Goal: Task Accomplishment & Management: Manage account settings

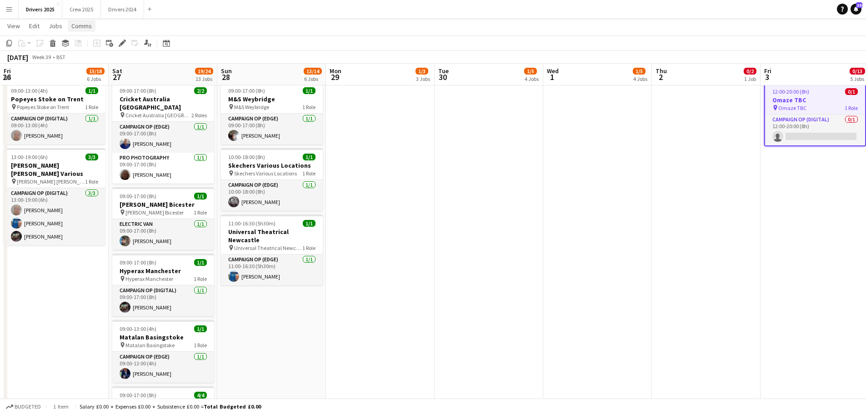
scroll to position [0, 220]
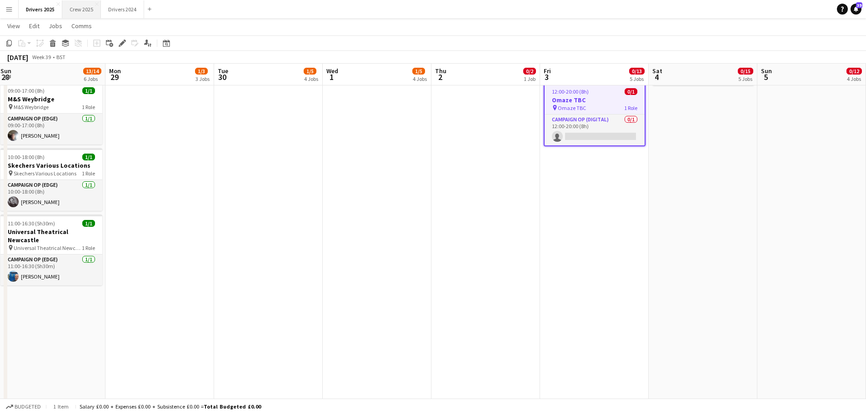
click at [87, 7] on button "Crew 2025 Close" at bounding box center [81, 9] width 39 height 18
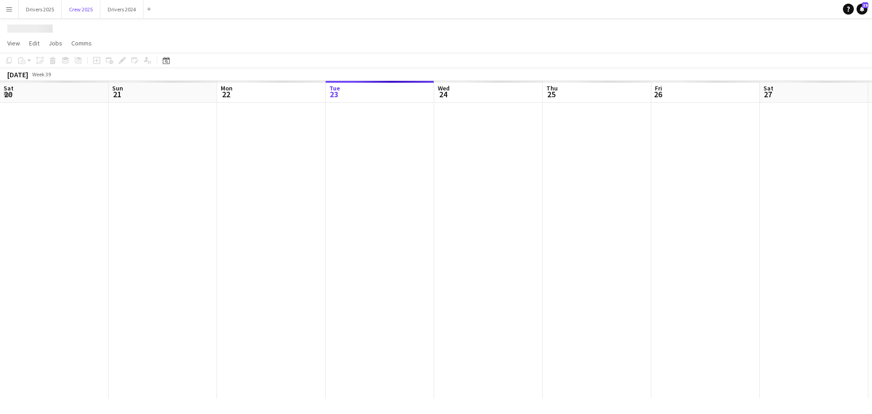
scroll to position [0, 217]
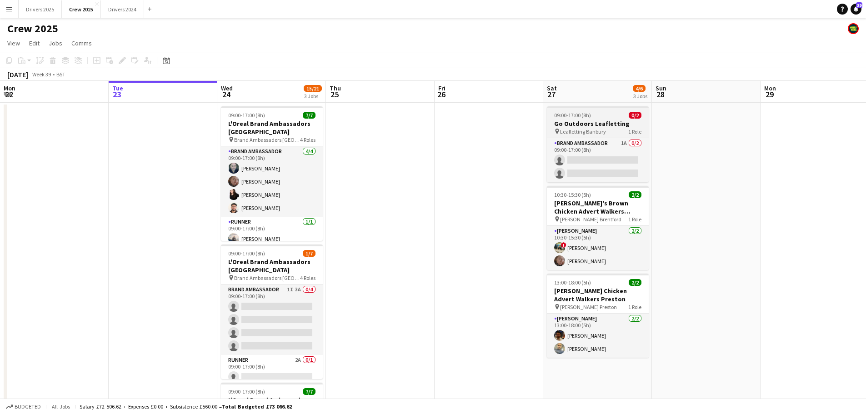
click at [605, 124] on h3 "Go Outdoors Leafletting" at bounding box center [598, 124] width 102 height 8
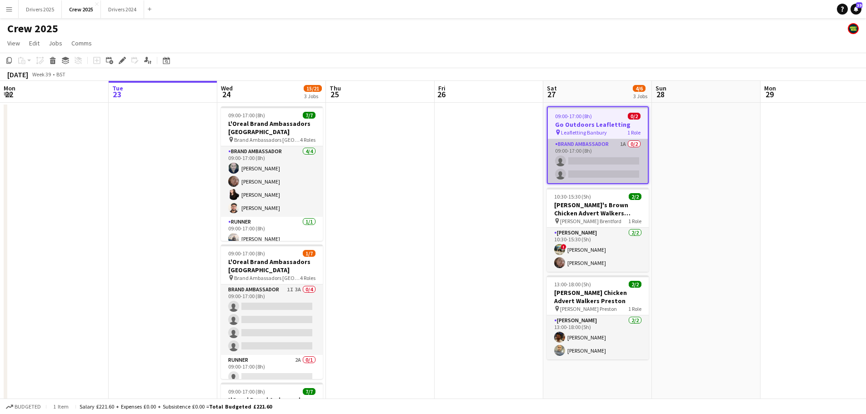
click at [606, 168] on app-card-role "Brand Ambassador 1A 0/2 09:00-17:00 (8h) single-neutral-actions single-neutral-…" at bounding box center [598, 161] width 100 height 44
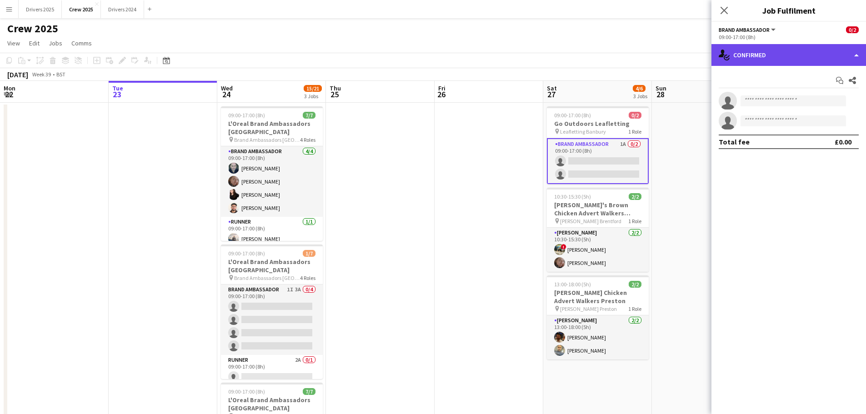
click at [788, 52] on div "single-neutral-actions-check-2 Confirmed" at bounding box center [788, 55] width 154 height 22
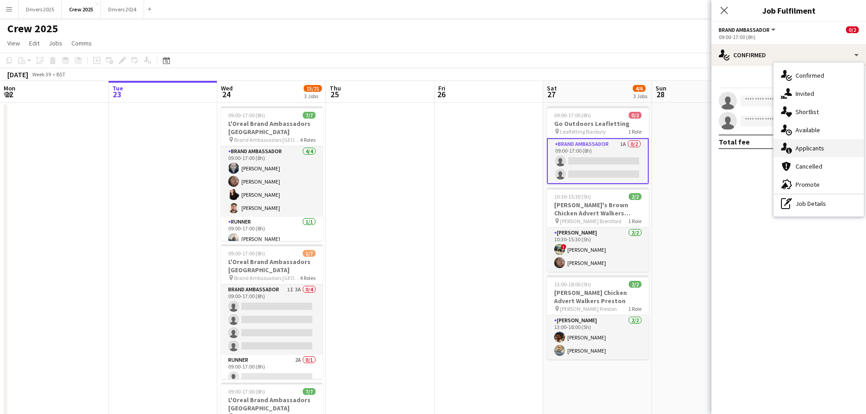
click at [802, 147] on span "Applicants" at bounding box center [809, 148] width 29 height 8
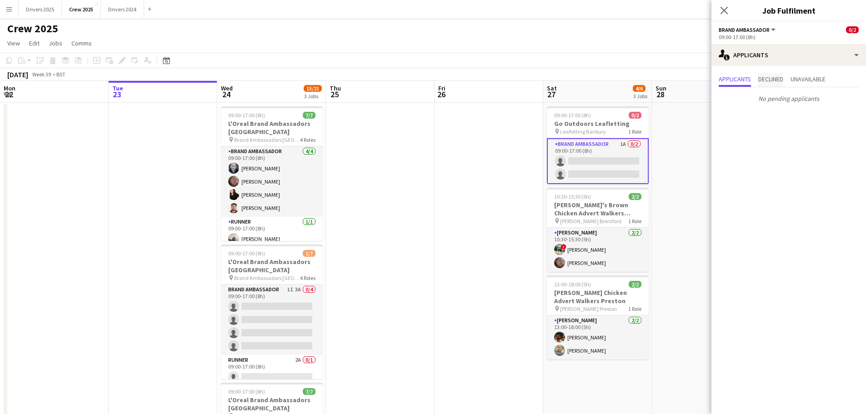
click at [782, 82] on span "Declined" at bounding box center [770, 79] width 25 height 6
click at [816, 81] on span "Unavailable" at bounding box center [807, 79] width 35 height 6
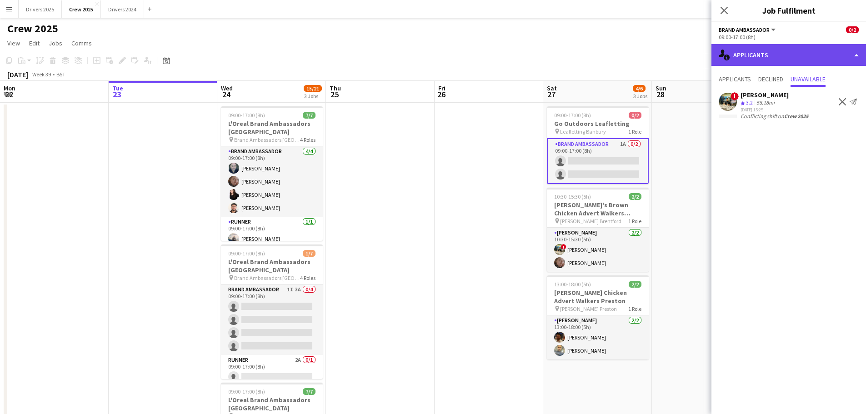
click at [768, 55] on div "single-neutral-actions-information Applicants" at bounding box center [788, 55] width 154 height 22
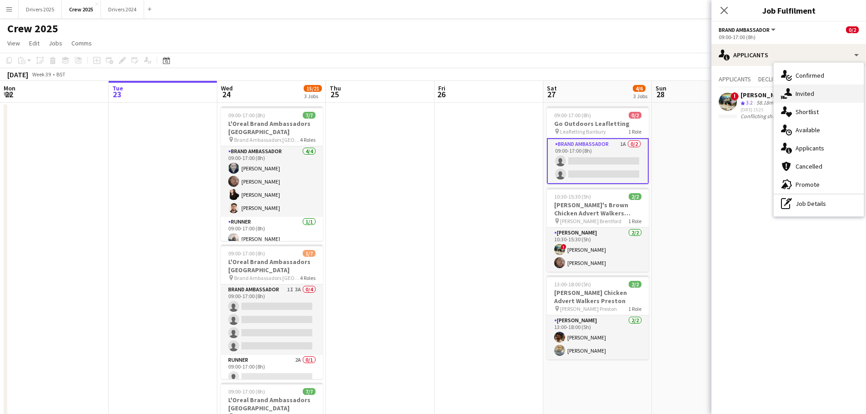
click at [802, 96] on span "Invited" at bounding box center [804, 94] width 19 height 8
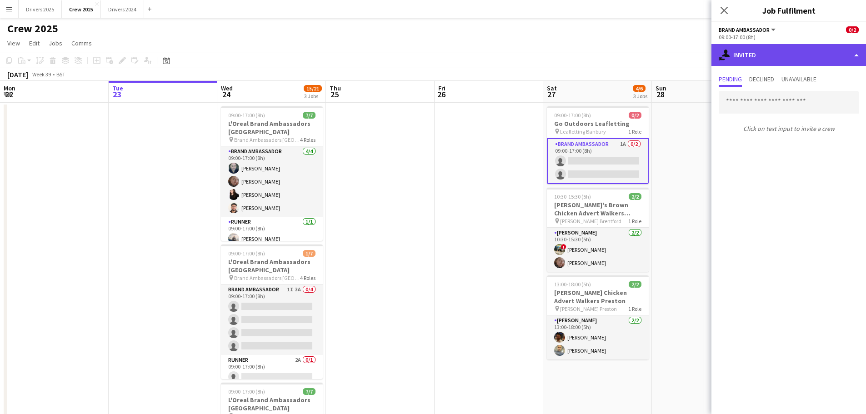
click at [768, 51] on div "single-neutral-actions-share-1 Invited" at bounding box center [788, 55] width 154 height 22
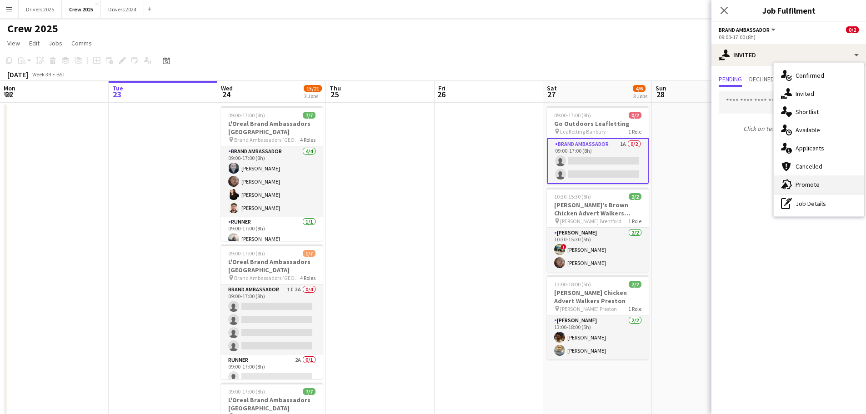
click at [815, 182] on span "Promote" at bounding box center [807, 184] width 24 height 8
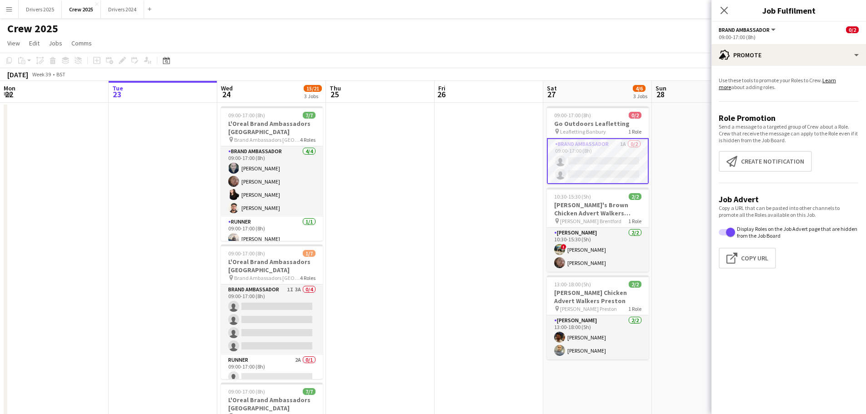
click at [802, 247] on div "Copy a URL that can be pasted into other channels to promote all the Roles avai…" at bounding box center [788, 236] width 140 height 64
click at [725, 7] on icon "Close pop-in" at bounding box center [723, 10] width 9 height 9
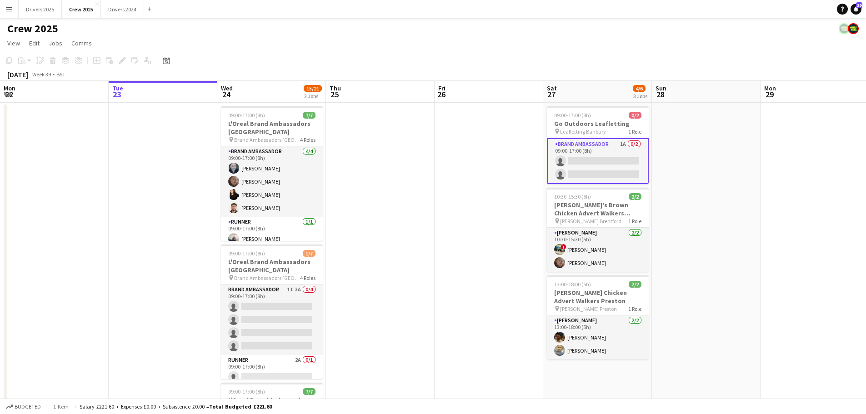
click at [5, 8] on app-icon "Menu" at bounding box center [8, 8] width 7 height 7
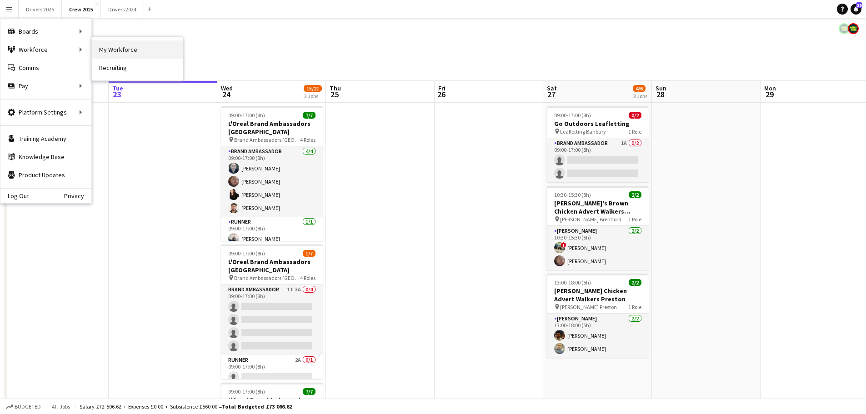
click at [140, 54] on link "My Workforce" at bounding box center [137, 49] width 91 height 18
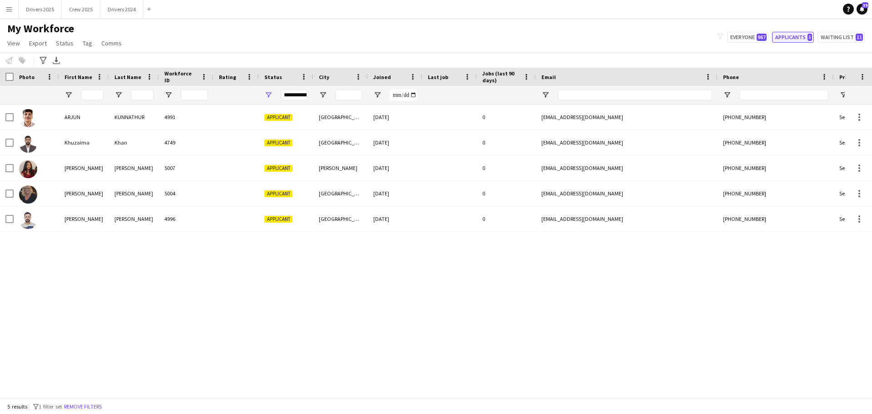
click at [807, 39] on button "Applicants 5" at bounding box center [793, 37] width 42 height 11
click at [756, 36] on button "Everyone 967" at bounding box center [748, 37] width 41 height 11
type input "**********"
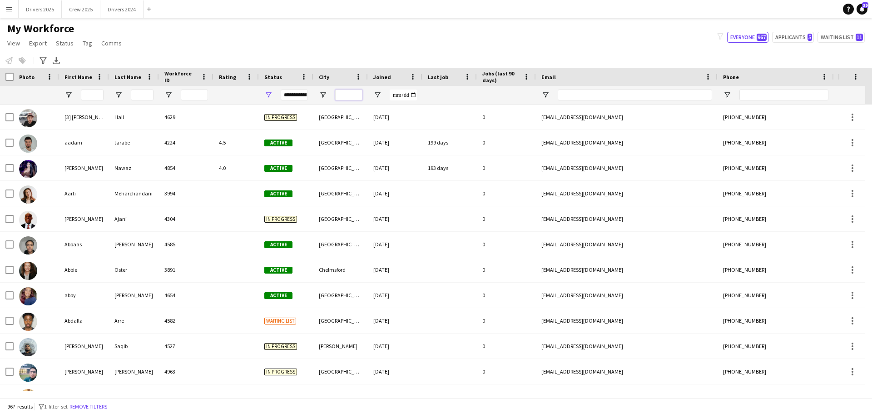
click at [349, 94] on input "City Filter Input" at bounding box center [348, 95] width 27 height 11
type input "*******"
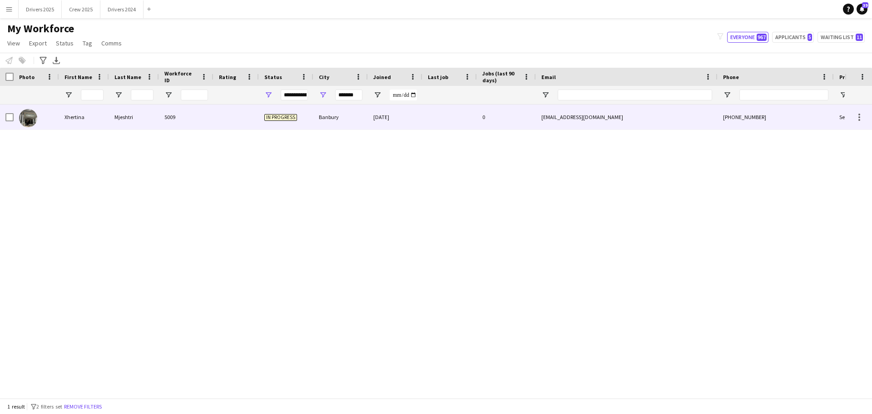
click at [254, 125] on div at bounding box center [236, 117] width 45 height 25
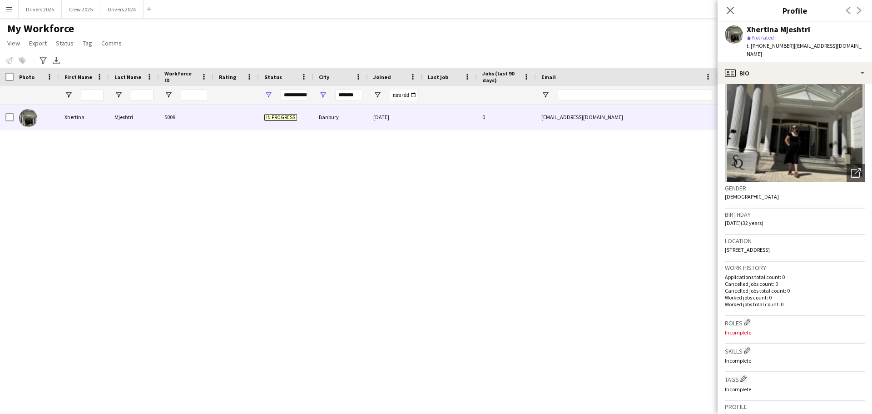
scroll to position [91, 0]
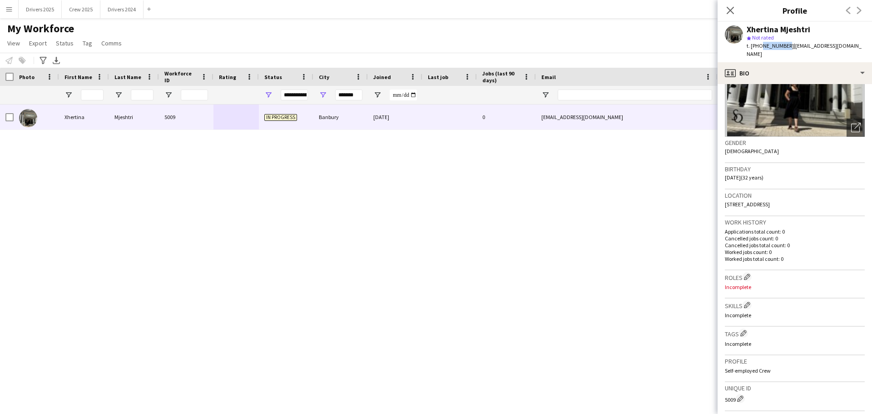
drag, startPoint x: 785, startPoint y: 46, endPoint x: 759, endPoint y: 46, distance: 26.4
click at [759, 46] on span "t. [PHONE_NUMBER]" at bounding box center [770, 45] width 47 height 7
drag, startPoint x: 787, startPoint y: 47, endPoint x: 752, endPoint y: 48, distance: 35.5
click at [752, 48] on span "t. [PHONE_NUMBER]" at bounding box center [770, 45] width 47 height 7
copy span "[PHONE_NUMBER]"
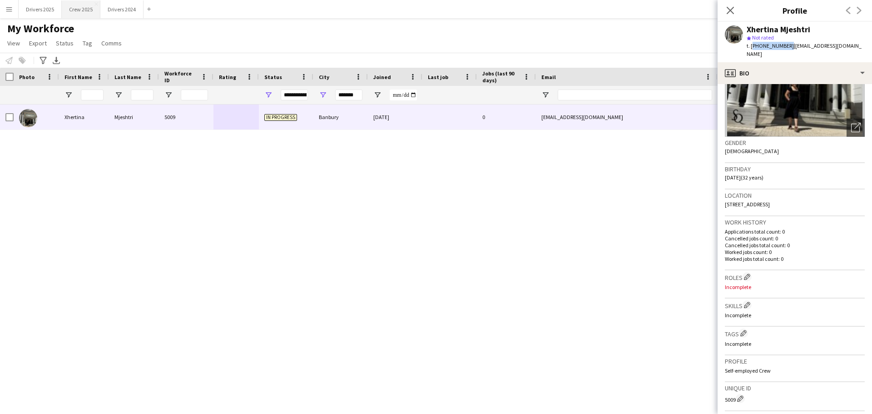
click at [75, 8] on button "Crew 2025 Close" at bounding box center [81, 9] width 39 height 18
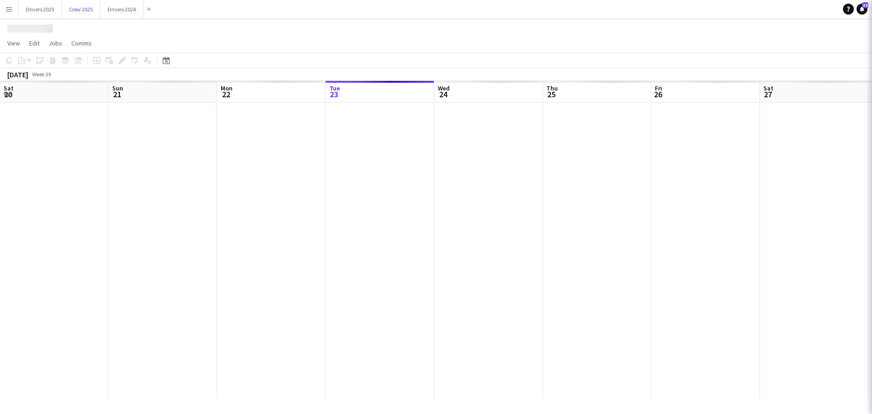
scroll to position [0, 217]
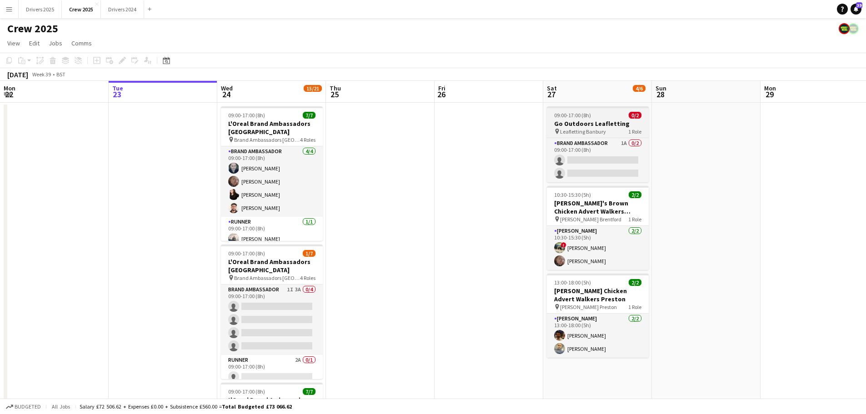
click at [594, 130] on span "Leafletting Banbury" at bounding box center [583, 131] width 46 height 7
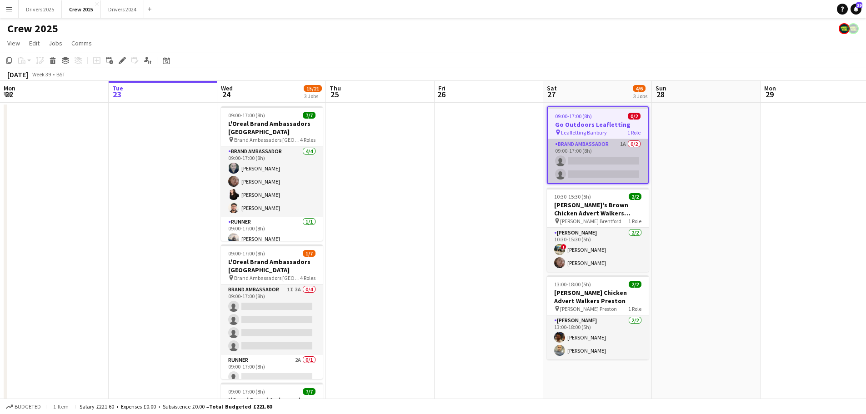
click at [594, 157] on app-card-role "Brand Ambassador 1A 0/2 09:00-17:00 (8h) single-neutral-actions single-neutral-…" at bounding box center [598, 161] width 100 height 44
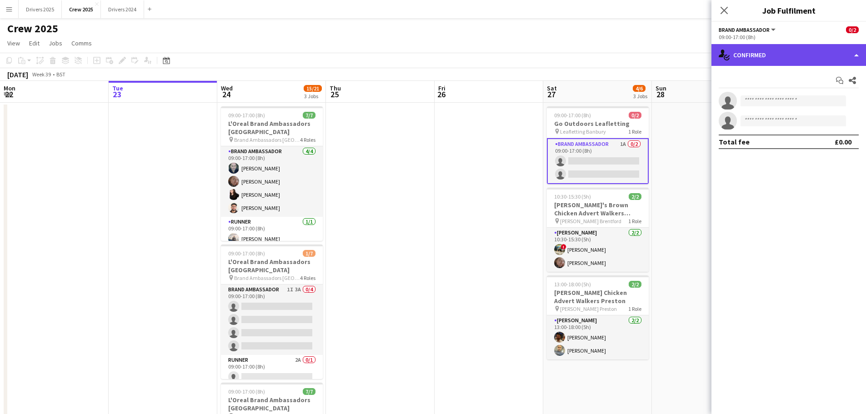
click at [763, 56] on div "single-neutral-actions-check-2 Confirmed" at bounding box center [788, 55] width 154 height 22
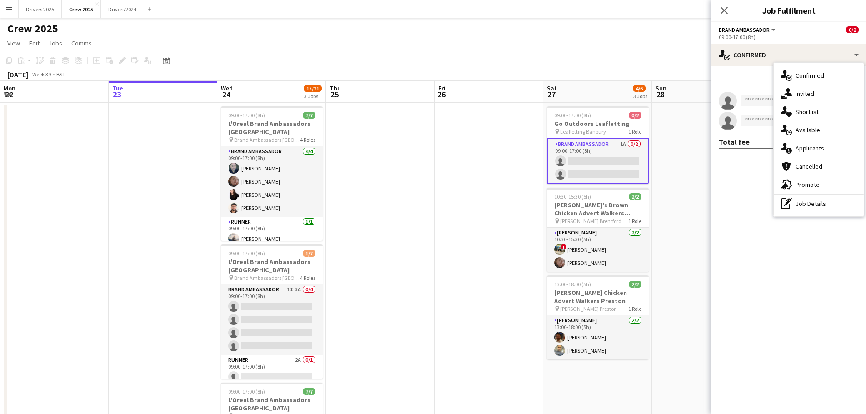
click at [762, 30] on span "Brand Ambassador" at bounding box center [743, 29] width 51 height 7
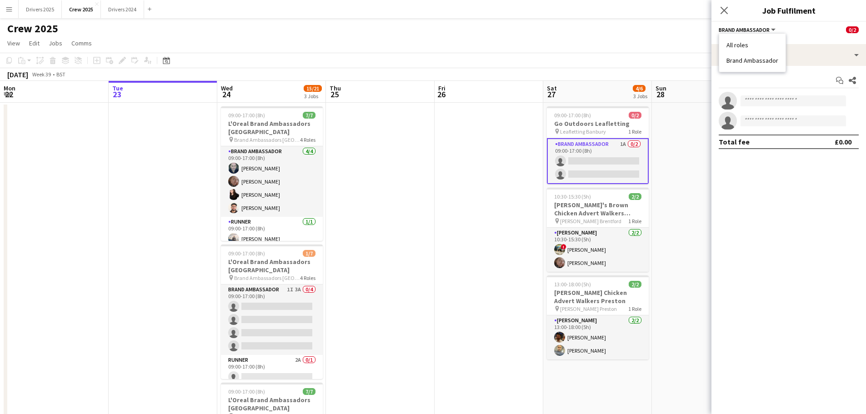
click at [737, 62] on li "Brand Ambassador" at bounding box center [752, 60] width 52 height 8
click at [719, 10] on icon "Close pop-in" at bounding box center [723, 10] width 9 height 9
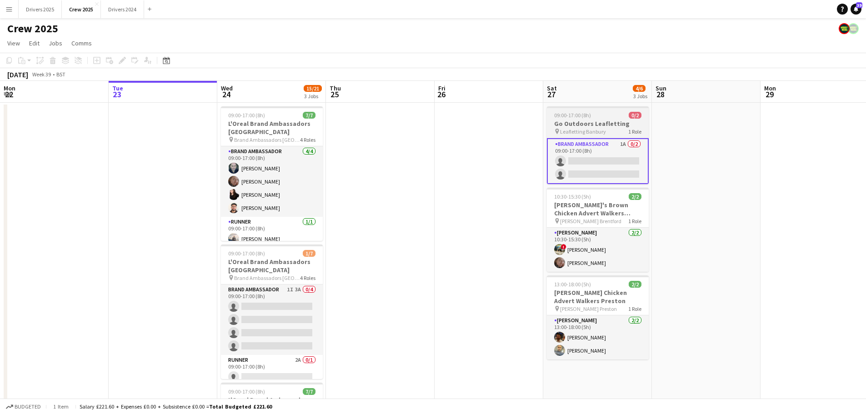
click at [609, 119] on app-job-card "09:00-17:00 (8h) 0/2 Go Outdoors Leafletting pin Leafletting Banbury 1 Role Bra…" at bounding box center [598, 145] width 102 height 78
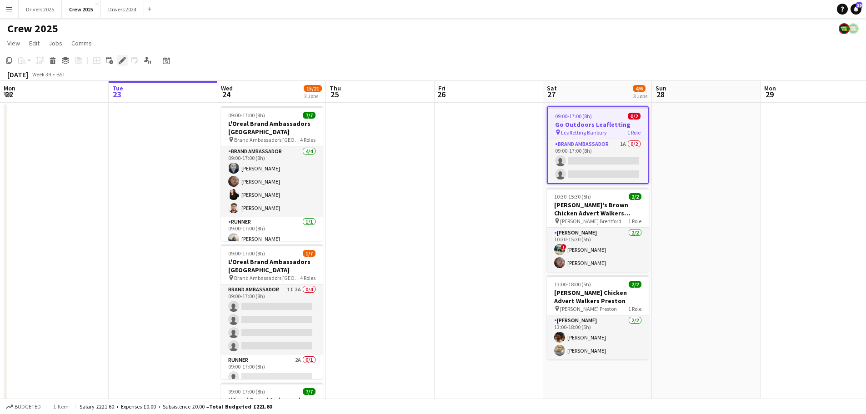
click at [123, 58] on icon "Edit" at bounding box center [122, 60] width 7 height 7
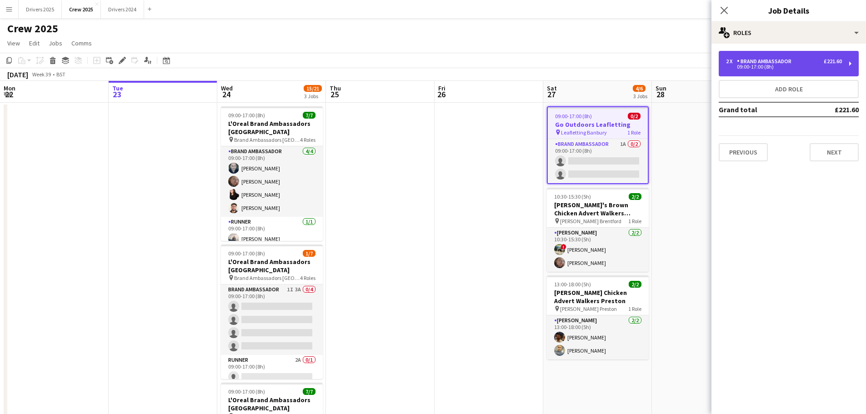
click at [762, 69] on div "09:00-17:00 (8h)" at bounding box center [784, 67] width 116 height 5
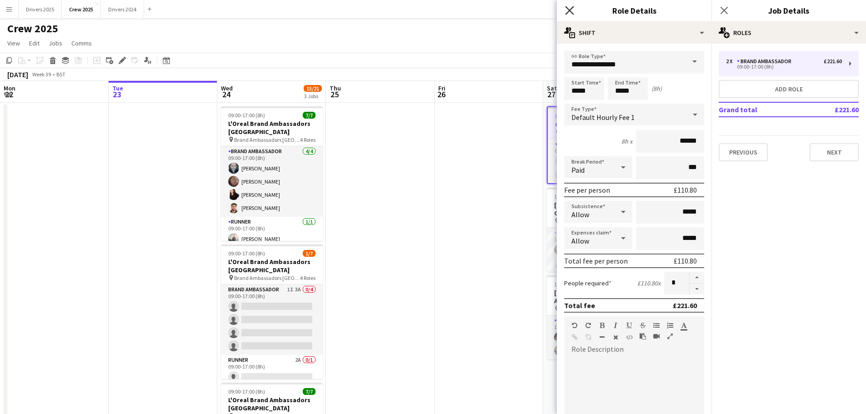
click at [570, 7] on icon "Close pop-in" at bounding box center [569, 10] width 9 height 9
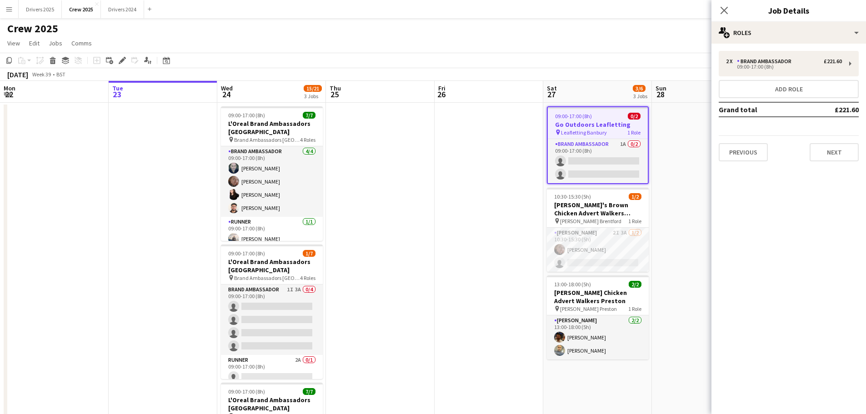
click at [12, 13] on button "Menu" at bounding box center [9, 9] width 18 height 18
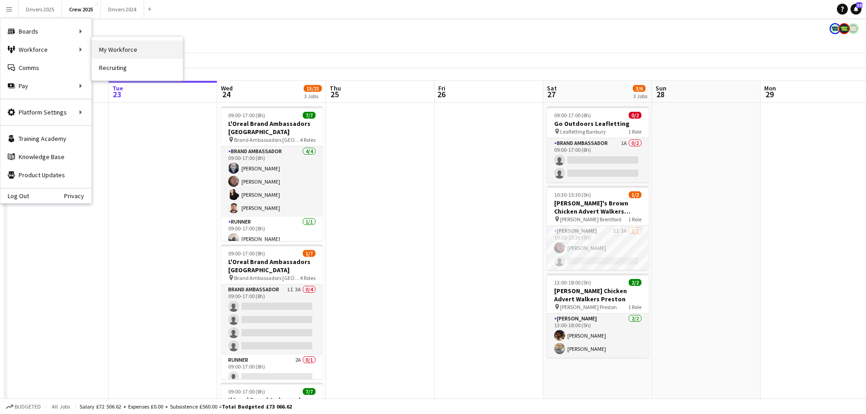
click at [127, 51] on link "My Workforce" at bounding box center [137, 49] width 91 height 18
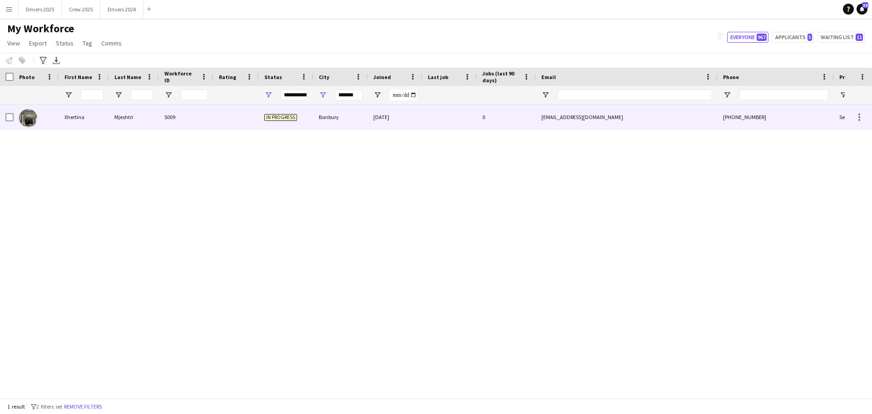
click at [272, 112] on div "In progress" at bounding box center [286, 117] width 55 height 25
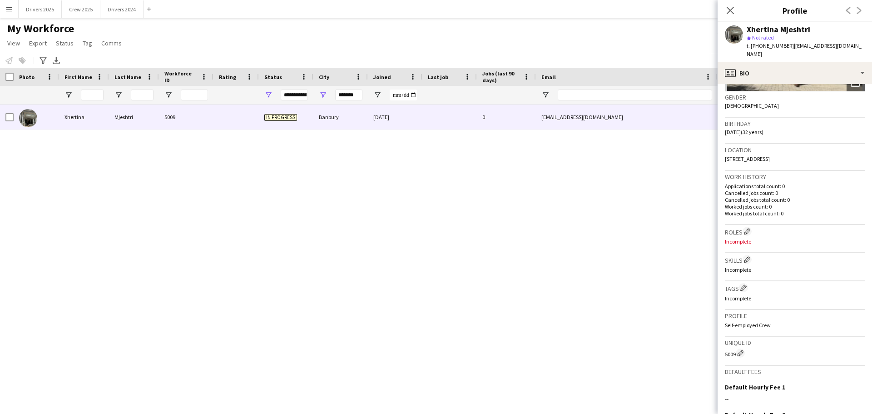
scroll to position [240, 0]
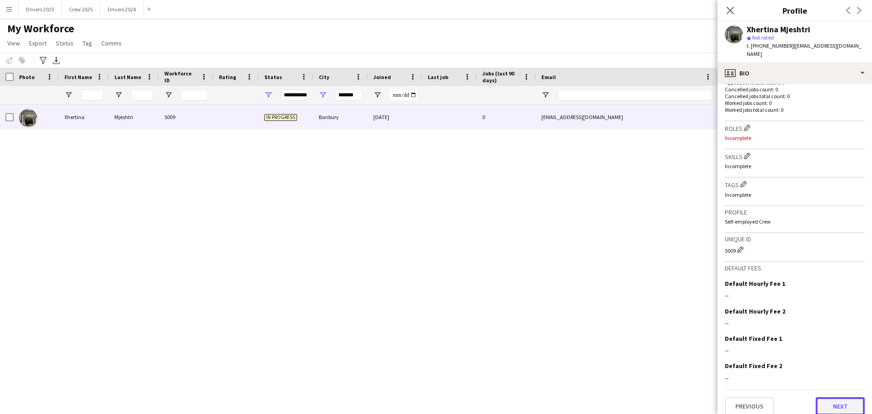
click at [837, 397] on button "Next" at bounding box center [840, 406] width 49 height 18
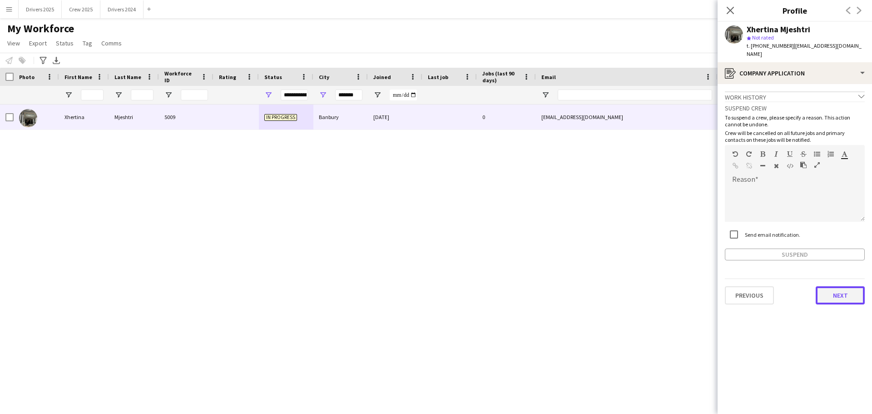
click at [833, 292] on button "Next" at bounding box center [840, 295] width 49 height 18
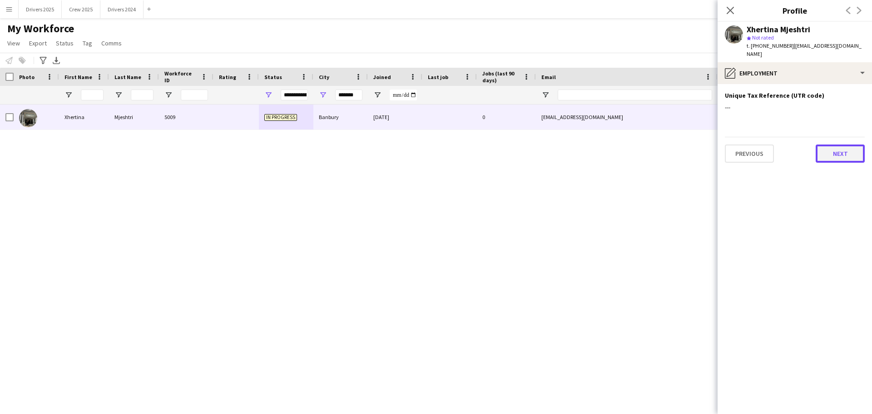
click at [841, 148] on button "Next" at bounding box center [840, 154] width 49 height 18
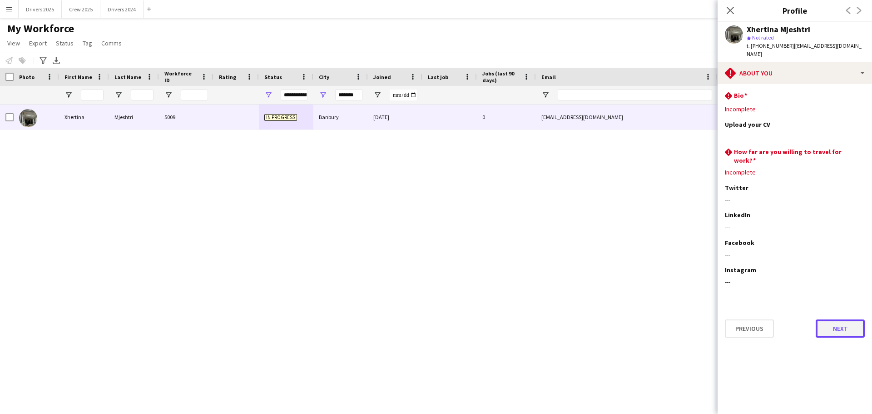
click at [841, 320] on button "Next" at bounding box center [840, 328] width 49 height 18
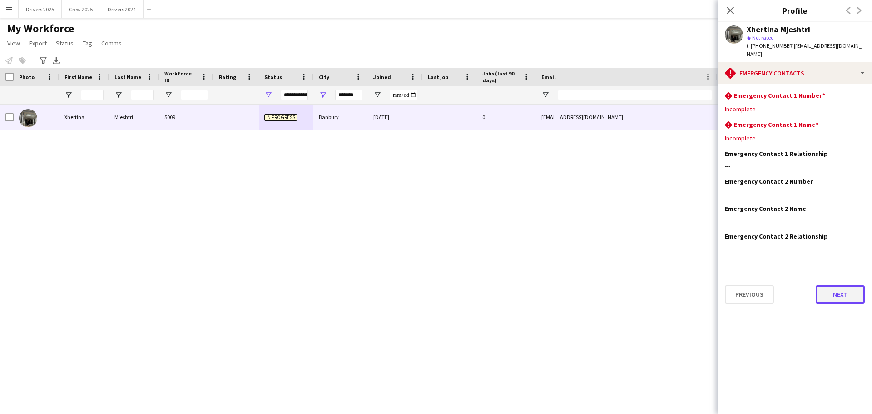
click at [848, 288] on button "Next" at bounding box center [840, 294] width 49 height 18
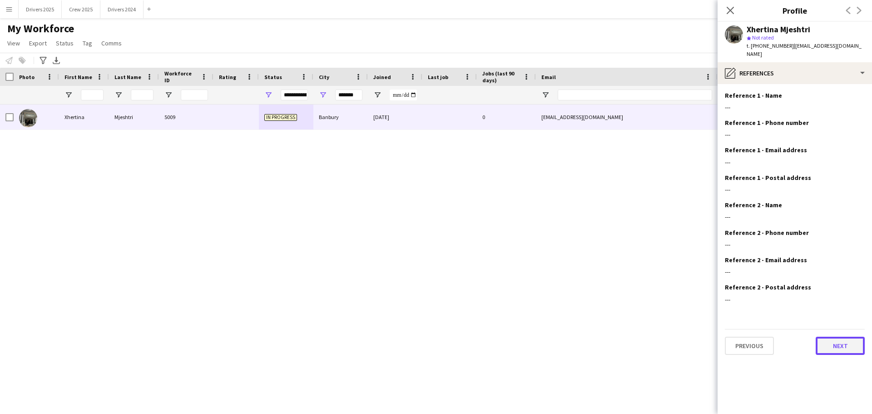
click at [844, 337] on button "Next" at bounding box center [840, 346] width 49 height 18
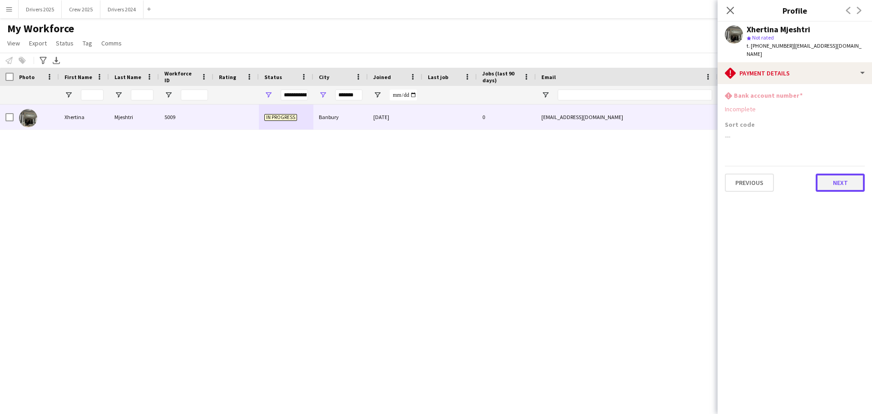
click at [848, 179] on button "Next" at bounding box center [840, 183] width 49 height 18
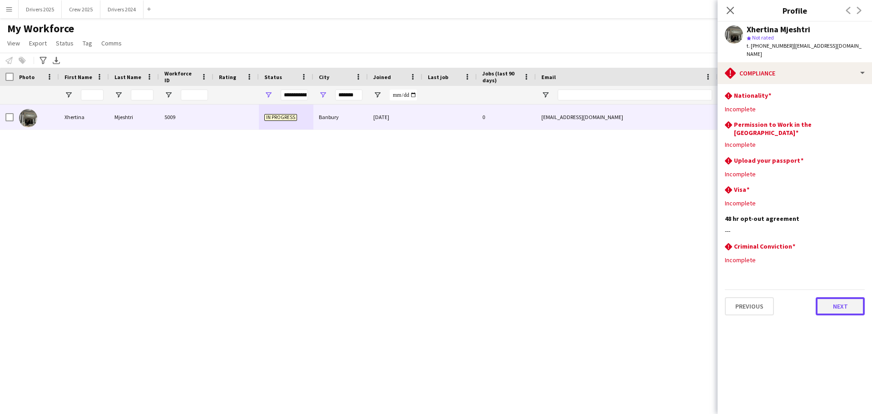
click at [841, 297] on button "Next" at bounding box center [840, 306] width 49 height 18
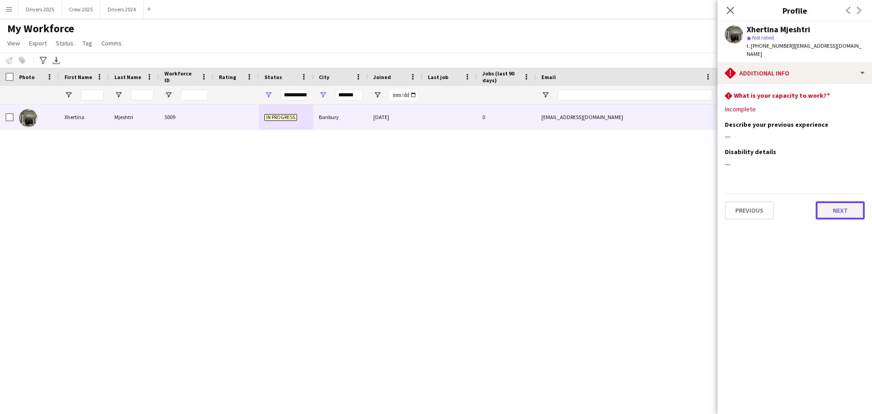
click at [843, 206] on button "Next" at bounding box center [840, 210] width 49 height 18
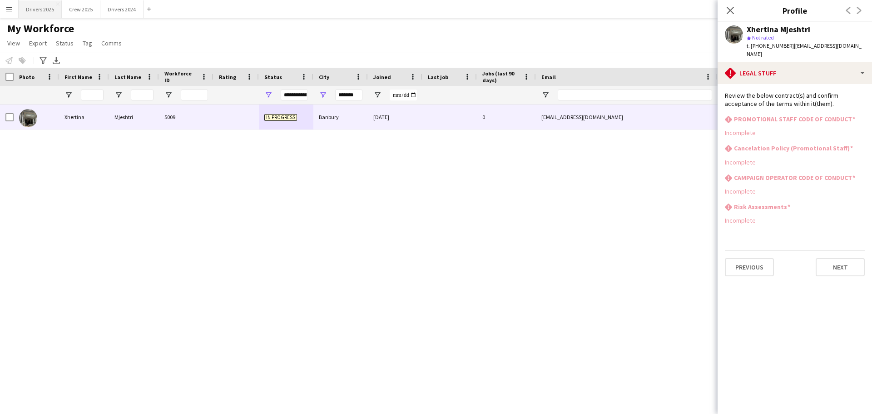
click at [50, 7] on button "Drivers 2025 Close" at bounding box center [40, 9] width 43 height 18
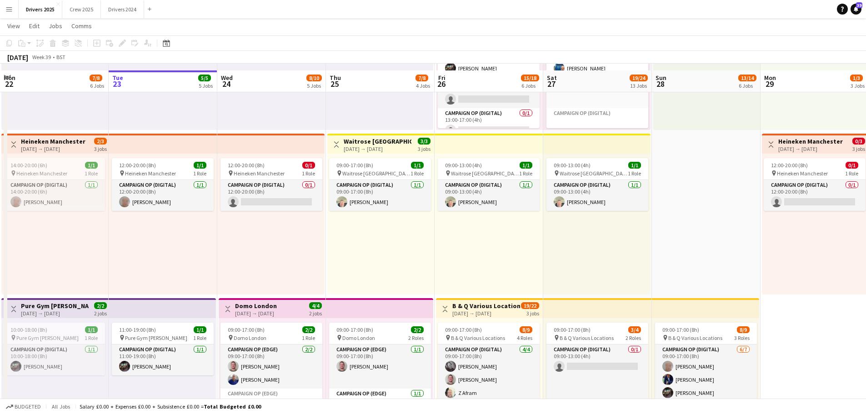
scroll to position [273, 0]
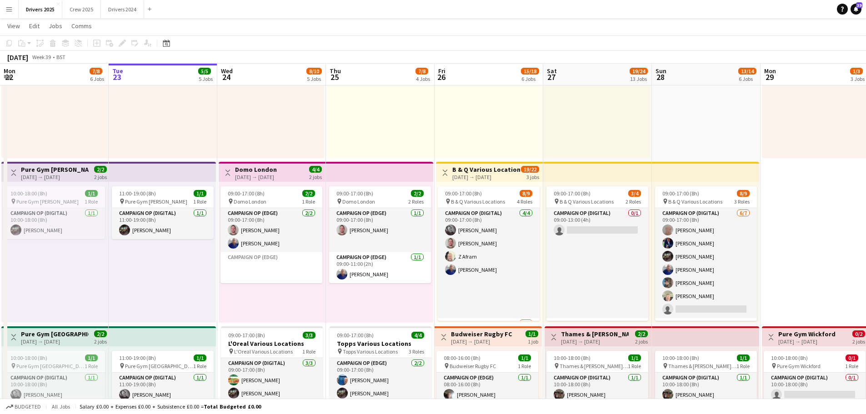
click at [277, 176] on div "[DATE] → [DATE]" at bounding box center [256, 177] width 42 height 7
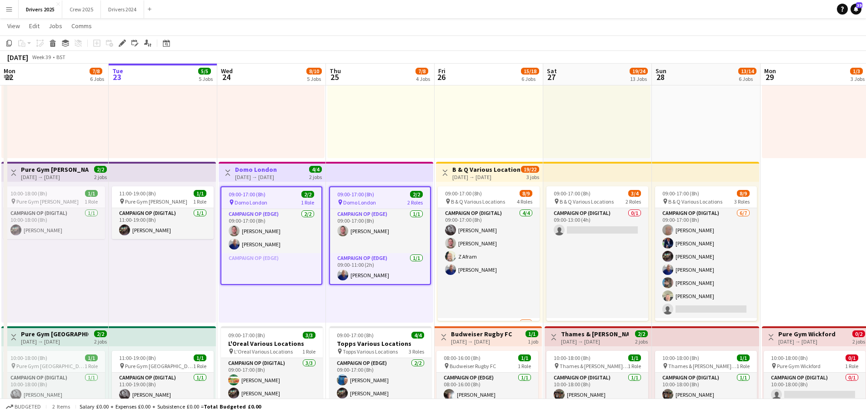
click at [262, 166] on h3 "Domo London" at bounding box center [256, 169] width 42 height 8
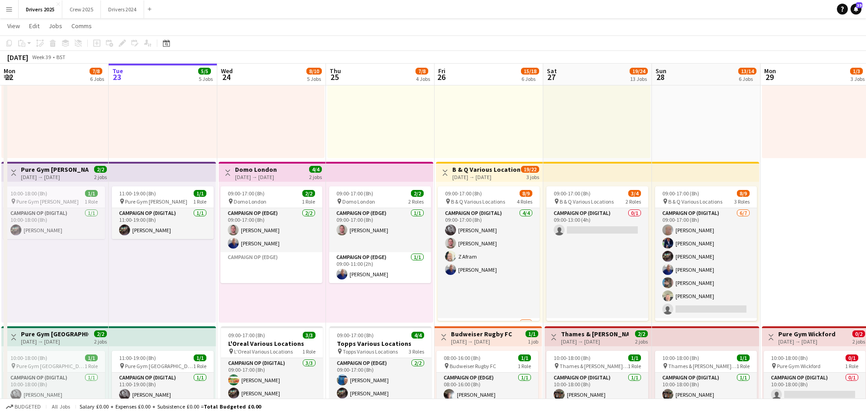
click at [263, 168] on h3 "Domo London" at bounding box center [256, 169] width 42 height 8
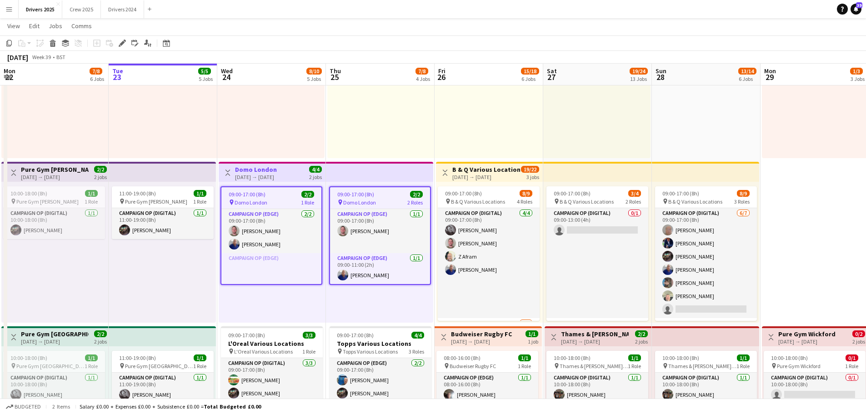
click at [286, 164] on app-top-bar "Toggle View Domo London [DATE] → [DATE] 4/4 2 jobs" at bounding box center [272, 172] width 107 height 20
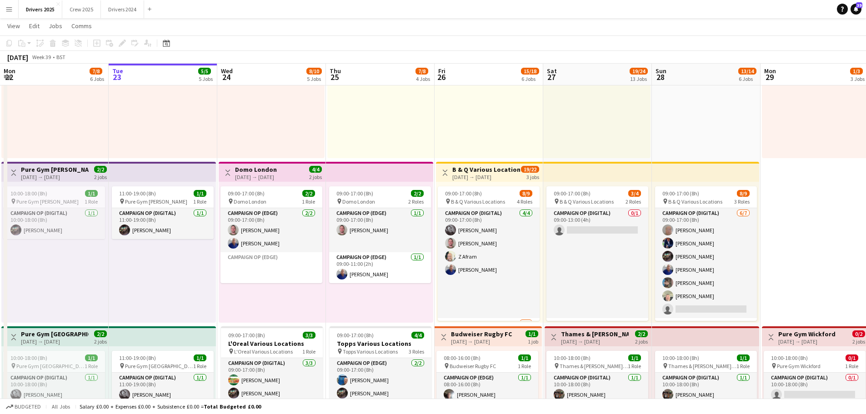
click at [264, 177] on div "[DATE] → [DATE]" at bounding box center [256, 177] width 42 height 7
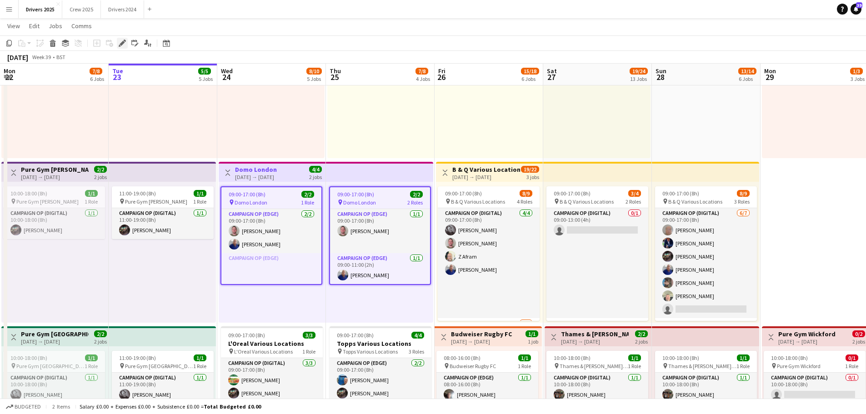
click at [125, 40] on icon "Edit" at bounding box center [122, 43] width 7 height 7
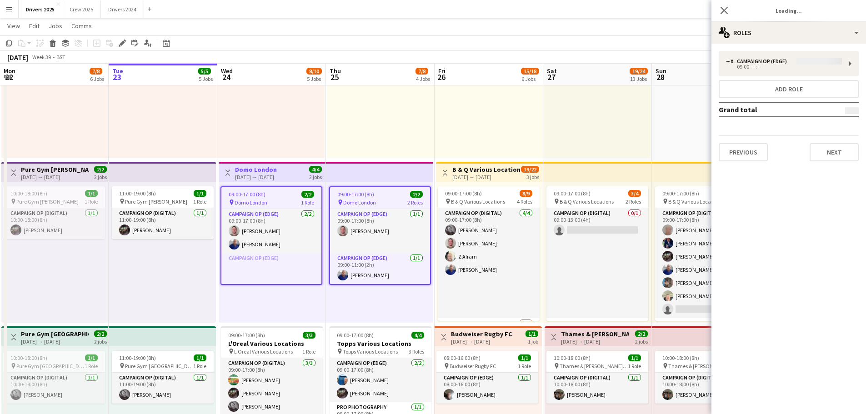
type input "**********"
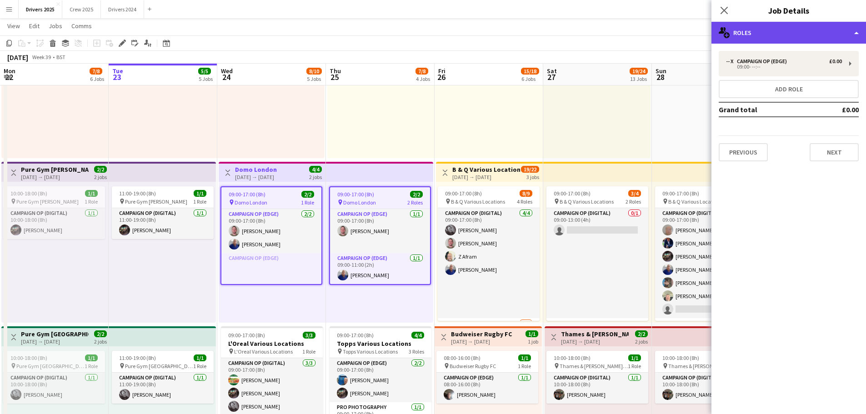
click at [781, 35] on div "multiple-users-add Roles" at bounding box center [788, 33] width 154 height 22
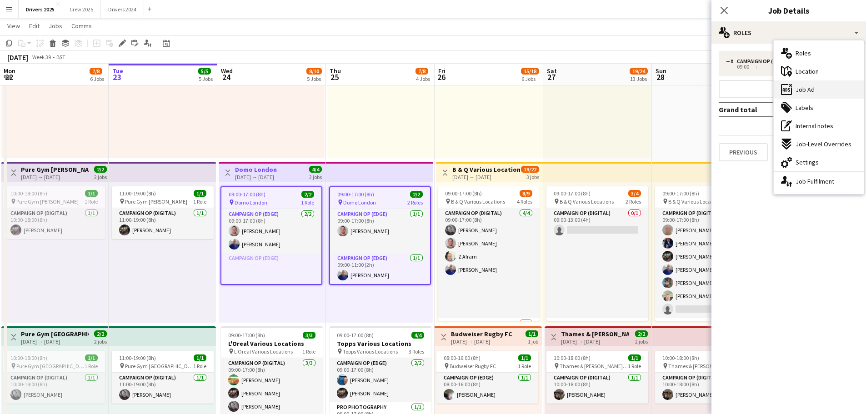
click at [798, 89] on span "Job Ad" at bounding box center [804, 89] width 19 height 8
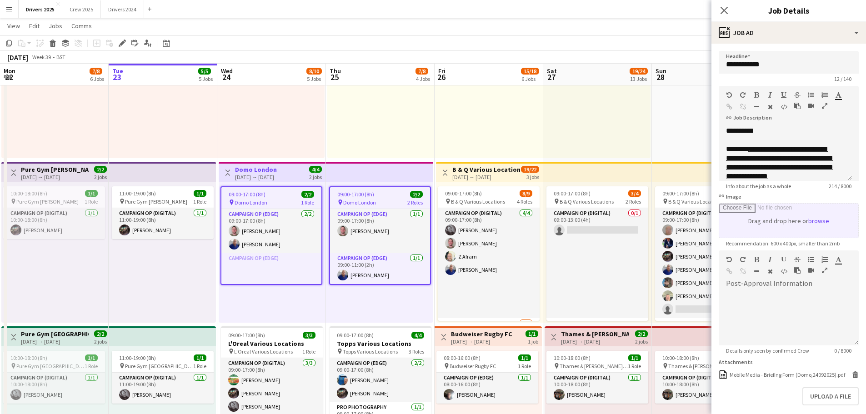
scroll to position [45, 0]
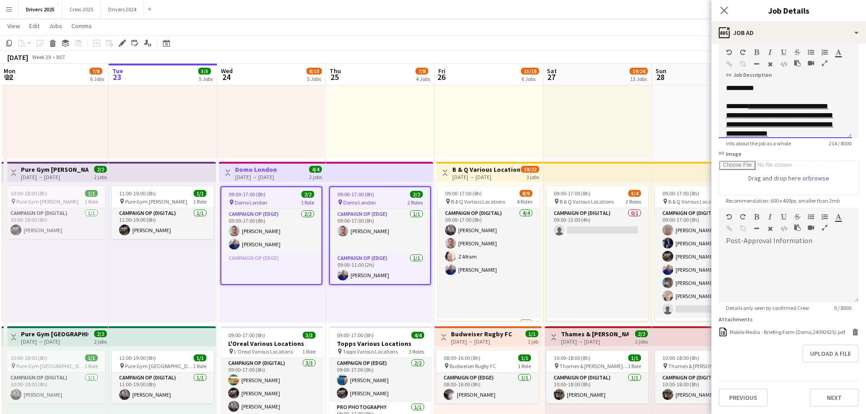
click at [773, 127] on link "**********" at bounding box center [779, 120] width 107 height 34
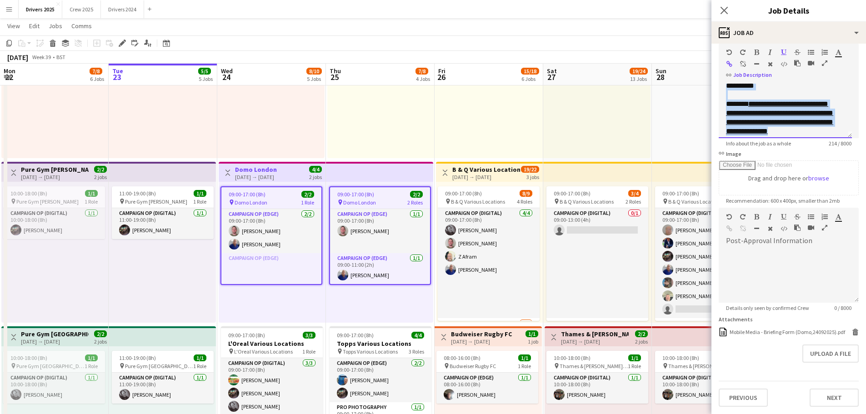
scroll to position [0, 0]
drag, startPoint x: 818, startPoint y: 112, endPoint x: 728, endPoint y: 111, distance: 90.4
click at [728, 111] on div "**********" at bounding box center [782, 129] width 112 height 55
copy link "**********"
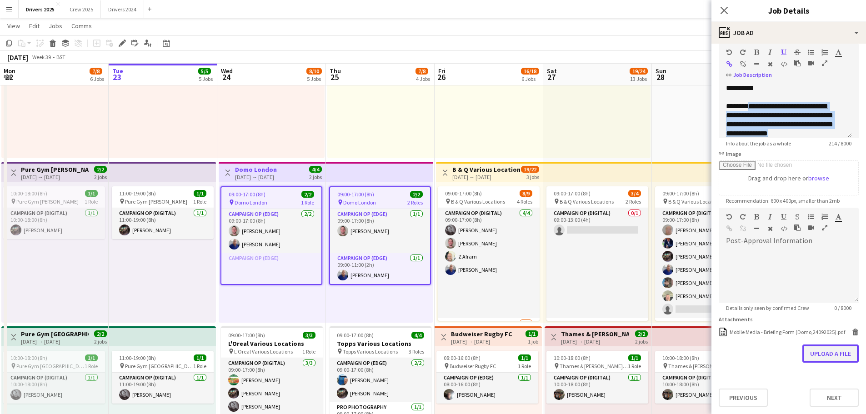
click at [825, 352] on button "Upload a file" at bounding box center [830, 353] width 56 height 18
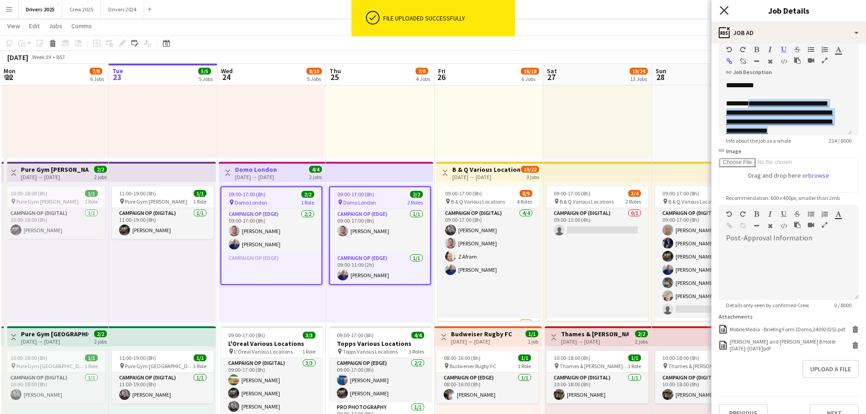
click at [726, 12] on icon "Close pop-in" at bounding box center [723, 10] width 9 height 9
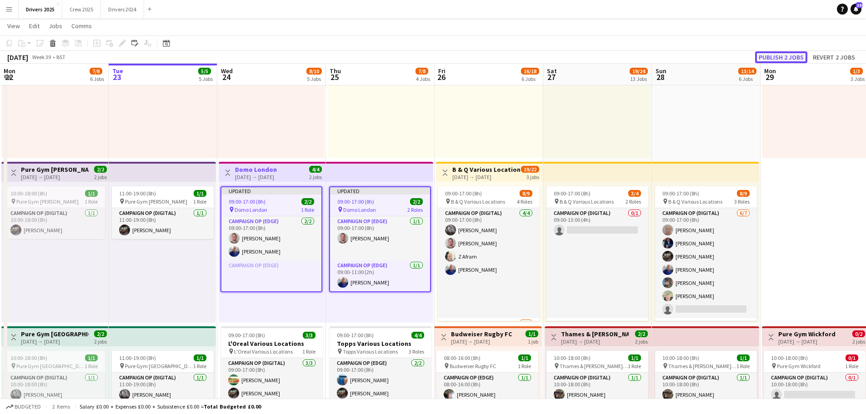
click at [787, 55] on button "Publish 2 jobs" at bounding box center [781, 57] width 52 height 12
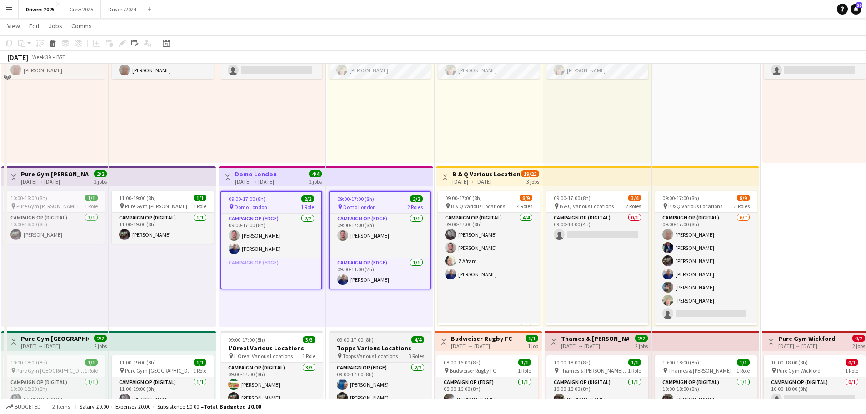
scroll to position [136, 0]
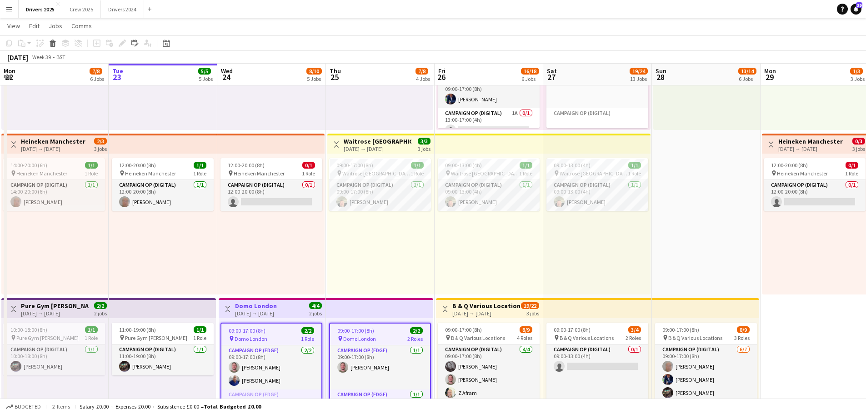
click at [366, 137] on h3 "Waitrose [GEOGRAPHIC_DATA]" at bounding box center [378, 141] width 68 height 8
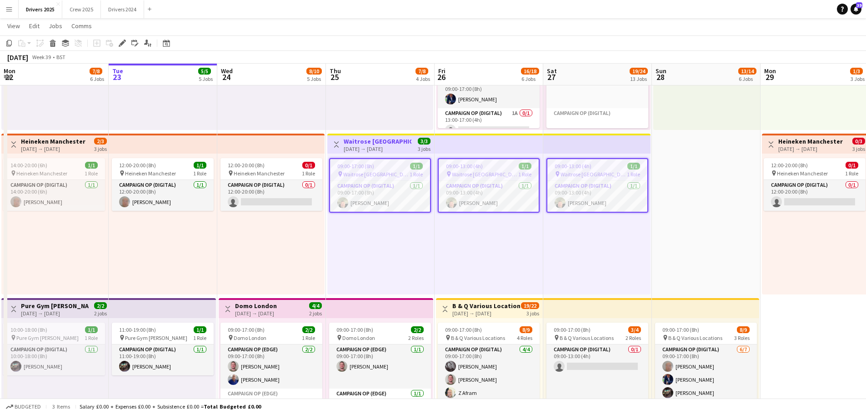
click at [385, 147] on div "[DATE] → [DATE]" at bounding box center [378, 148] width 68 height 7
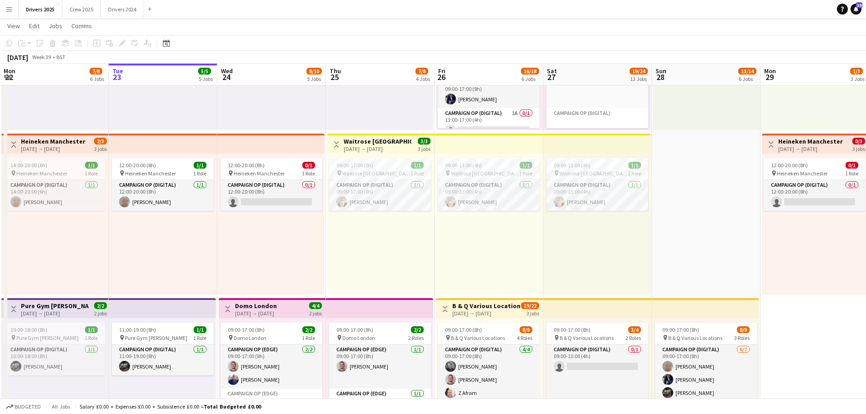
click at [386, 143] on h3 "Waitrose [GEOGRAPHIC_DATA]" at bounding box center [378, 141] width 68 height 8
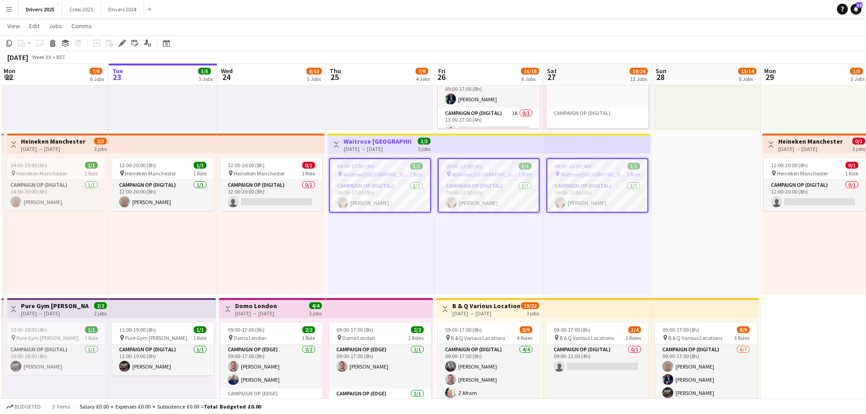
click at [121, 43] on icon at bounding box center [122, 43] width 5 height 5
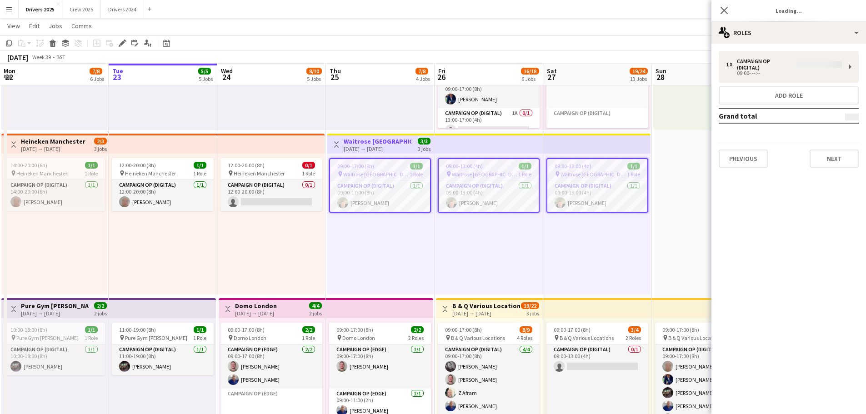
type input "**********"
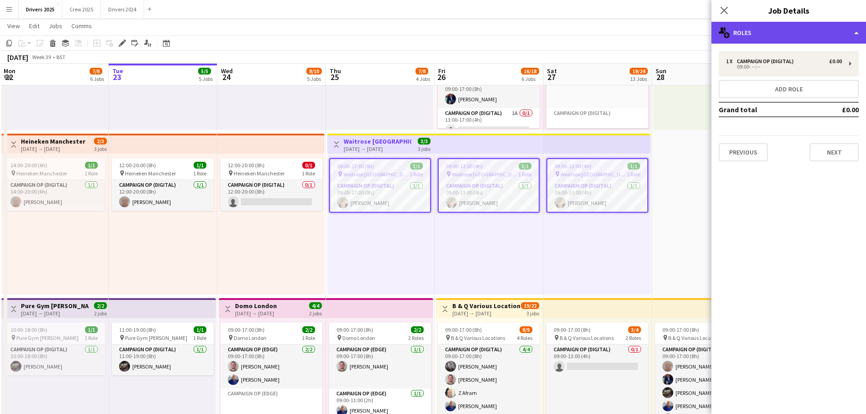
click at [769, 29] on div "multiple-users-add Roles" at bounding box center [788, 33] width 154 height 22
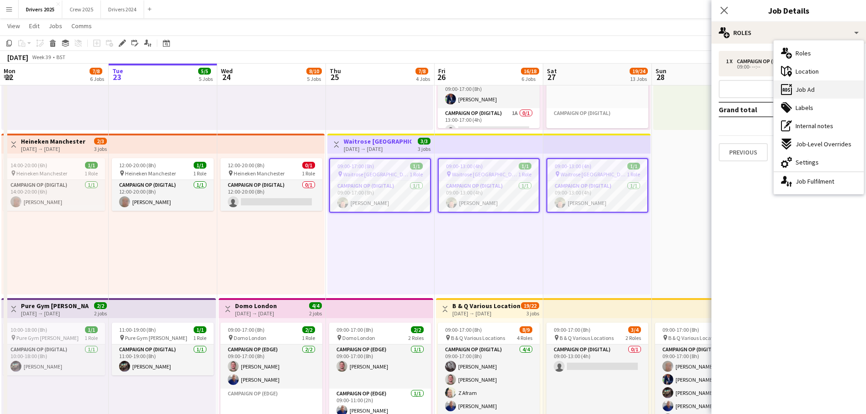
click at [812, 88] on span "Job Ad" at bounding box center [804, 89] width 19 height 8
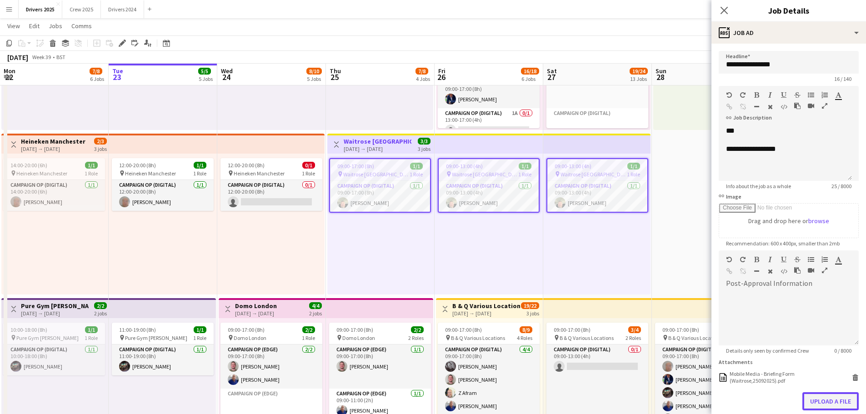
click at [830, 402] on button "Upload a file" at bounding box center [830, 401] width 56 height 18
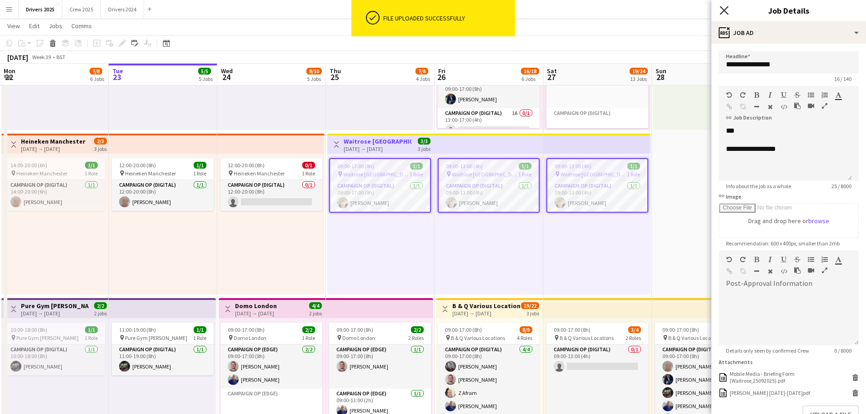
click at [721, 9] on icon "Close pop-in" at bounding box center [723, 10] width 9 height 9
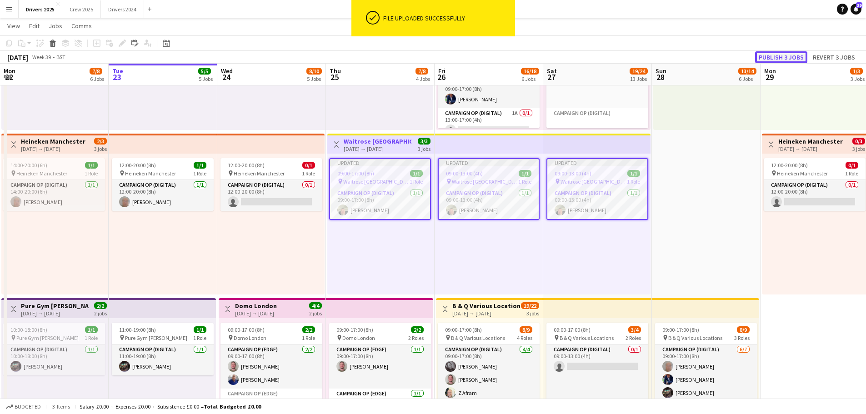
click at [771, 56] on button "Publish 3 jobs" at bounding box center [781, 57] width 52 height 12
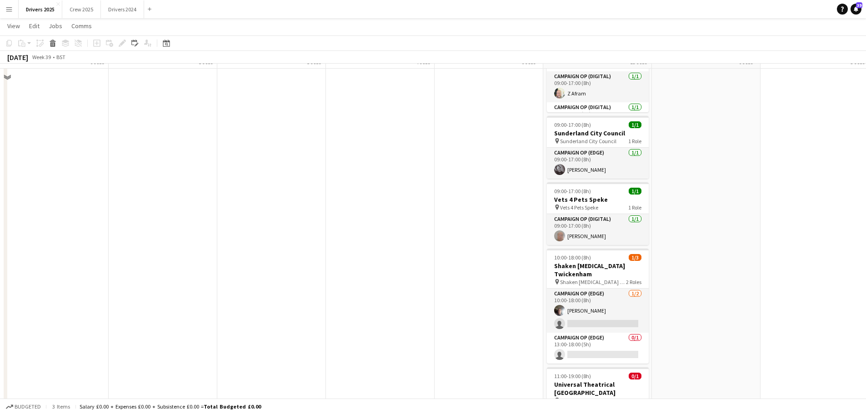
scroll to position [1091, 0]
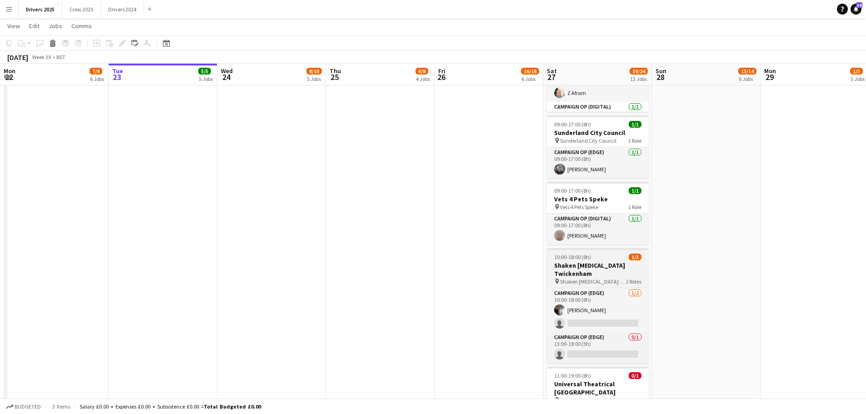
click at [587, 261] on h3 "Shaken [MEDICAL_DATA] Twickenham" at bounding box center [598, 269] width 102 height 16
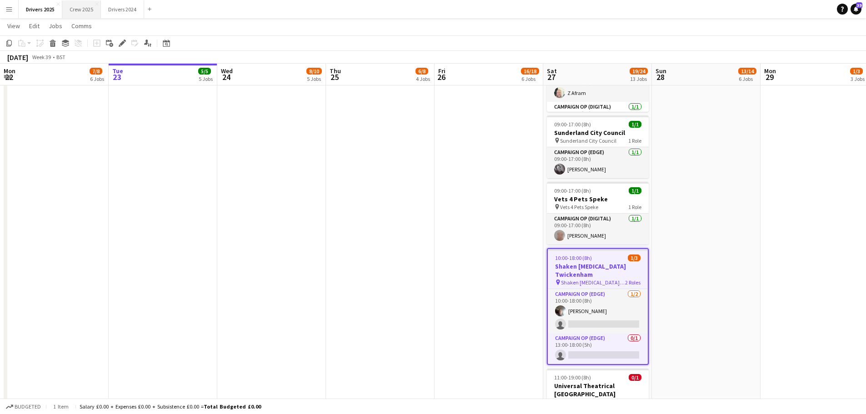
click at [89, 11] on button "Crew 2025 Close" at bounding box center [81, 9] width 39 height 18
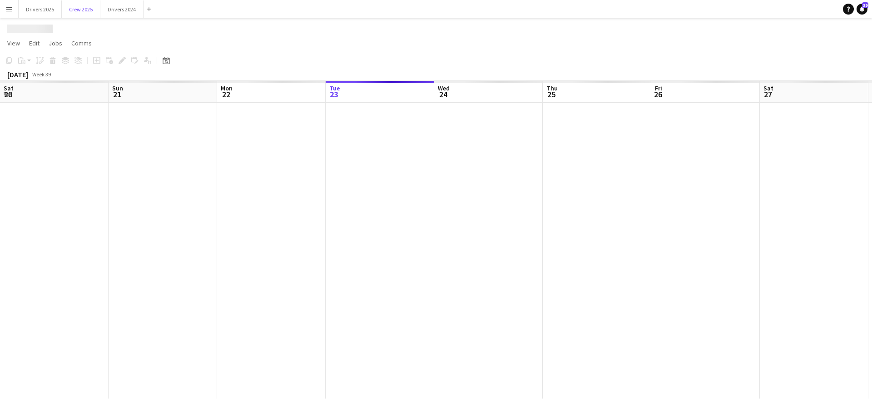
scroll to position [0, 217]
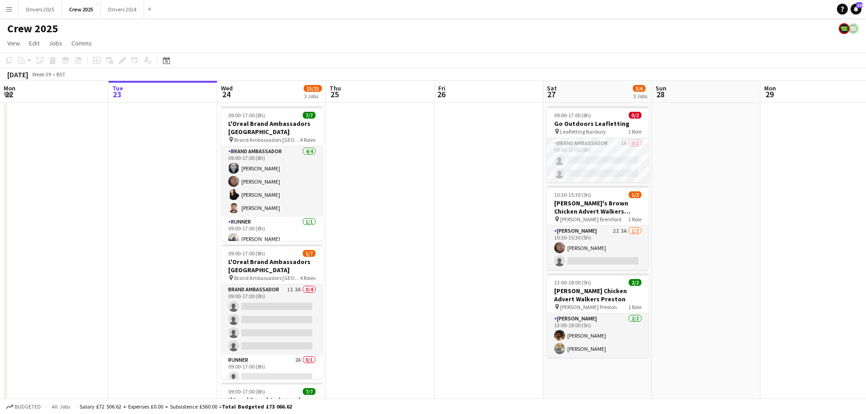
click at [4, 8] on button "Menu" at bounding box center [9, 9] width 18 height 18
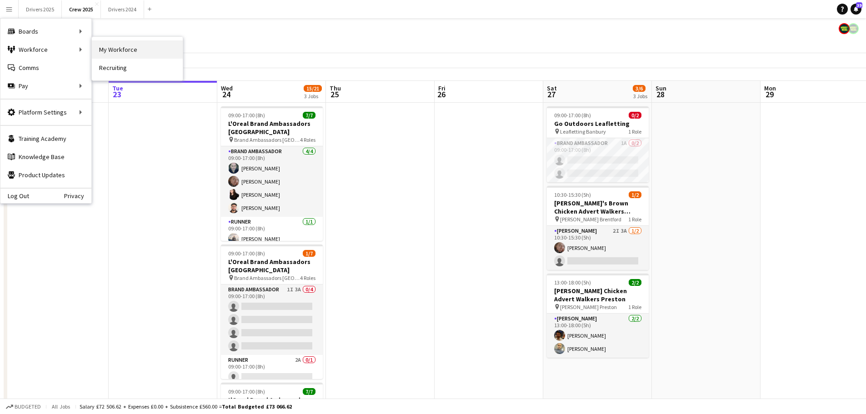
click at [125, 49] on link "My Workforce" at bounding box center [137, 49] width 91 height 18
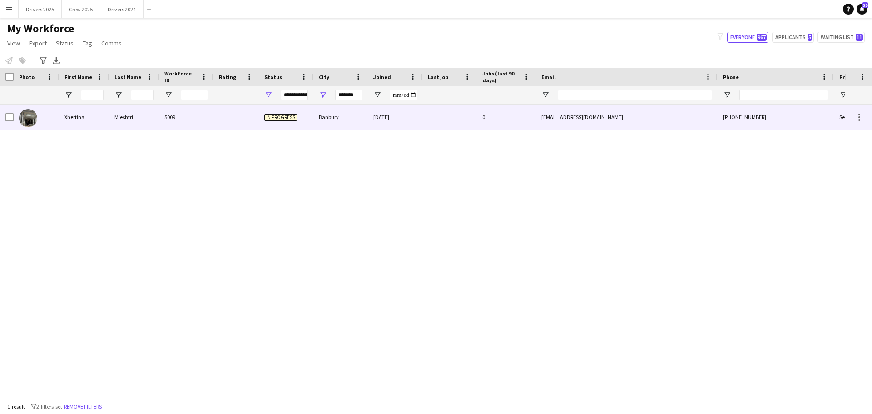
click at [328, 115] on div "Banbury" at bounding box center [341, 117] width 55 height 25
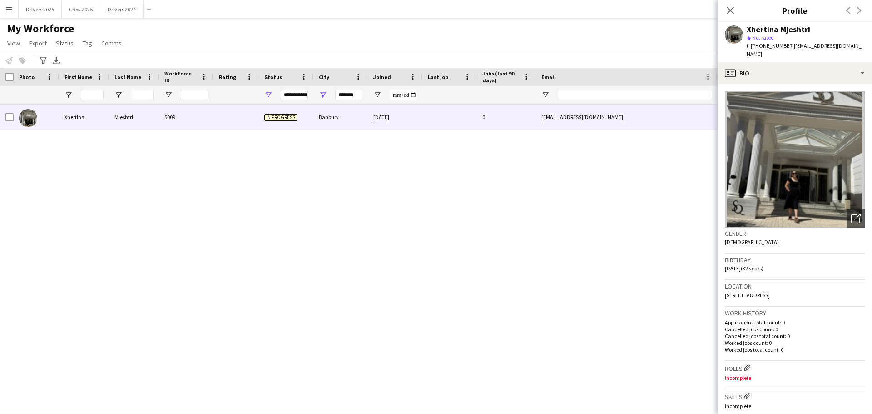
scroll to position [227, 0]
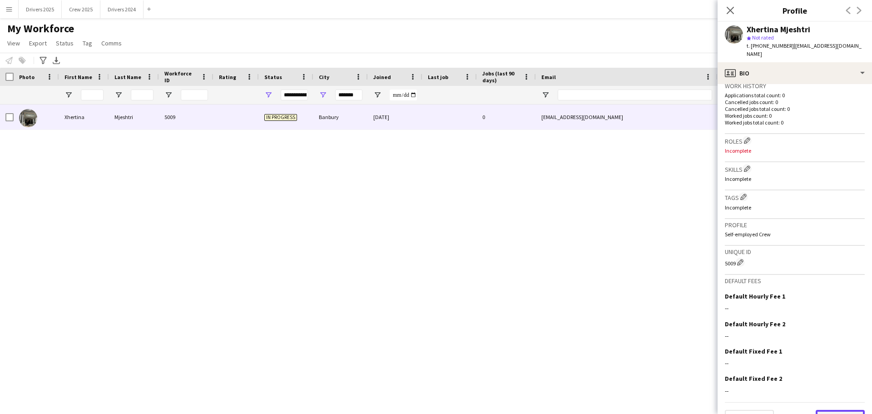
click at [838, 410] on button "Next" at bounding box center [840, 419] width 49 height 18
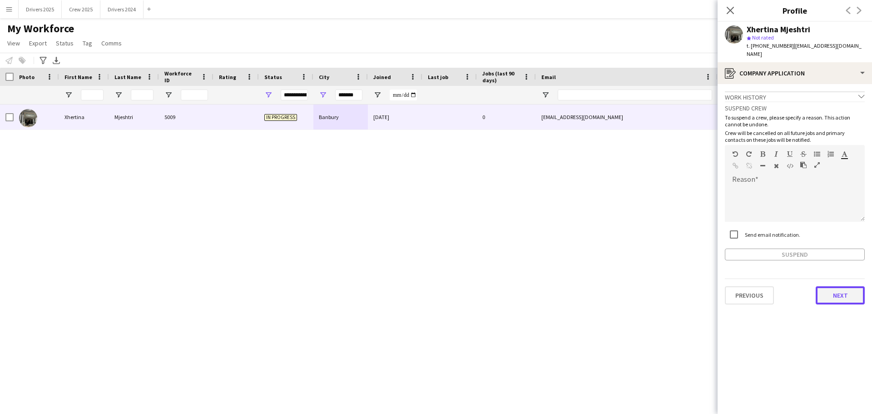
click at [834, 286] on button "Next" at bounding box center [840, 295] width 49 height 18
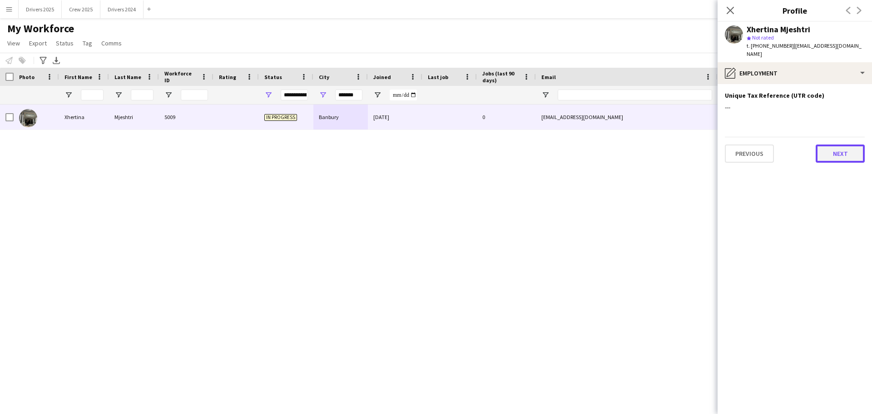
click at [832, 145] on button "Next" at bounding box center [840, 154] width 49 height 18
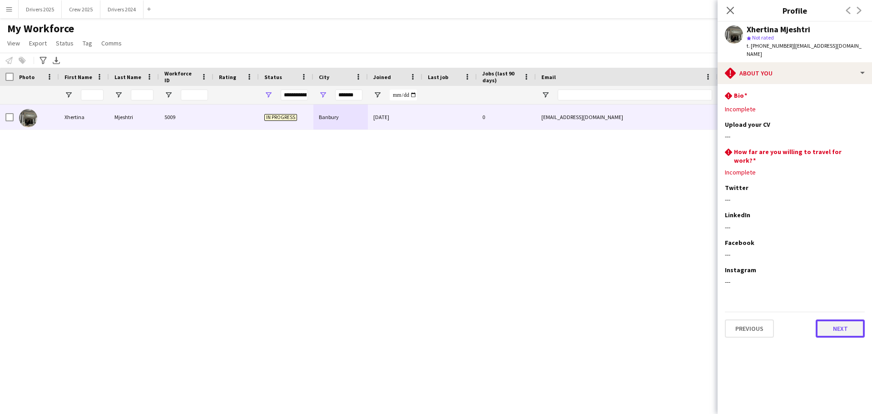
click at [843, 319] on button "Next" at bounding box center [840, 328] width 49 height 18
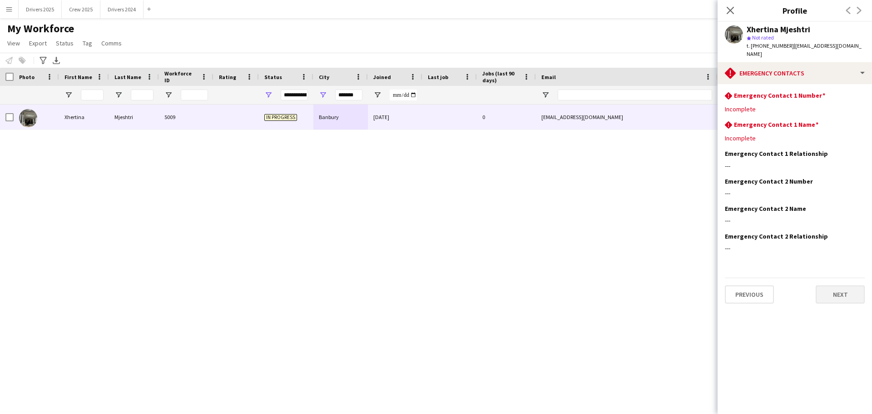
click at [843, 309] on app-section-data-types "rhombus-alert Emergency Contact 1 Number Edit this field Incomplete rhombus-ale…" at bounding box center [795, 249] width 154 height 330
click at [844, 289] on button "Next" at bounding box center [840, 294] width 49 height 18
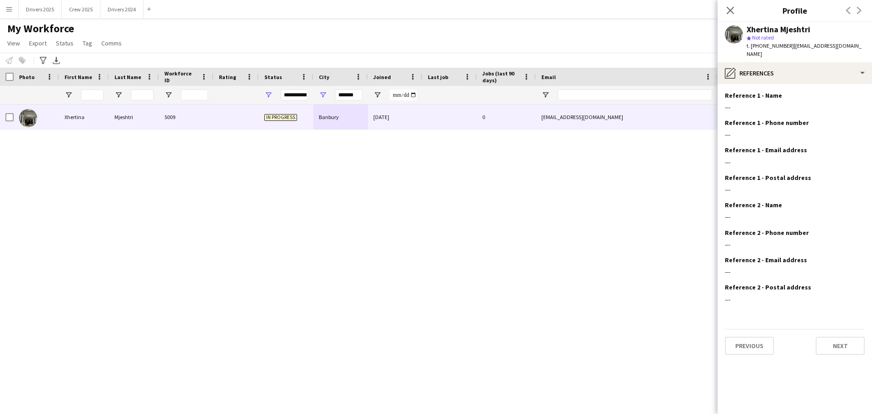
click at [848, 348] on app-section-data-types "Reference 1 - Name Edit this field --- Reference 1 - Phone number Edit this fie…" at bounding box center [795, 249] width 154 height 330
click at [847, 339] on button "Next" at bounding box center [840, 346] width 49 height 18
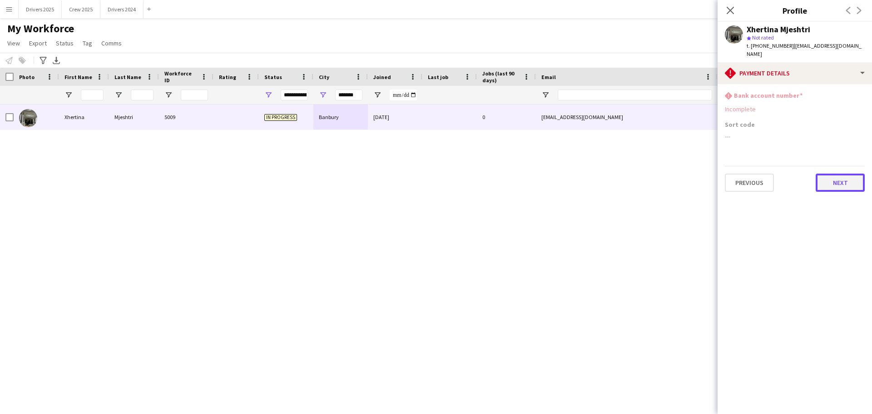
click at [836, 174] on button "Next" at bounding box center [840, 183] width 49 height 18
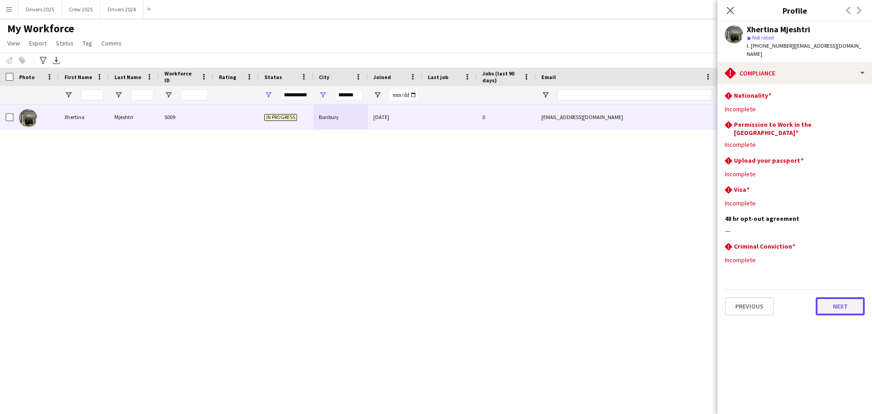
click at [843, 297] on button "Next" at bounding box center [840, 306] width 49 height 18
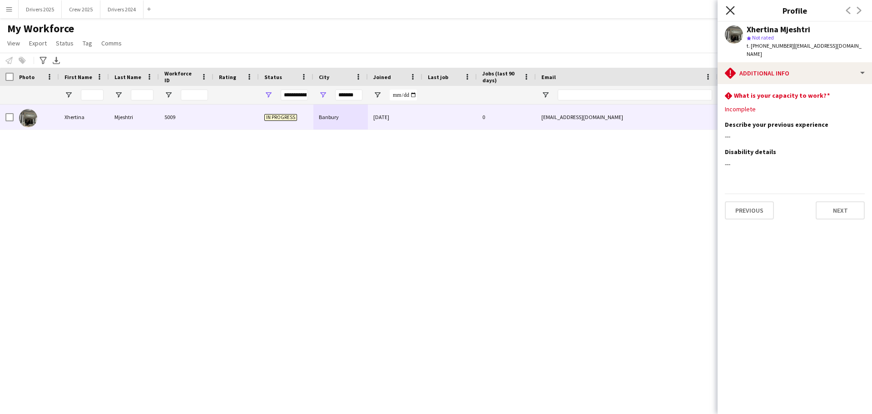
click at [728, 11] on icon "Close pop-in" at bounding box center [730, 10] width 9 height 9
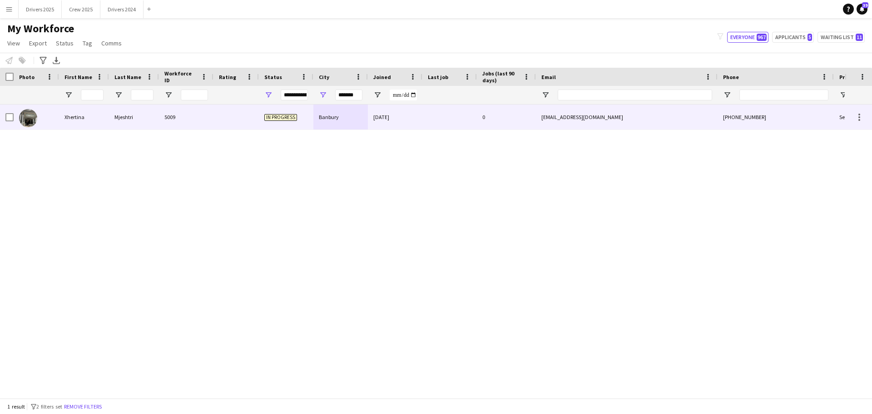
click at [168, 115] on div "5009" at bounding box center [186, 117] width 55 height 25
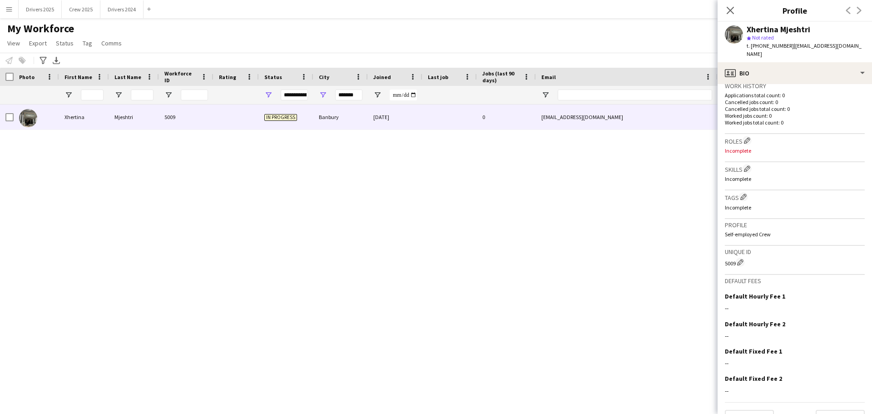
click at [860, 12] on div "Previous Next" at bounding box center [854, 10] width 36 height 21
click at [829, 410] on button "Next" at bounding box center [840, 419] width 49 height 18
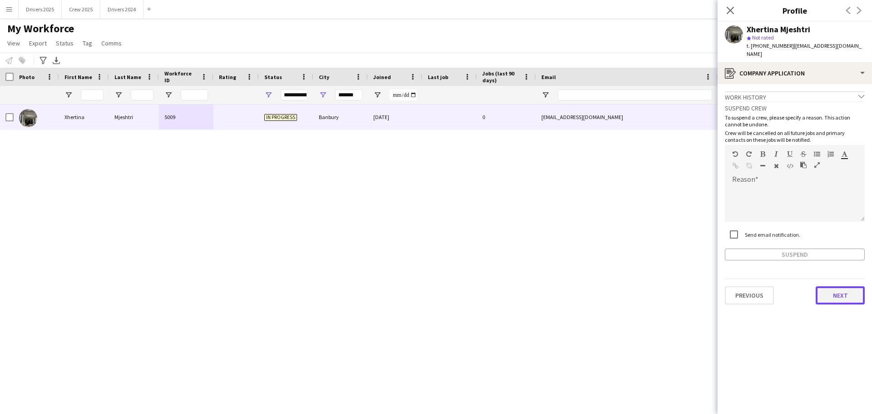
click at [838, 286] on button "Next" at bounding box center [840, 295] width 49 height 18
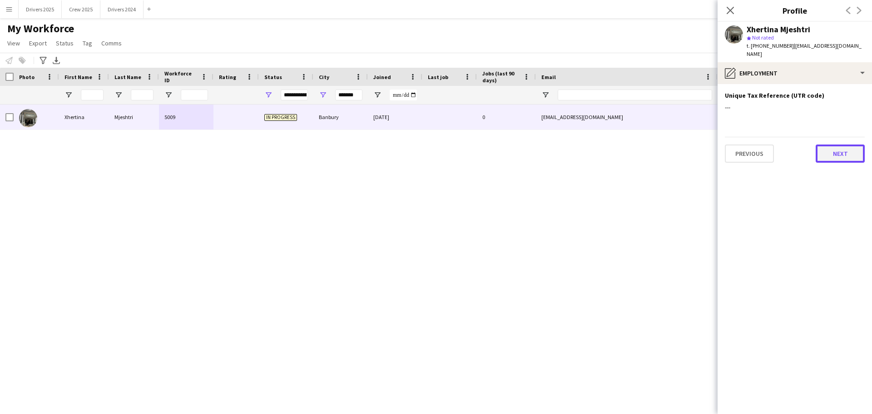
click at [845, 147] on button "Next" at bounding box center [840, 154] width 49 height 18
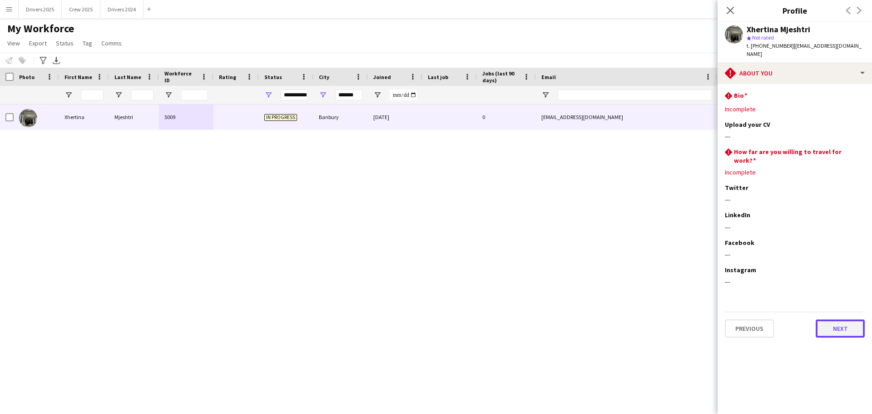
click at [854, 319] on button "Next" at bounding box center [840, 328] width 49 height 18
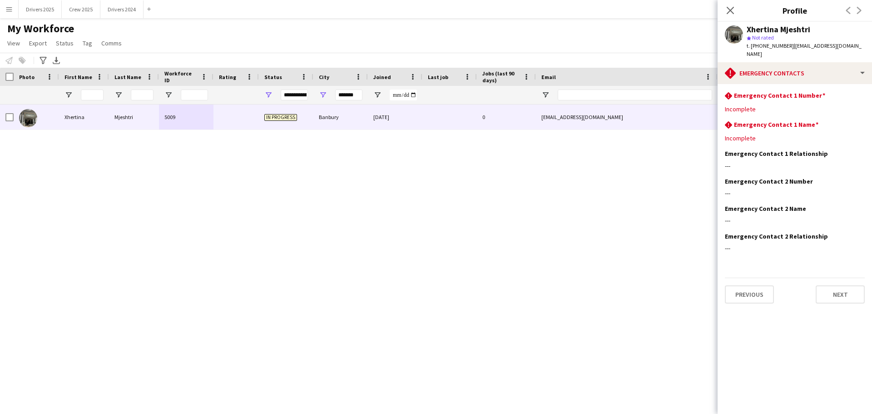
click at [522, 246] on div "Xhertina Mjeshtri 5009 In progress [GEOGRAPHIC_DATA] [DATE] 0 [EMAIL_ADDRESS][D…" at bounding box center [422, 248] width 845 height 287
click at [352, 98] on input "*******" at bounding box center [348, 95] width 27 height 11
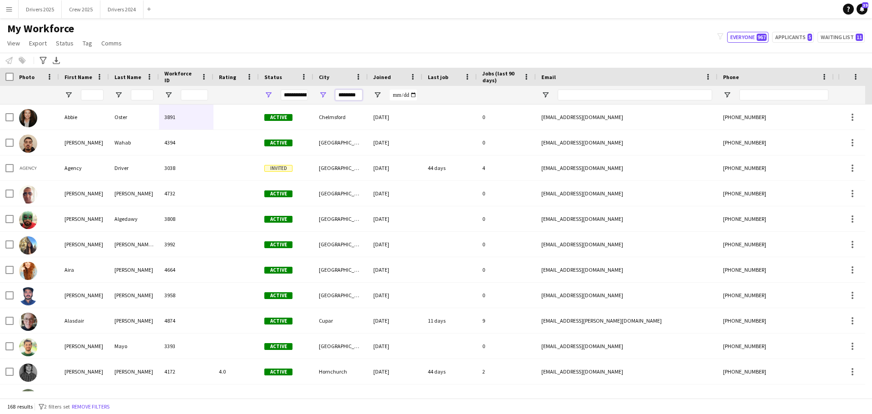
type input "********"
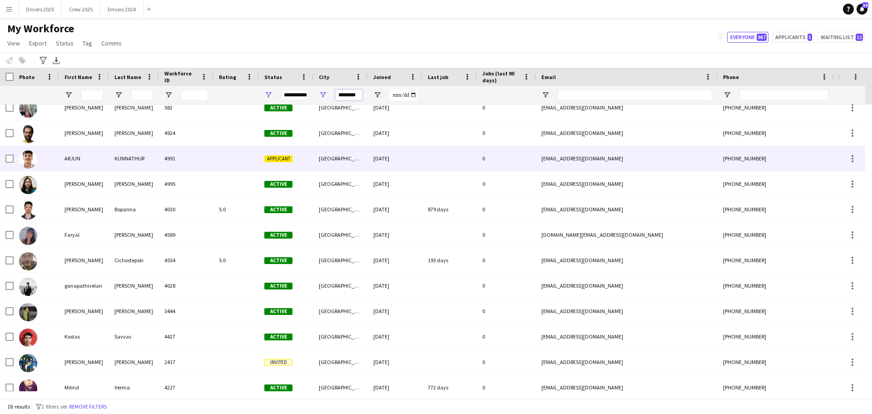
scroll to position [0, 0]
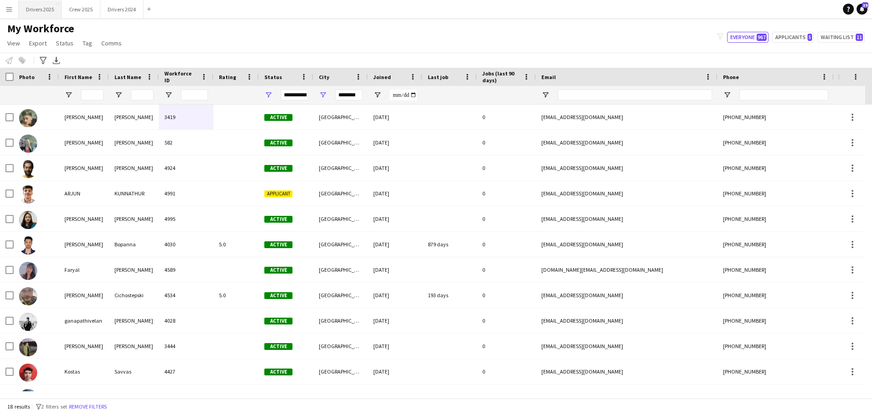
click at [47, 12] on button "Drivers 2025 Close" at bounding box center [40, 9] width 43 height 18
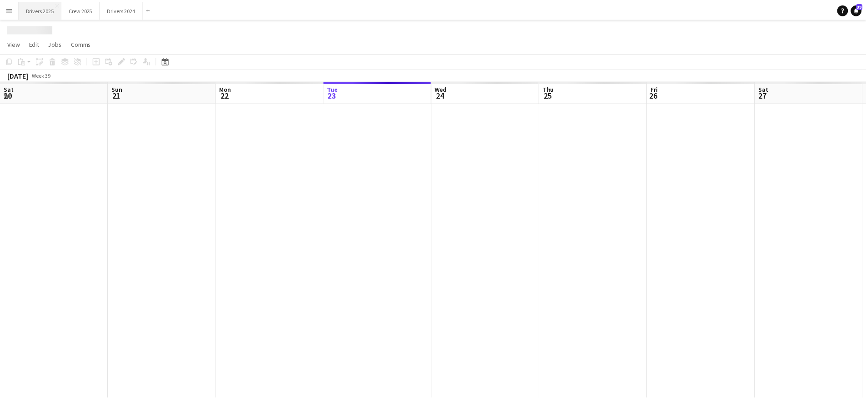
scroll to position [0, 217]
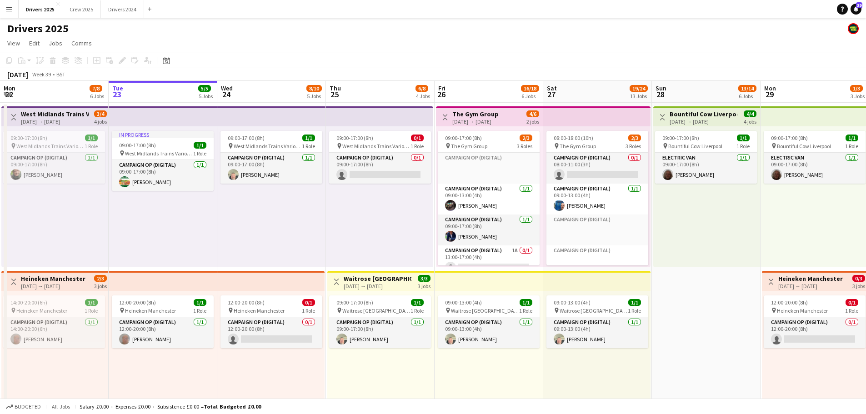
click at [154, 116] on app-top-bar at bounding box center [163, 116] width 109 height 20
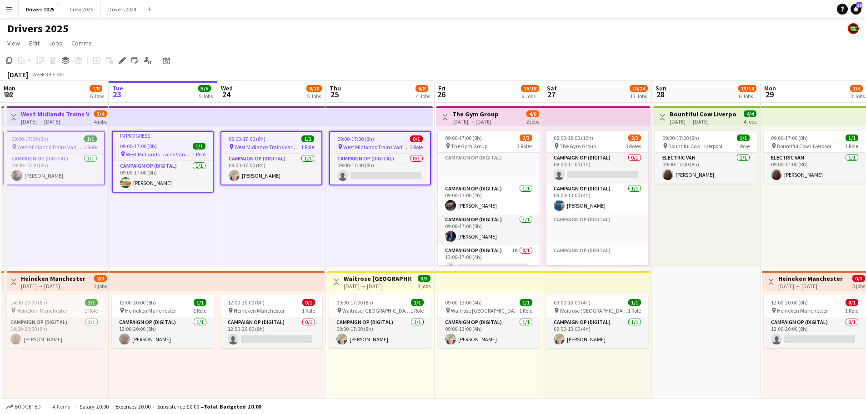
click at [120, 60] on icon "Edit" at bounding box center [122, 60] width 7 height 7
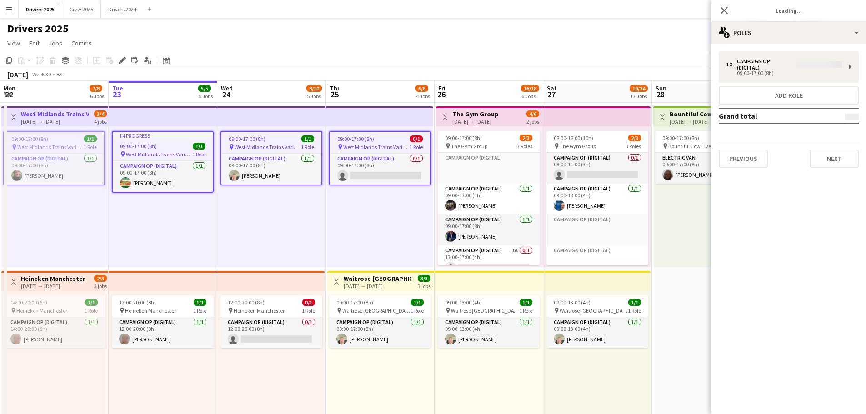
type input "**********"
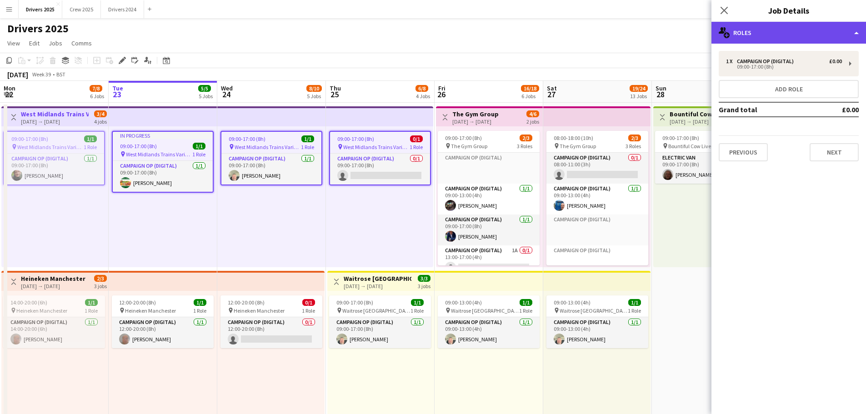
click at [771, 25] on div "multiple-users-add Roles" at bounding box center [788, 33] width 154 height 22
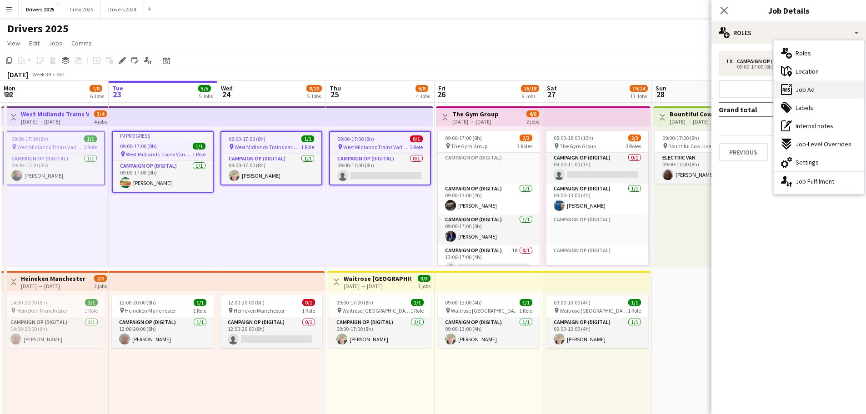
click at [807, 90] on span "Job Ad" at bounding box center [804, 89] width 19 height 8
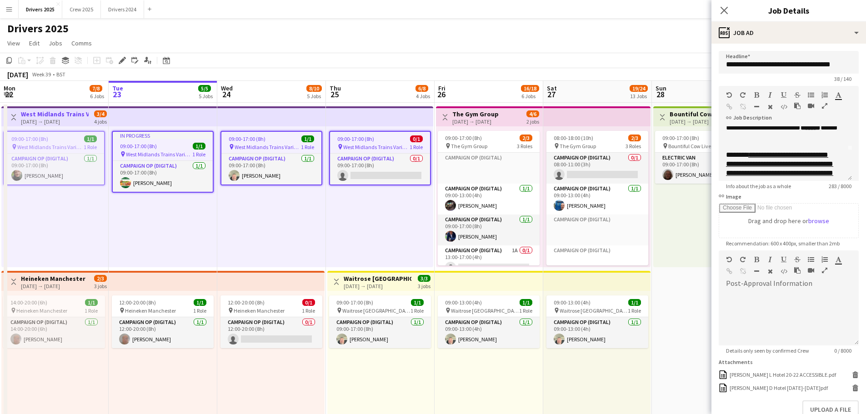
scroll to position [45, 0]
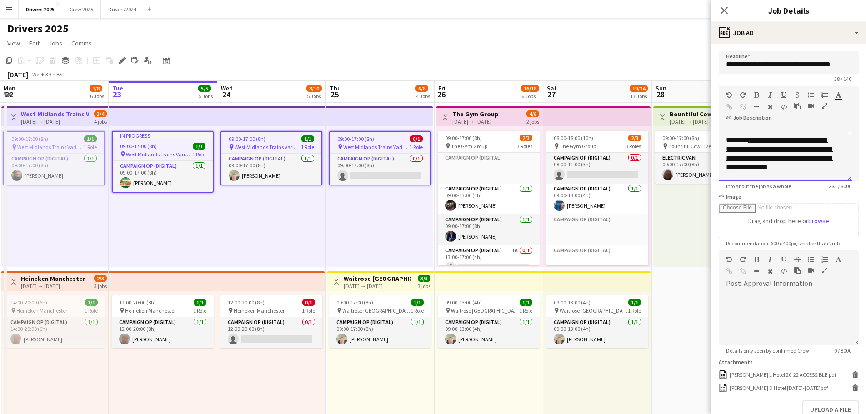
click at [759, 163] on link "**********" at bounding box center [779, 153] width 107 height 34
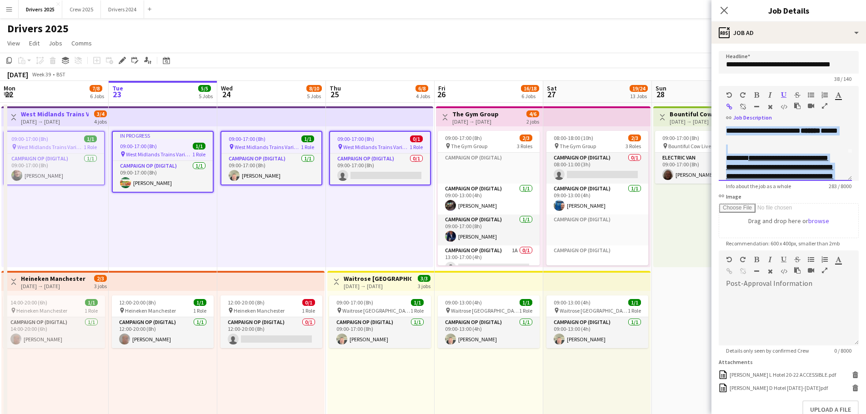
scroll to position [21, 0]
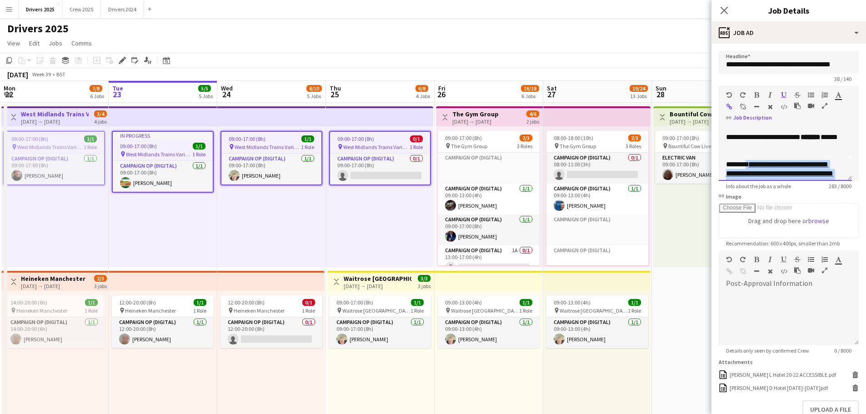
drag, startPoint x: 812, startPoint y: 146, endPoint x: 725, endPoint y: 170, distance: 90.4
click at [725, 170] on div "**********" at bounding box center [784, 153] width 133 height 55
copy div "**********"
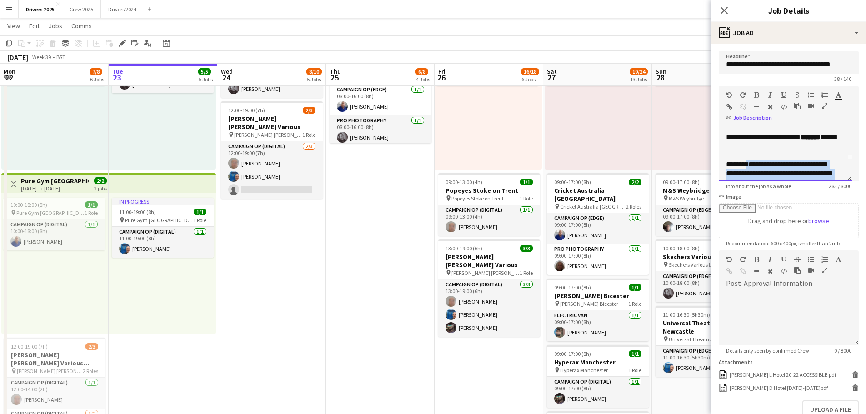
scroll to position [591, 0]
click at [726, 2] on div "Close pop-in" at bounding box center [723, 10] width 25 height 21
click at [728, 12] on icon "Close pop-in" at bounding box center [723, 10] width 9 height 9
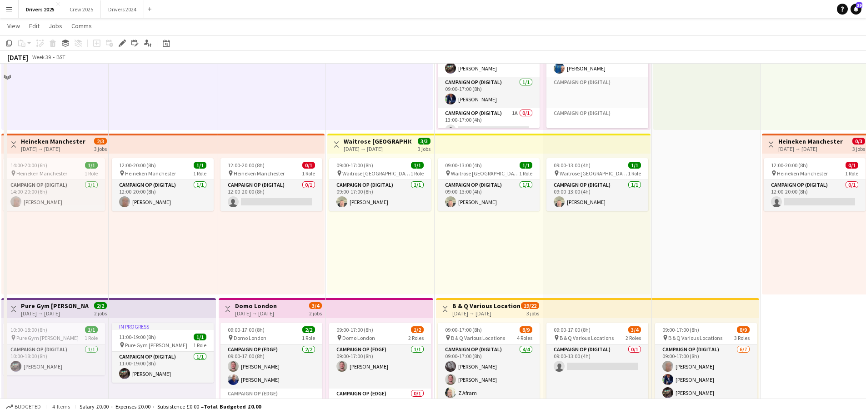
scroll to position [0, 0]
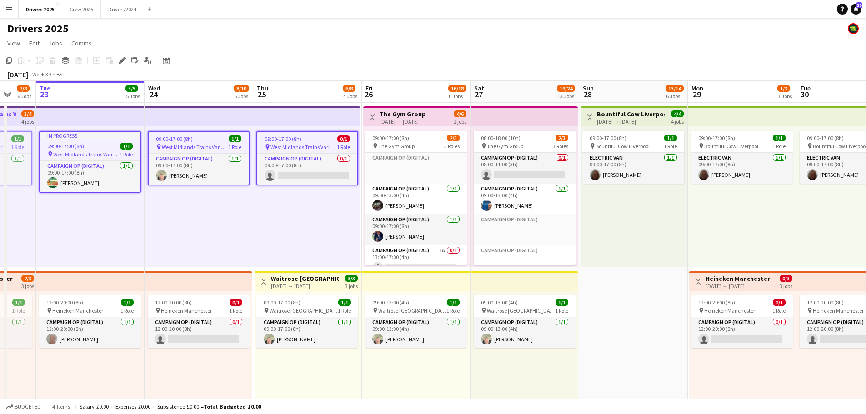
drag, startPoint x: 378, startPoint y: 219, endPoint x: 275, endPoint y: 206, distance: 104.0
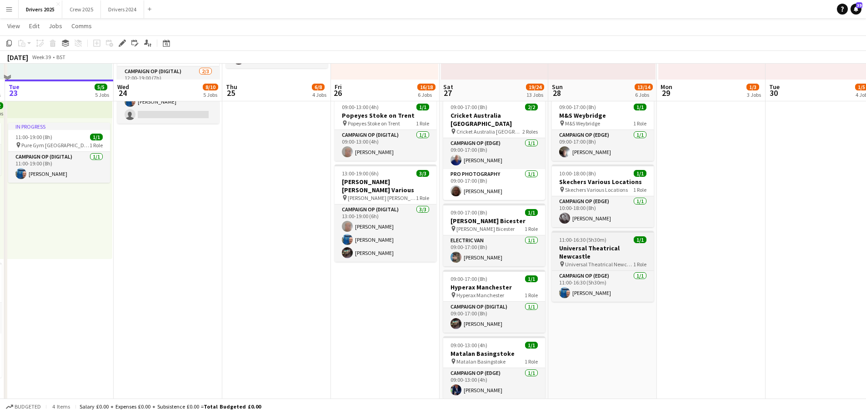
scroll to position [682, 0]
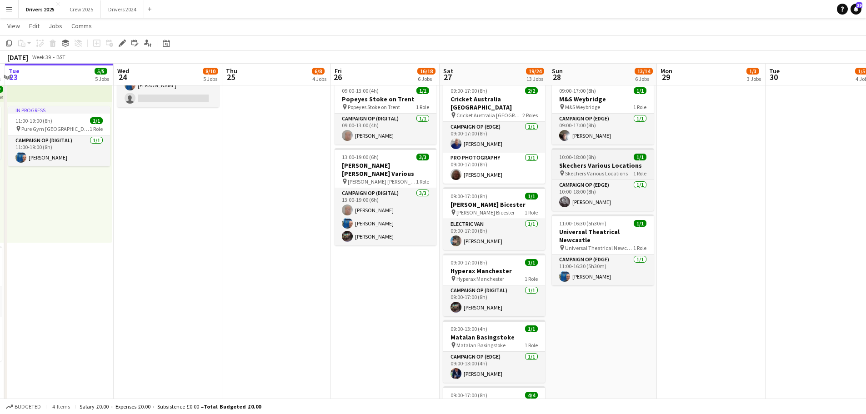
click at [598, 170] on span "Skechers Various Locations" at bounding box center [596, 173] width 63 height 7
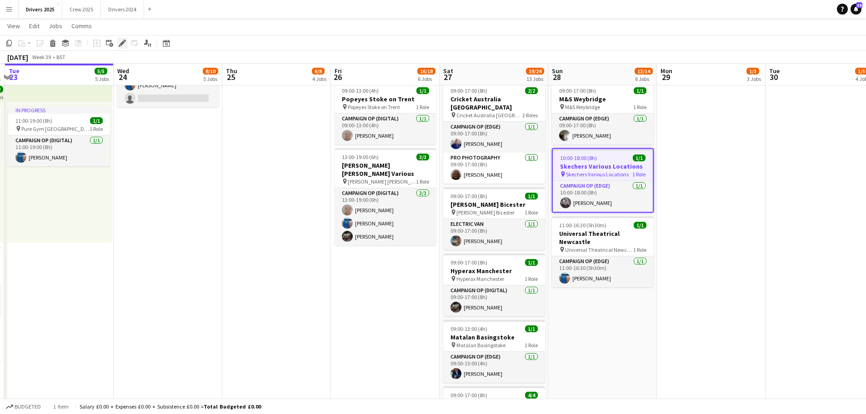
click at [124, 40] on icon at bounding box center [125, 41] width 2 height 2
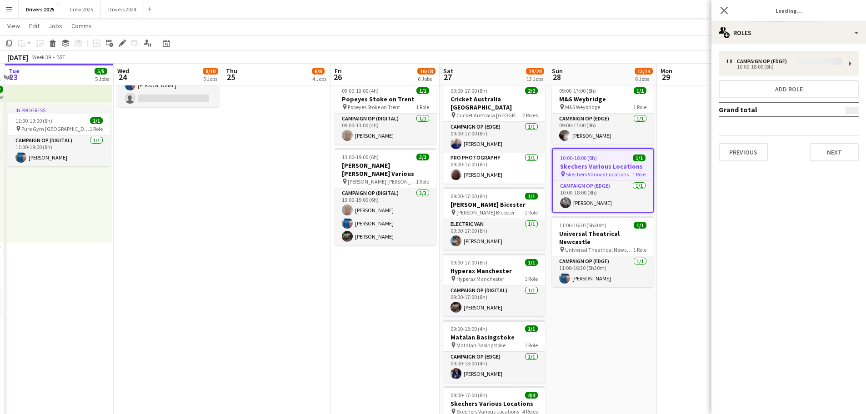
type input "**********"
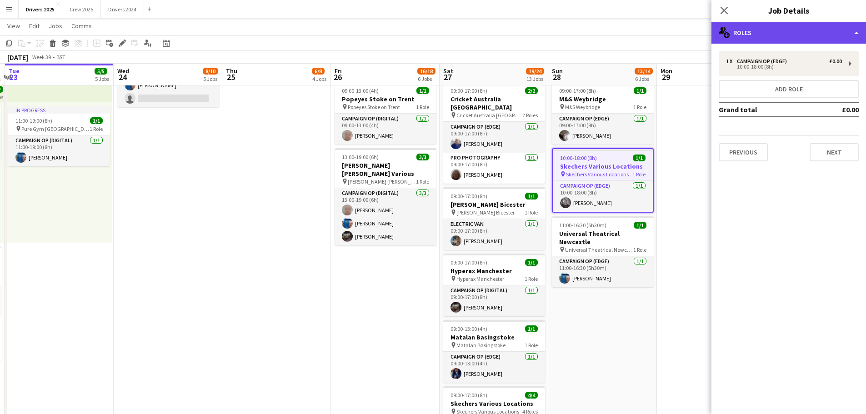
click at [822, 33] on div "multiple-users-add Roles" at bounding box center [788, 33] width 154 height 22
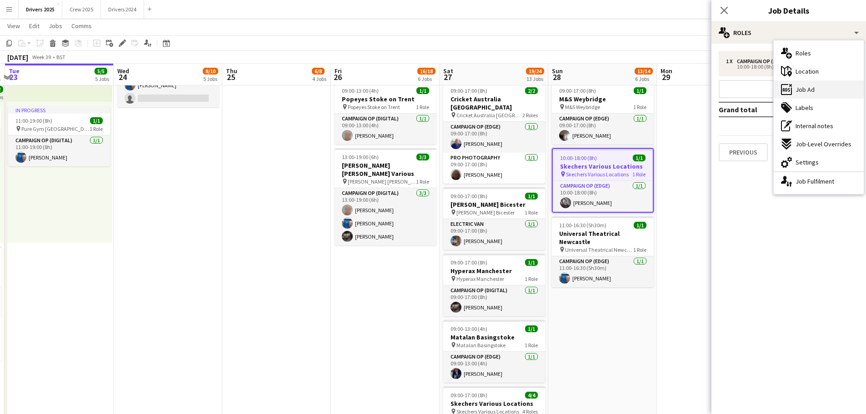
click at [823, 82] on div "ads-window Job Ad" at bounding box center [818, 89] width 90 height 18
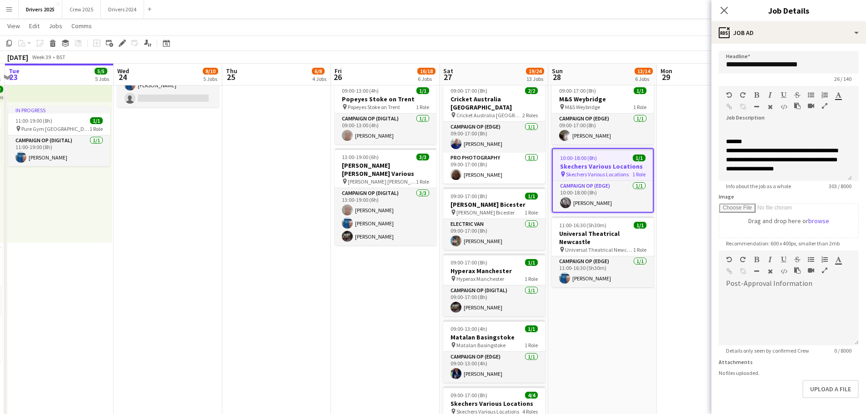
scroll to position [35, 0]
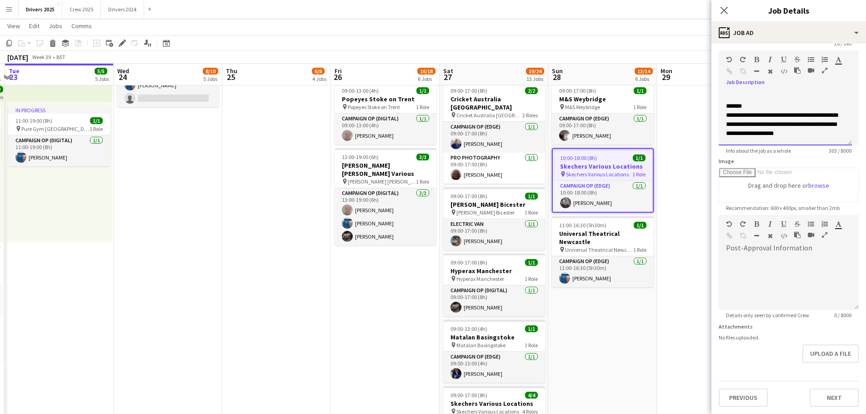
click at [834, 135] on div "**********" at bounding box center [785, 124] width 119 height 27
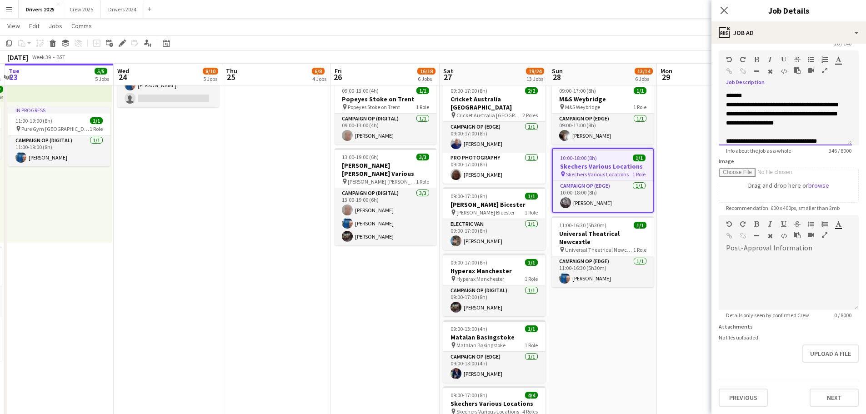
scroll to position [91, 0]
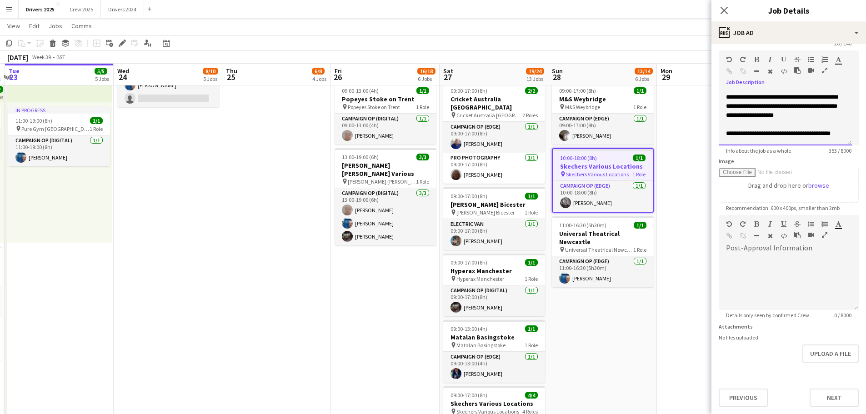
click at [771, 138] on div "**********" at bounding box center [785, 133] width 119 height 9
click at [828, 139] on div "**********" at bounding box center [785, 132] width 119 height 27
click at [755, 142] on span "**********" at bounding box center [781, 132] width 111 height 24
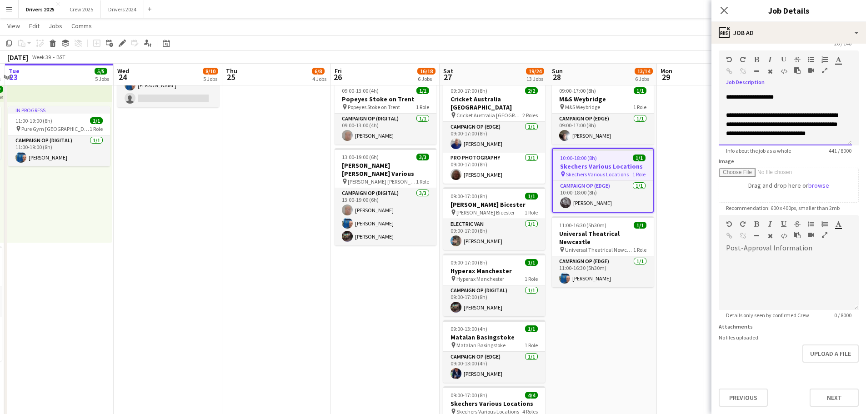
click at [782, 134] on div "**********" at bounding box center [785, 124] width 119 height 27
drag, startPoint x: 794, startPoint y: 132, endPoint x: 704, endPoint y: 108, distance: 93.6
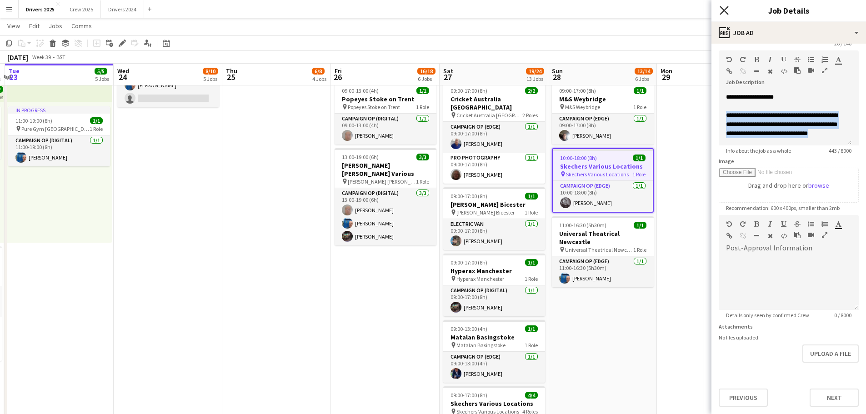
click at [725, 8] on icon "Close pop-in" at bounding box center [723, 10] width 9 height 9
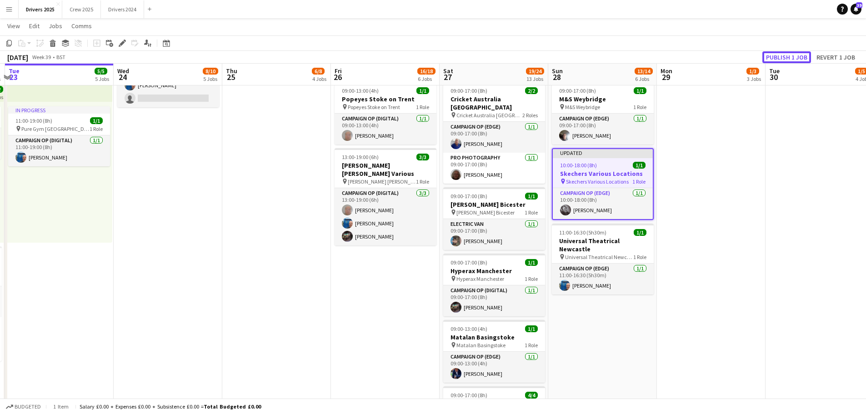
click at [788, 57] on button "Publish 1 job" at bounding box center [786, 57] width 49 height 12
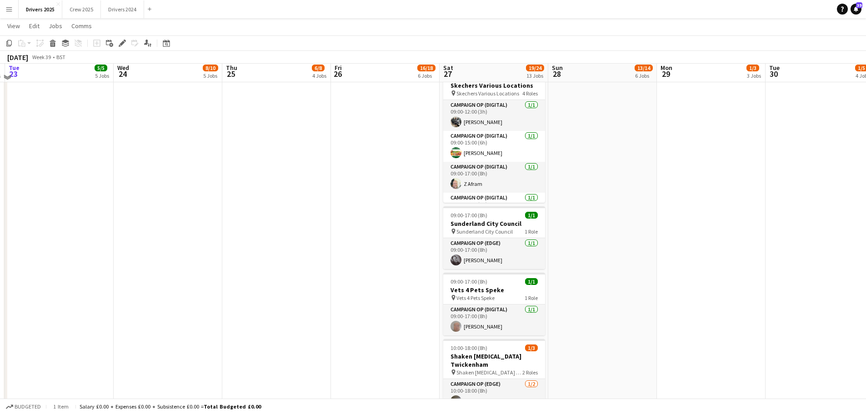
scroll to position [909, 0]
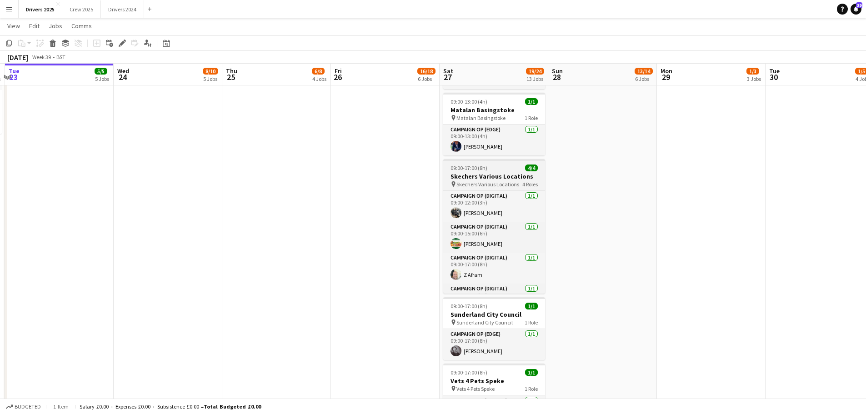
click at [493, 172] on h3 "Skechers Various Locations" at bounding box center [494, 176] width 102 height 8
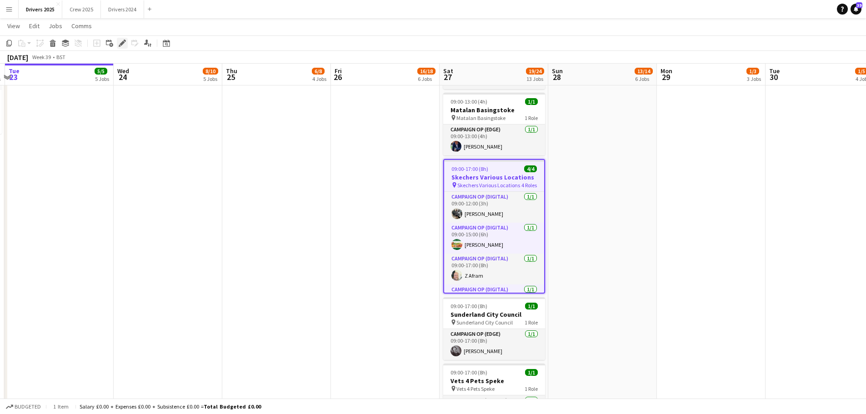
click at [126, 44] on div "Edit" at bounding box center [122, 43] width 11 height 11
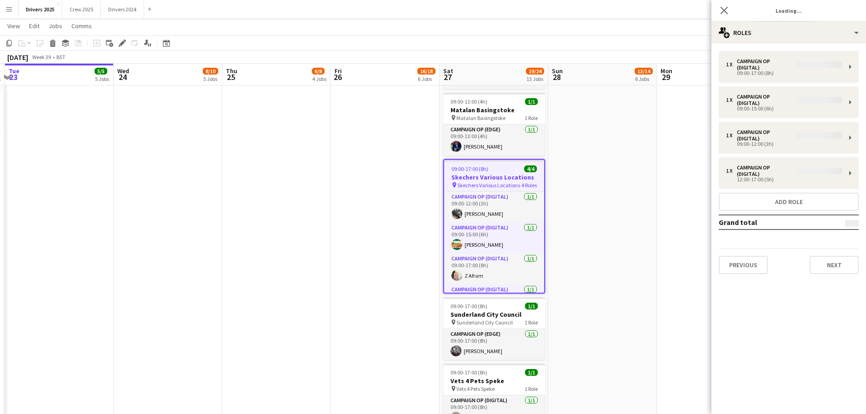
type input "**********"
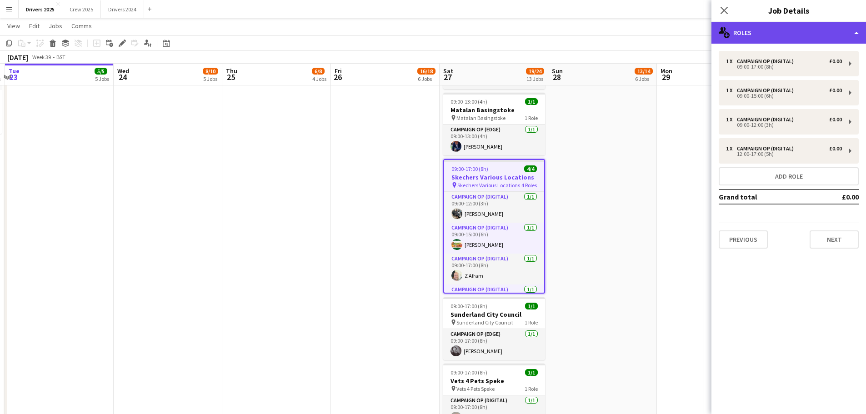
click at [782, 35] on div "multiple-users-add Roles" at bounding box center [788, 33] width 154 height 22
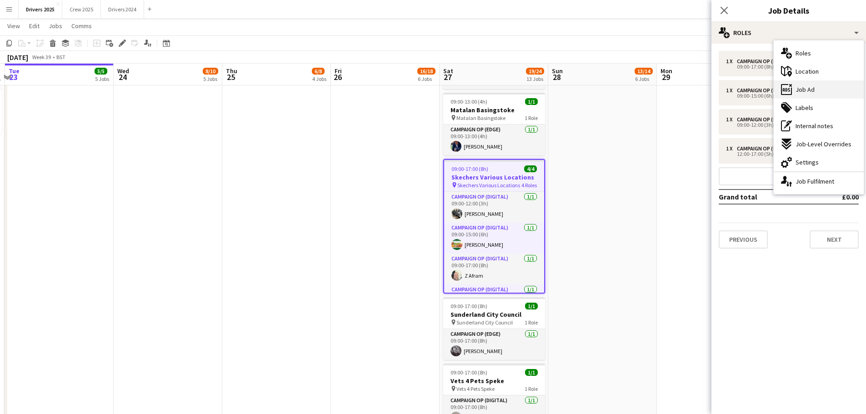
click at [804, 93] on span "Job Ad" at bounding box center [804, 89] width 19 height 8
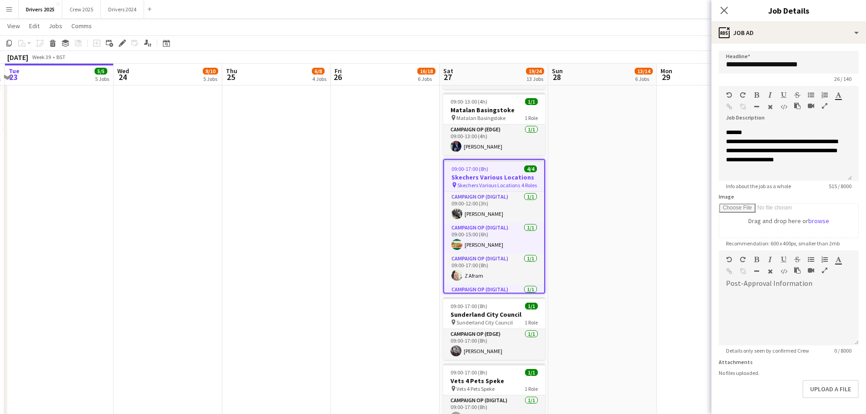
scroll to position [199, 0]
click at [836, 159] on div "**********" at bounding box center [785, 150] width 119 height 27
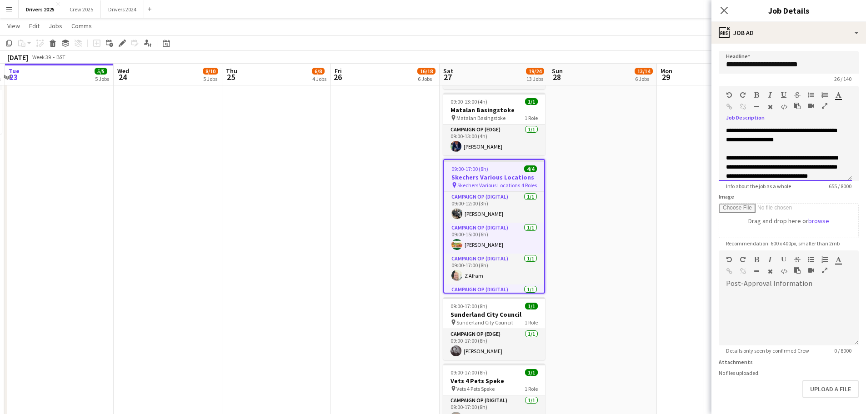
scroll to position [228, 0]
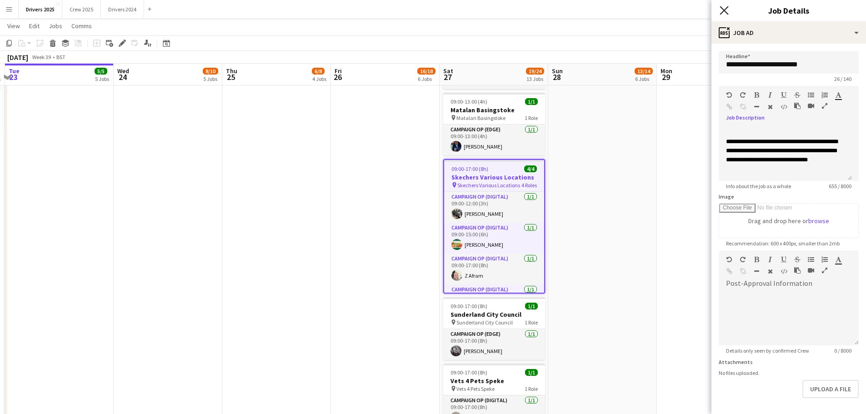
click at [726, 7] on icon "Close pop-in" at bounding box center [723, 10] width 9 height 9
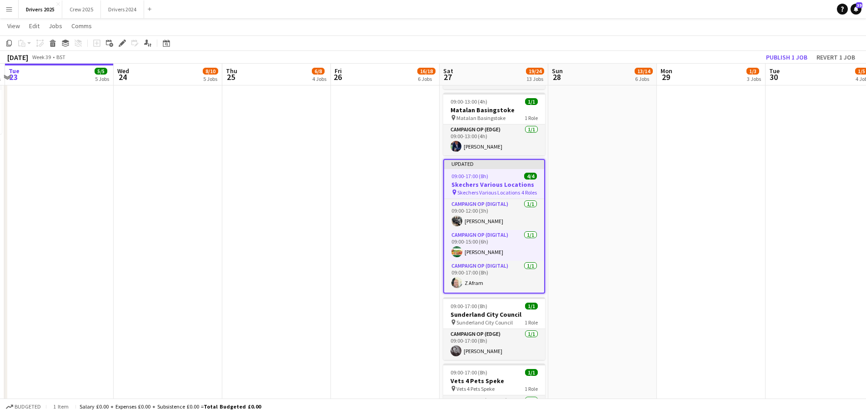
click at [785, 50] on app-toolbar "Copy Paste Paste Ctrl+V Paste with crew Ctrl+Shift+V Paste linked Job [GEOGRAPH…" at bounding box center [433, 42] width 866 height 15
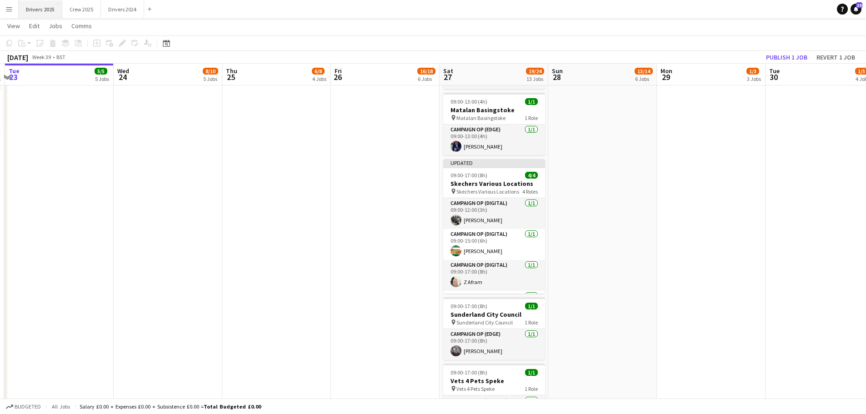
click at [21, 8] on button "Drivers 2025 Close" at bounding box center [41, 9] width 44 height 18
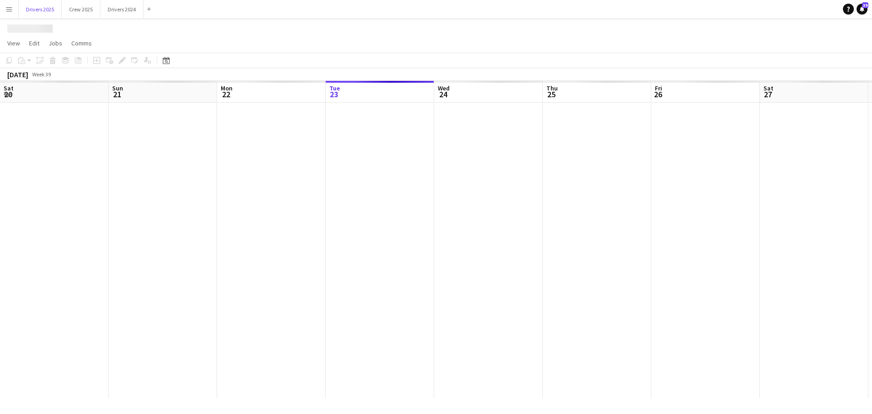
scroll to position [0, 217]
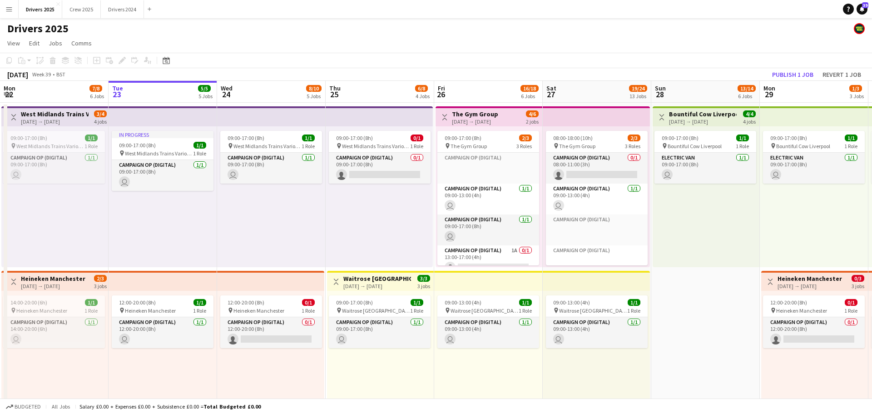
click at [5, 7] on app-icon "Menu" at bounding box center [8, 8] width 7 height 7
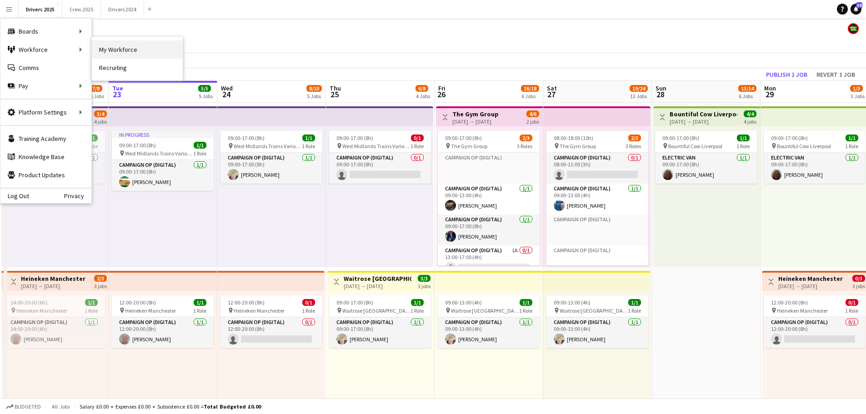
click at [143, 48] on link "My Workforce" at bounding box center [137, 49] width 91 height 18
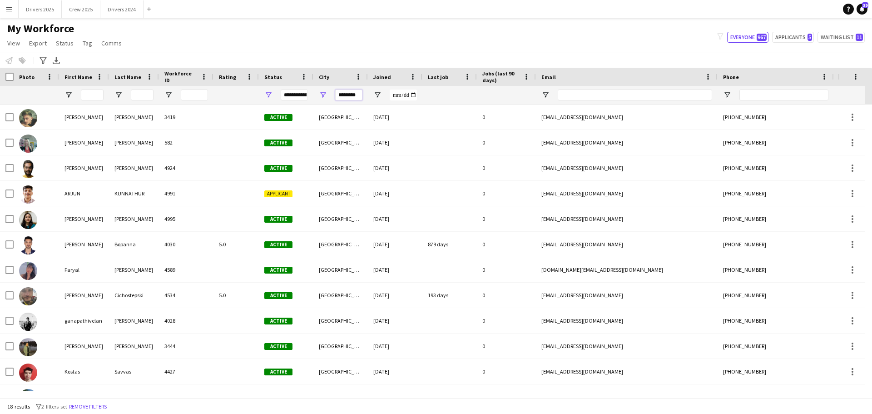
click at [339, 92] on input "********" at bounding box center [348, 95] width 27 height 11
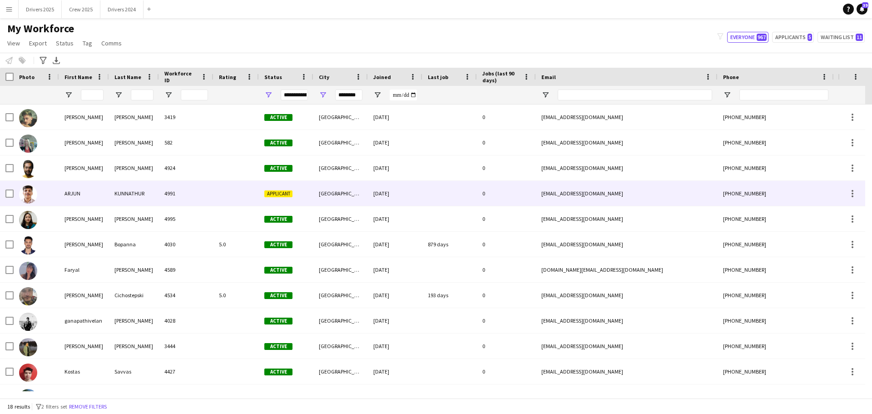
click at [292, 194] on span "Applicant" at bounding box center [278, 193] width 28 height 7
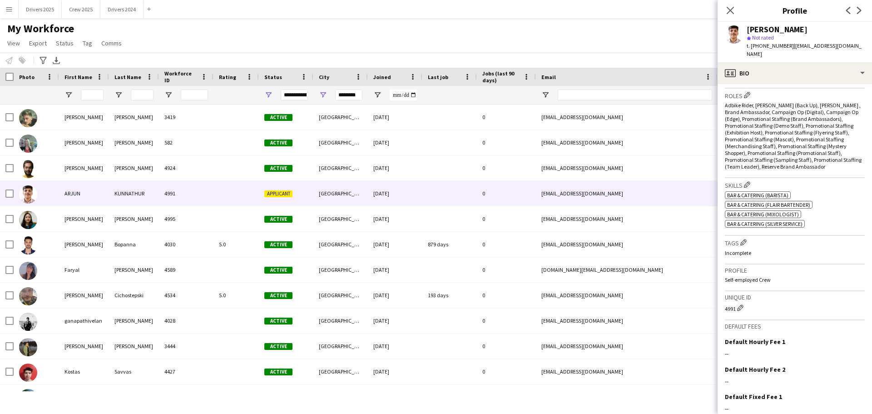
scroll to position [331, 0]
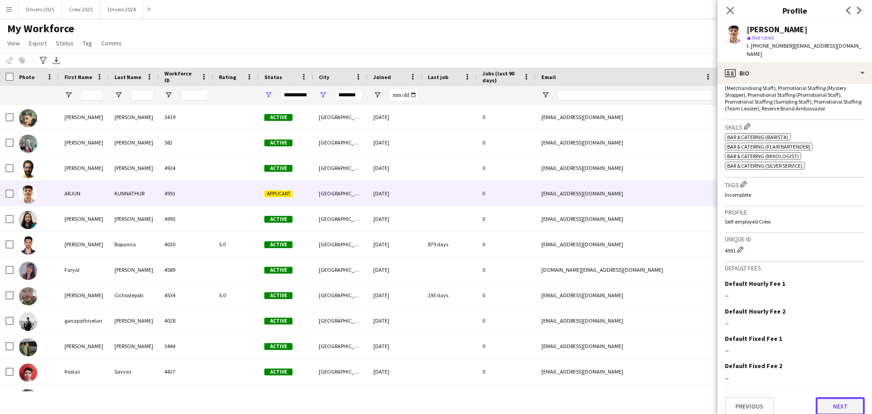
click at [844, 400] on button "Next" at bounding box center [840, 406] width 49 height 18
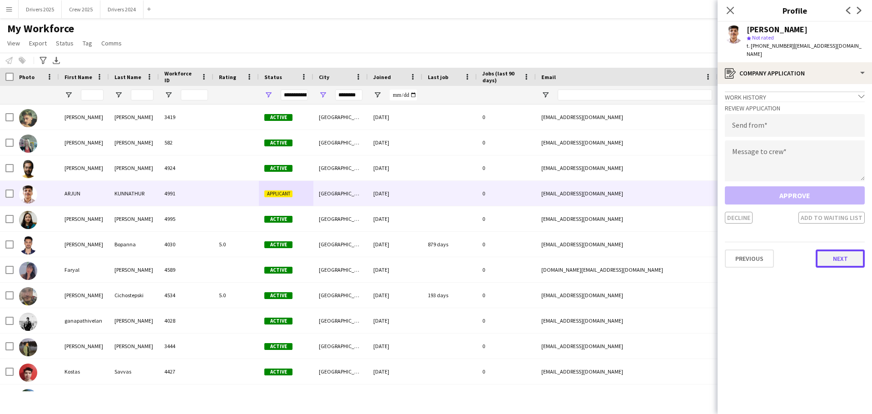
click at [848, 250] on button "Next" at bounding box center [840, 258] width 49 height 18
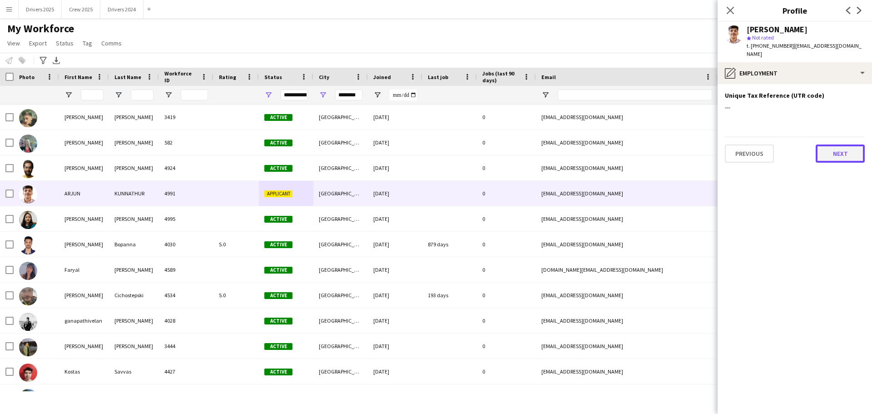
click at [840, 149] on button "Next" at bounding box center [840, 154] width 49 height 18
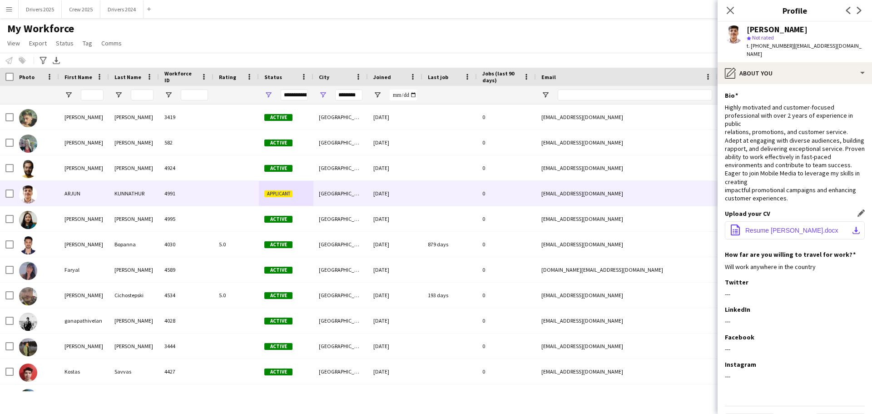
click at [802, 227] on span "Resume [PERSON_NAME].docx" at bounding box center [792, 230] width 93 height 7
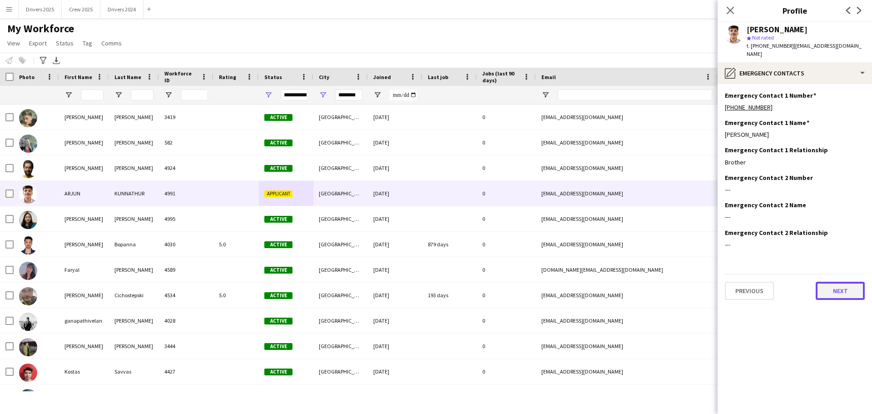
click at [845, 286] on button "Next" at bounding box center [840, 291] width 49 height 18
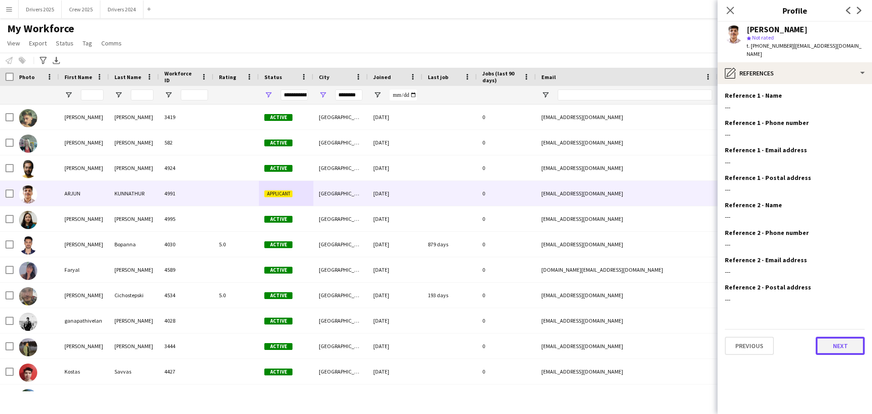
click at [854, 345] on button "Next" at bounding box center [840, 346] width 49 height 18
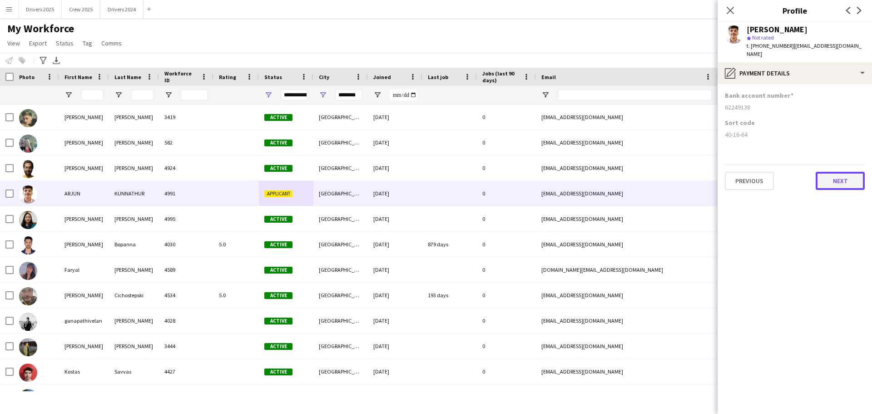
click at [848, 175] on button "Next" at bounding box center [840, 181] width 49 height 18
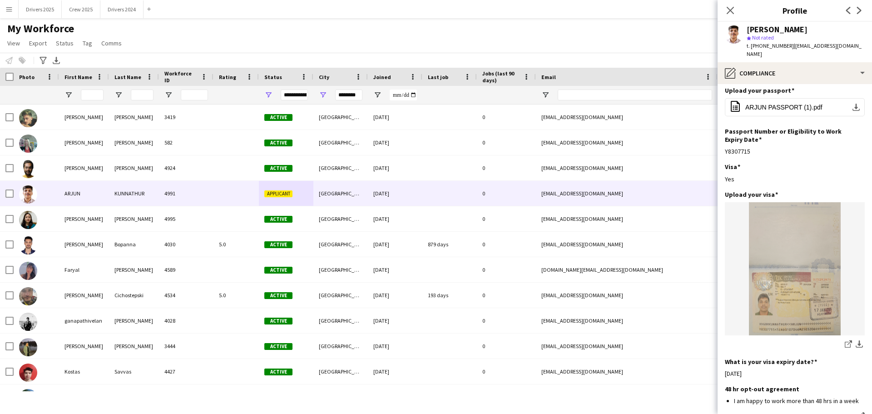
scroll to position [129, 0]
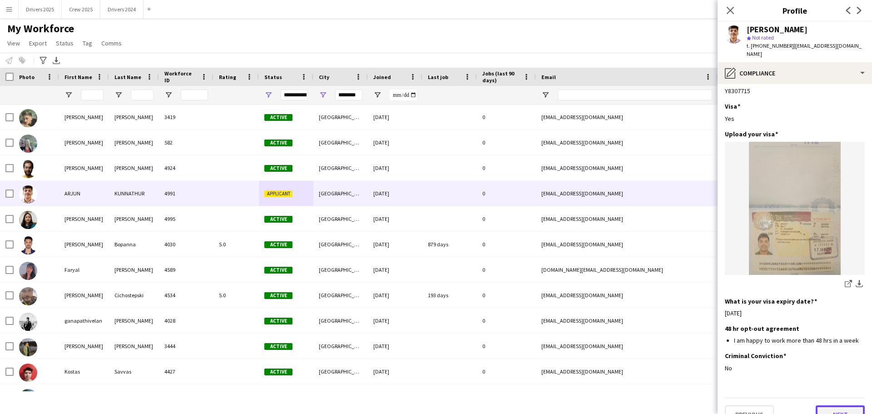
click at [844, 405] on button "Next" at bounding box center [840, 414] width 49 height 18
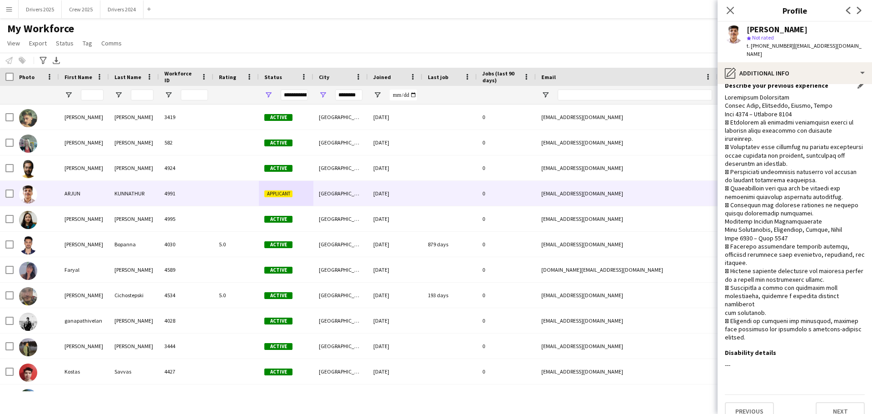
scroll to position [50, 0]
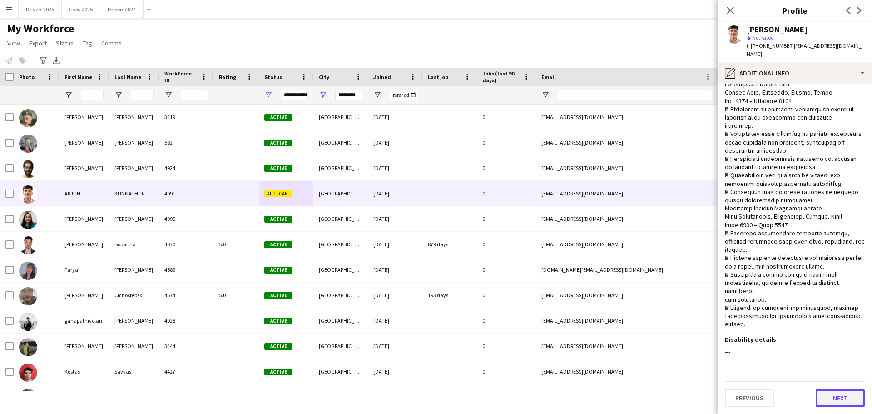
click at [838, 403] on button "Next" at bounding box center [840, 398] width 49 height 18
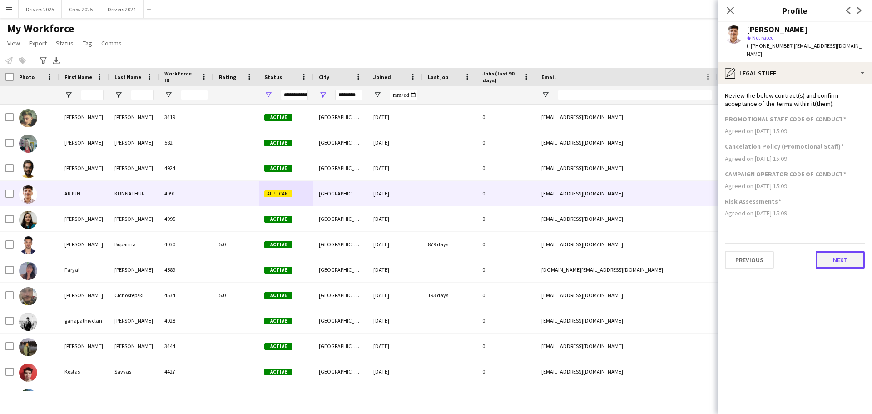
click at [854, 251] on button "Next" at bounding box center [840, 260] width 49 height 18
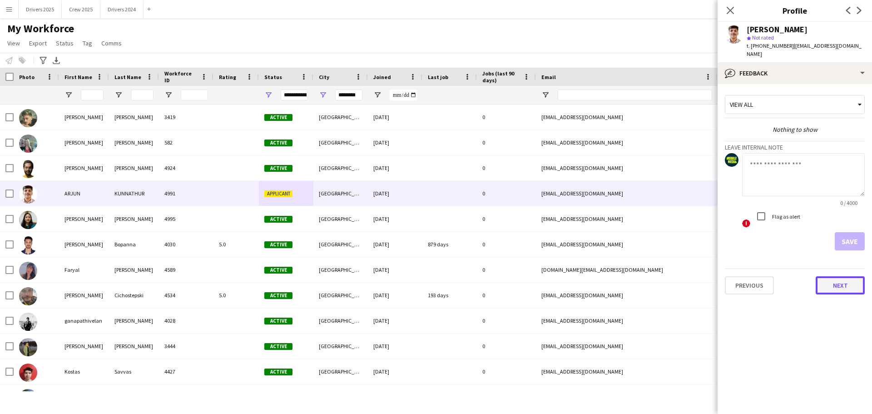
click at [839, 281] on button "Next" at bounding box center [840, 285] width 49 height 18
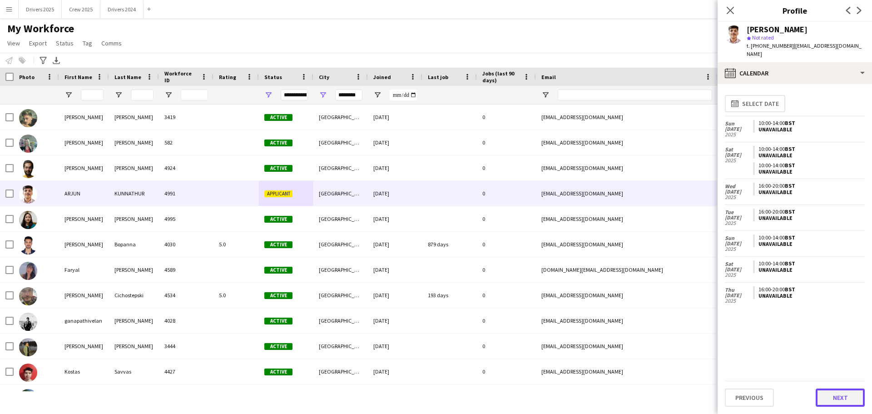
click at [839, 395] on button "Next" at bounding box center [840, 398] width 49 height 18
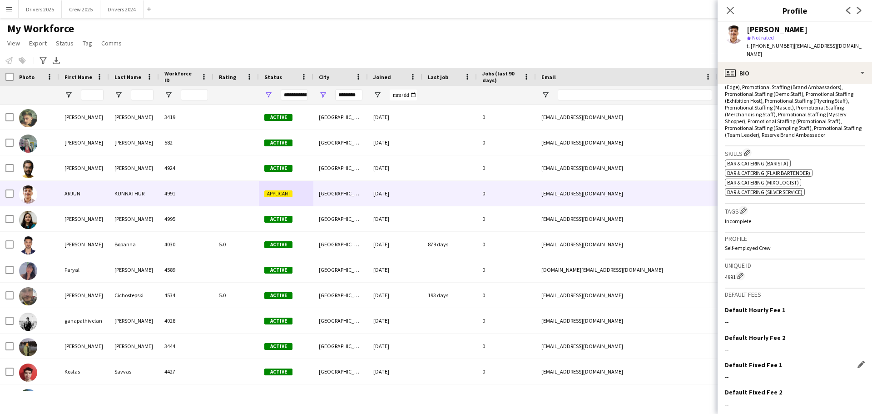
scroll to position [331, 0]
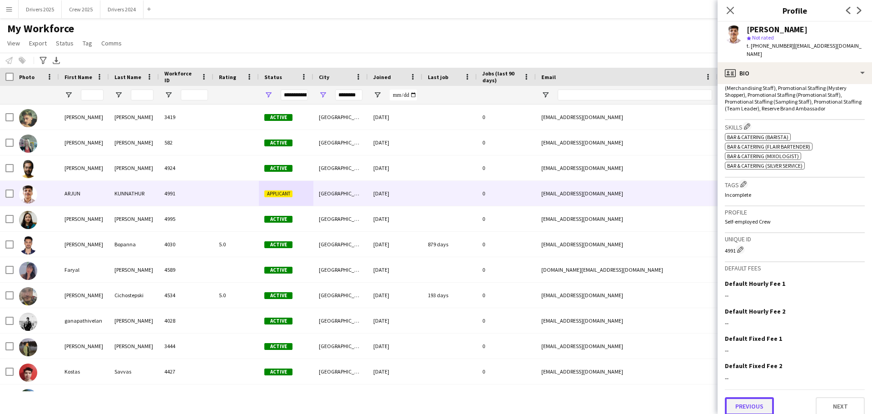
click at [755, 397] on button "Previous" at bounding box center [749, 406] width 49 height 18
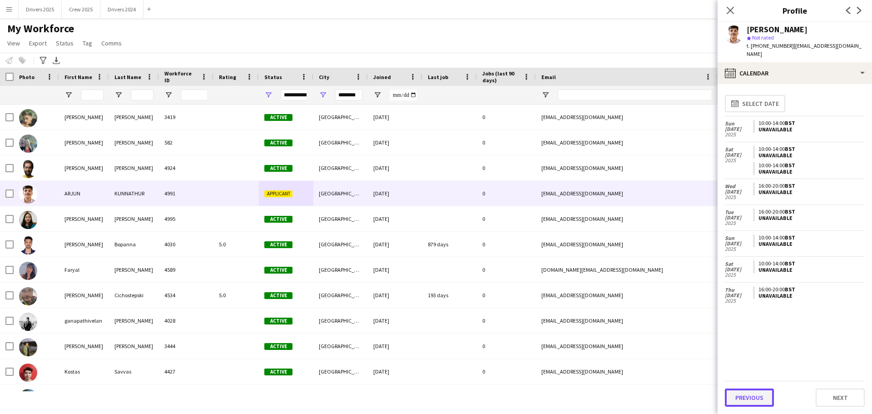
click at [755, 399] on button "Previous" at bounding box center [749, 398] width 49 height 18
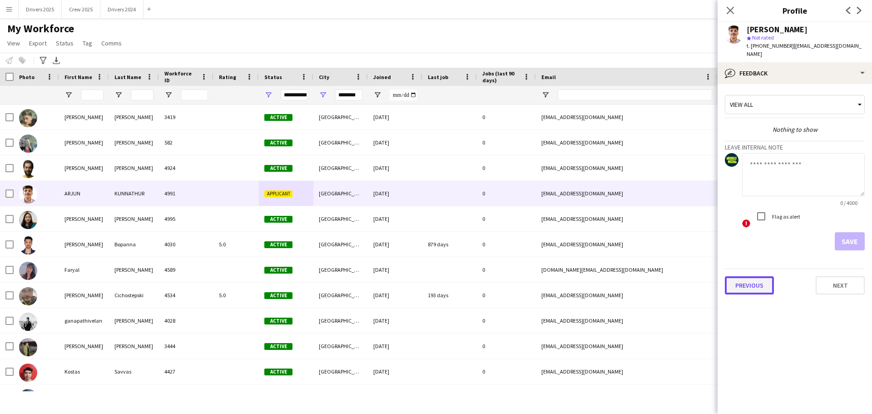
click at [758, 279] on button "Previous" at bounding box center [749, 285] width 49 height 18
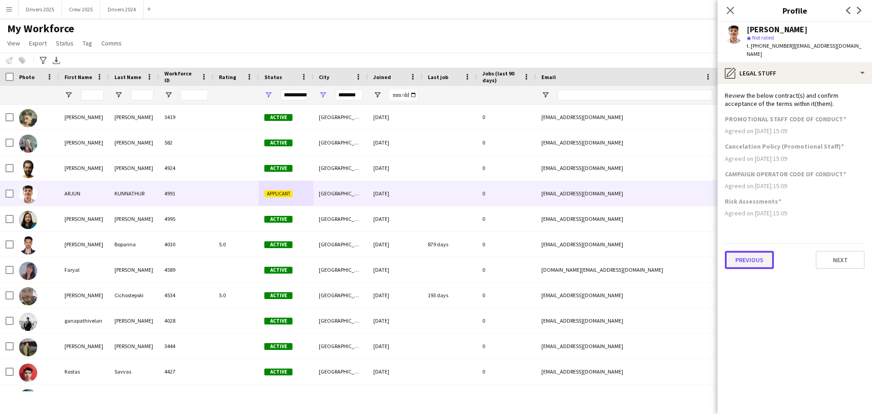
click at [753, 254] on button "Previous" at bounding box center [749, 260] width 49 height 18
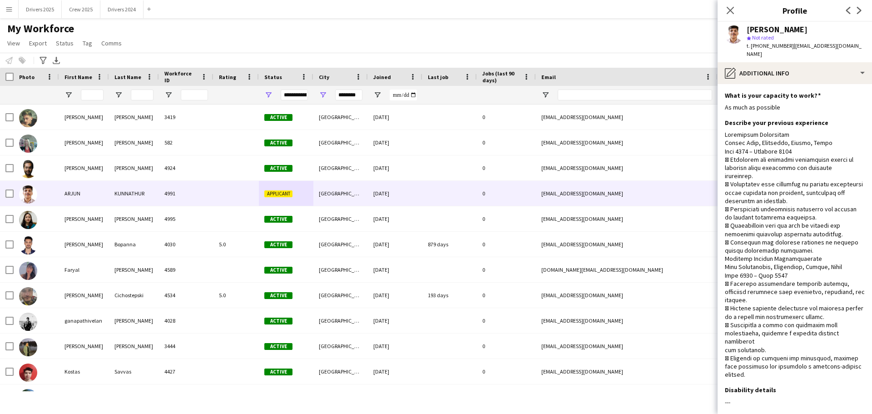
scroll to position [50, 0]
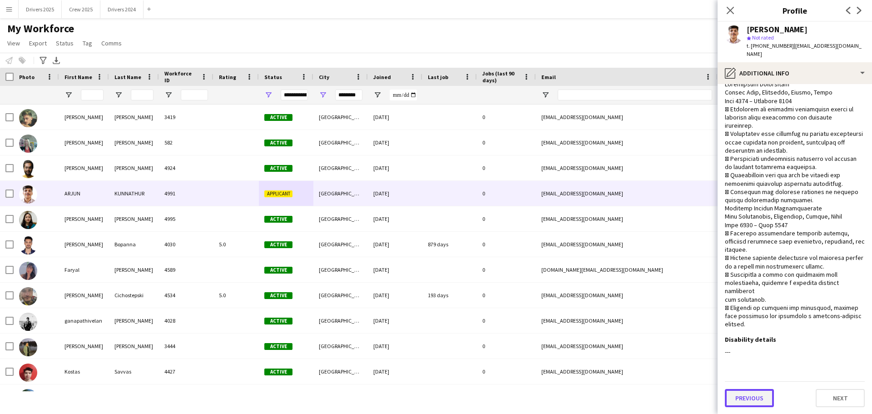
click at [763, 395] on button "Previous" at bounding box center [749, 398] width 49 height 18
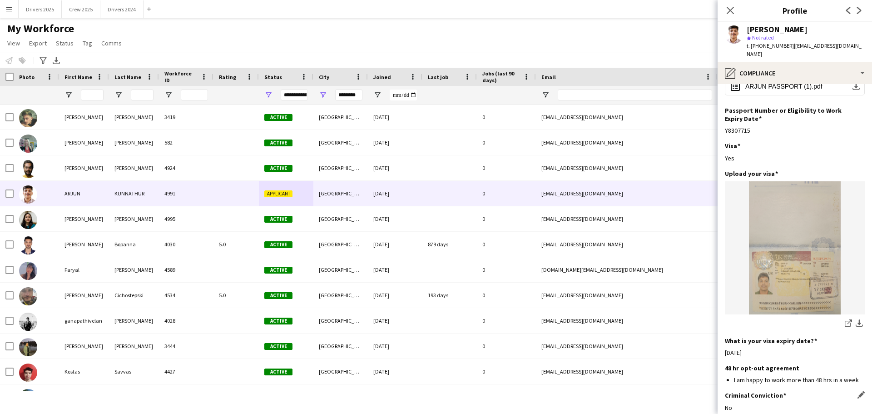
scroll to position [129, 0]
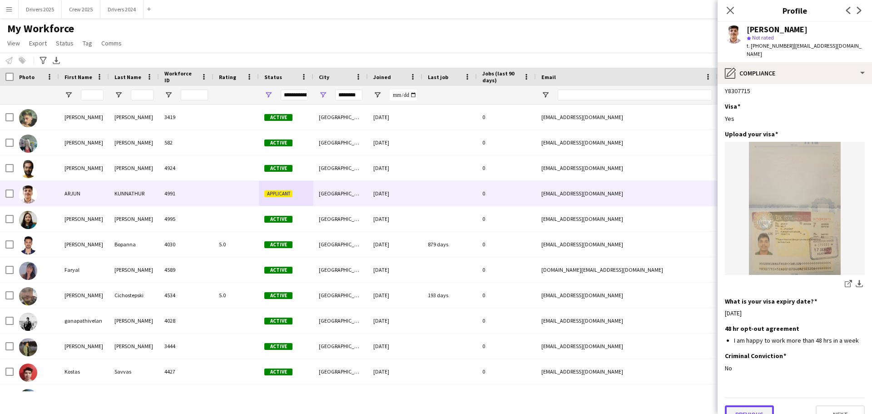
click at [751, 405] on button "Previous" at bounding box center [749, 414] width 49 height 18
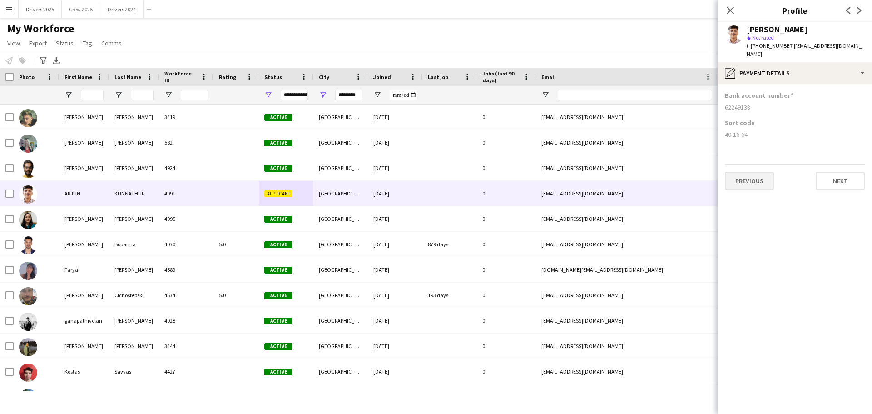
scroll to position [0, 0]
click at [747, 178] on button "Previous" at bounding box center [749, 181] width 49 height 18
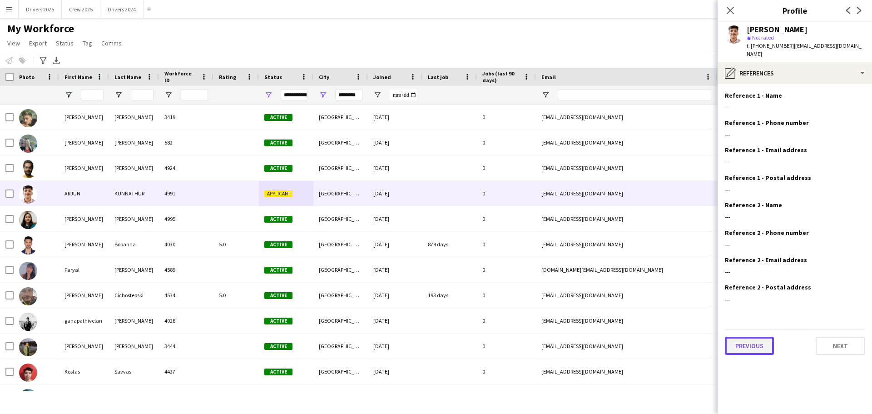
click at [743, 340] on button "Previous" at bounding box center [749, 346] width 49 height 18
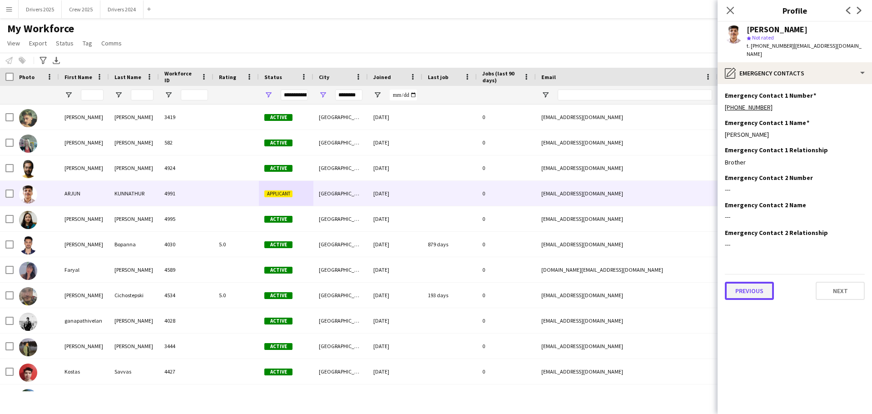
click at [754, 288] on button "Previous" at bounding box center [749, 291] width 49 height 18
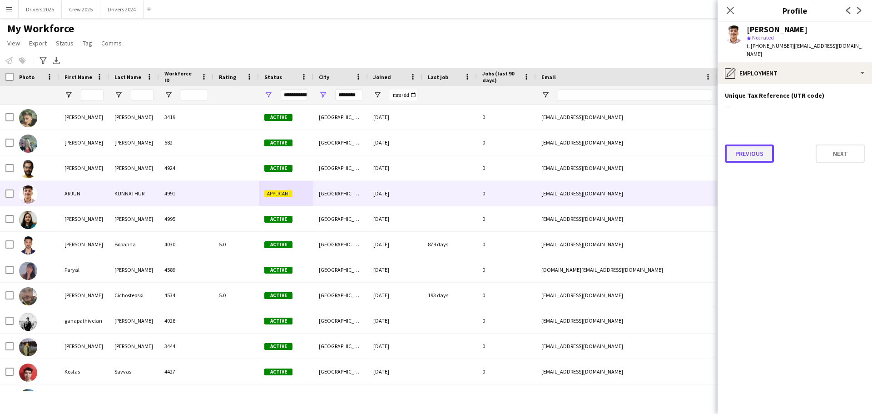
click at [760, 145] on button "Previous" at bounding box center [749, 154] width 49 height 18
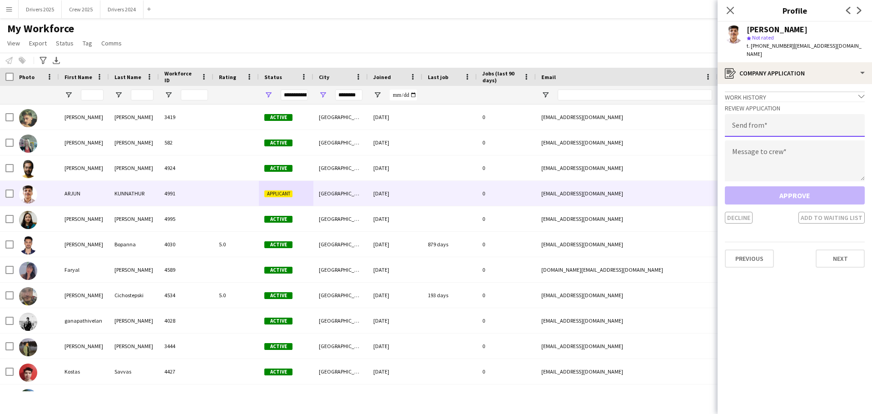
click at [764, 114] on input "email" at bounding box center [795, 125] width 140 height 23
type input "**********"
click at [782, 140] on textarea at bounding box center [795, 160] width 140 height 41
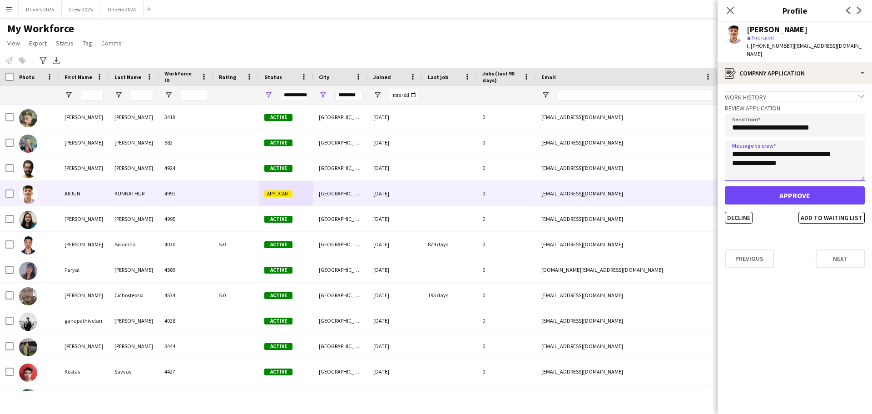
type textarea "**********"
click at [815, 186] on button "Approve" at bounding box center [795, 195] width 140 height 18
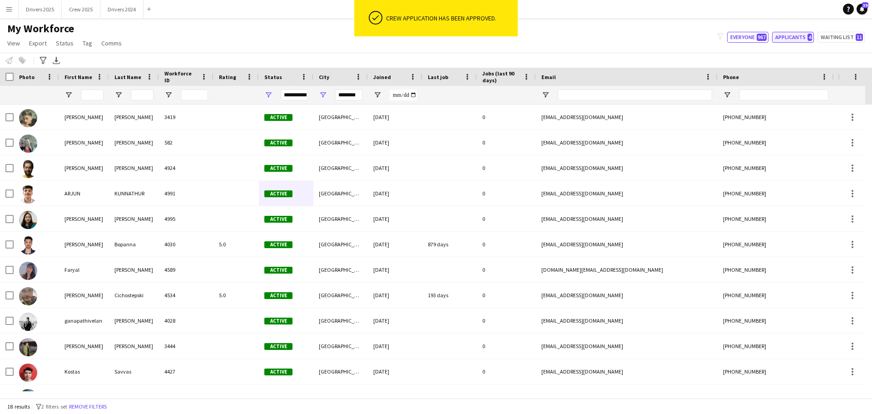
click at [800, 37] on button "Applicants 4" at bounding box center [793, 37] width 42 height 11
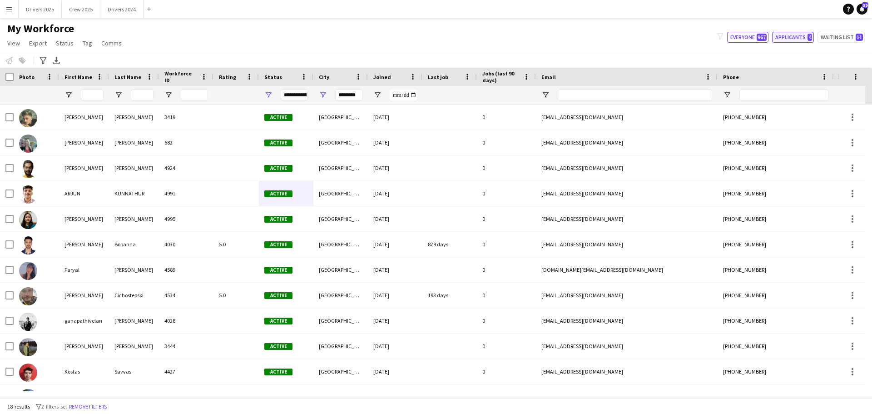
type input "**********"
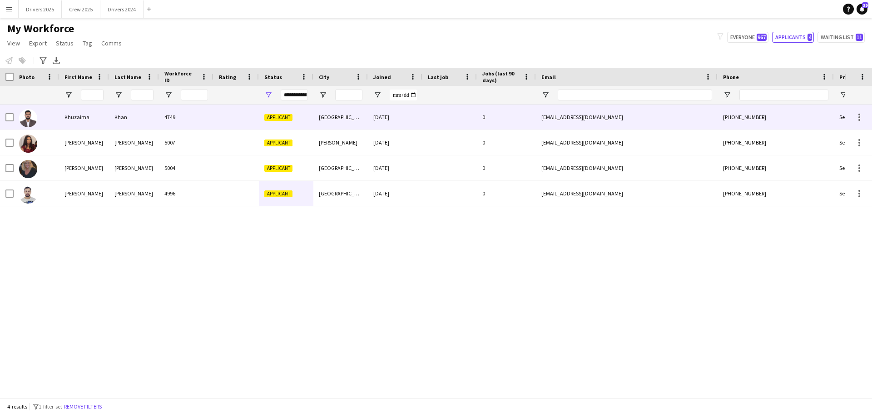
click at [321, 120] on div "[GEOGRAPHIC_DATA]" at bounding box center [341, 117] width 55 height 25
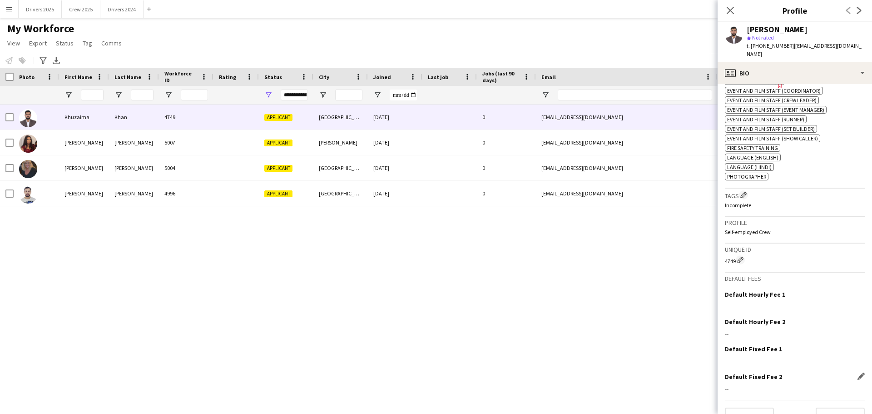
scroll to position [372, 0]
click at [849, 408] on app-crew-profile-bio "Open photos pop-in Gender [DEMOGRAPHIC_DATA] Birthday [DEMOGRAPHIC_DATA] (24 ye…" at bounding box center [795, 249] width 154 height 330
click at [840, 405] on button "Next" at bounding box center [840, 414] width 49 height 18
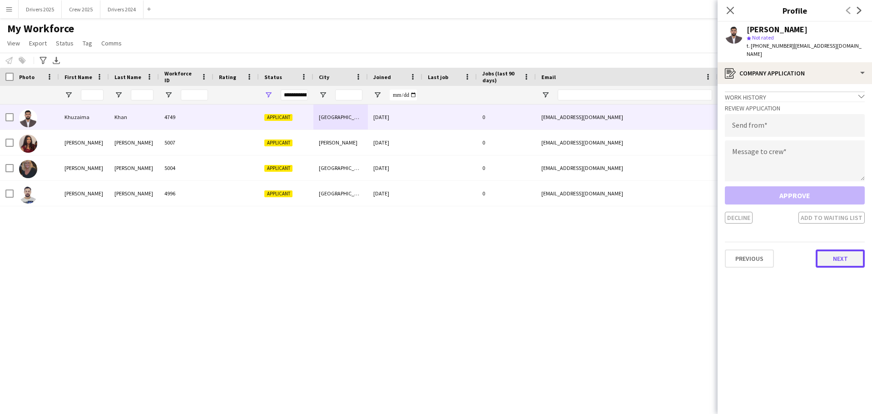
click at [845, 253] on button "Next" at bounding box center [840, 258] width 49 height 18
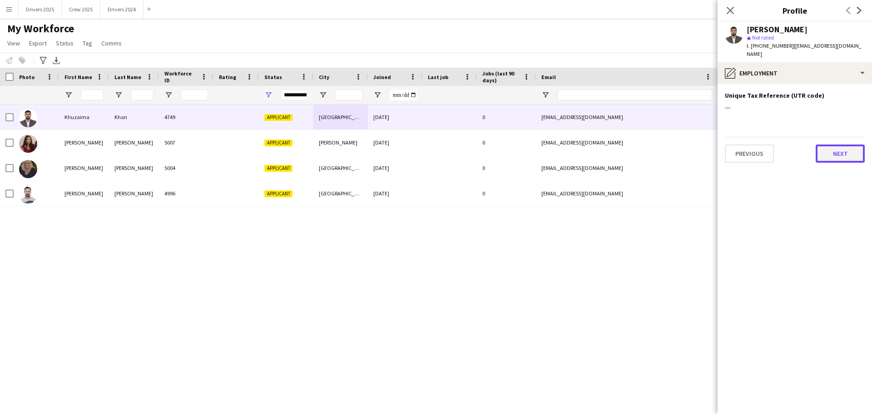
click at [844, 149] on button "Next" at bounding box center [840, 154] width 49 height 18
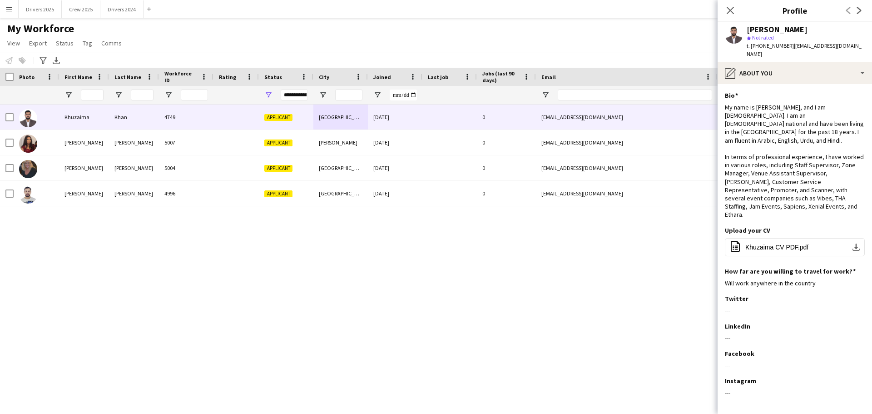
click at [18, 9] on button "Menu" at bounding box center [9, 9] width 18 height 18
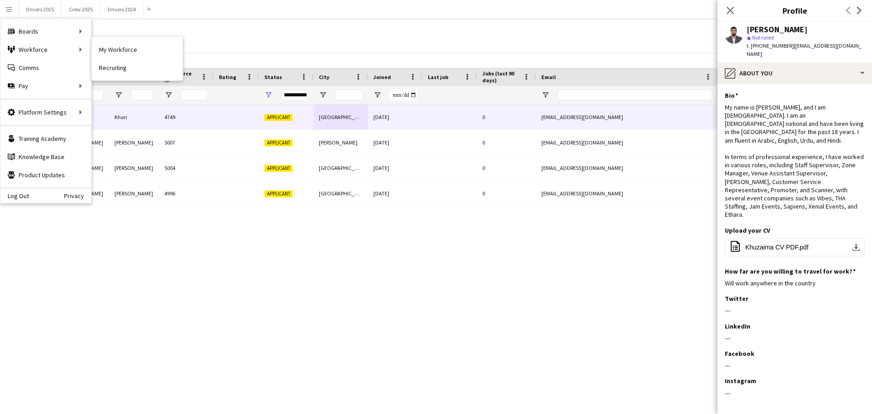
drag, startPoint x: 149, startPoint y: 53, endPoint x: 461, endPoint y: 282, distance: 387.3
click at [149, 53] on link "My Workforce" at bounding box center [137, 49] width 91 height 18
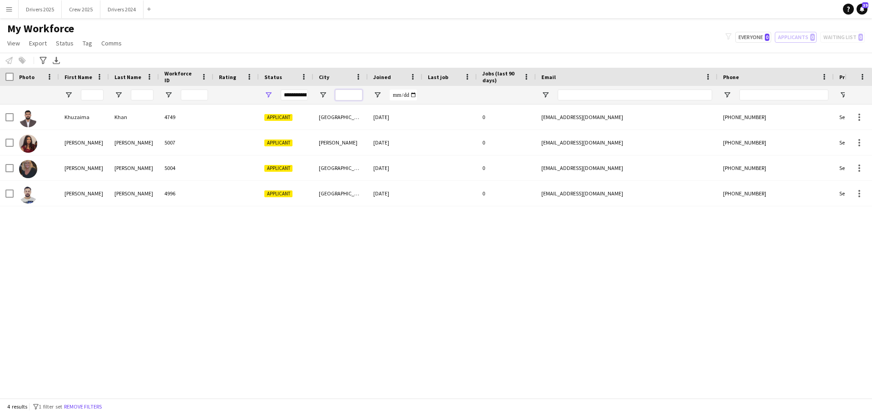
click at [352, 96] on input "City Filter Input" at bounding box center [348, 95] width 27 height 11
click at [759, 38] on button "Everyone 0" at bounding box center [754, 37] width 36 height 11
type input "**********"
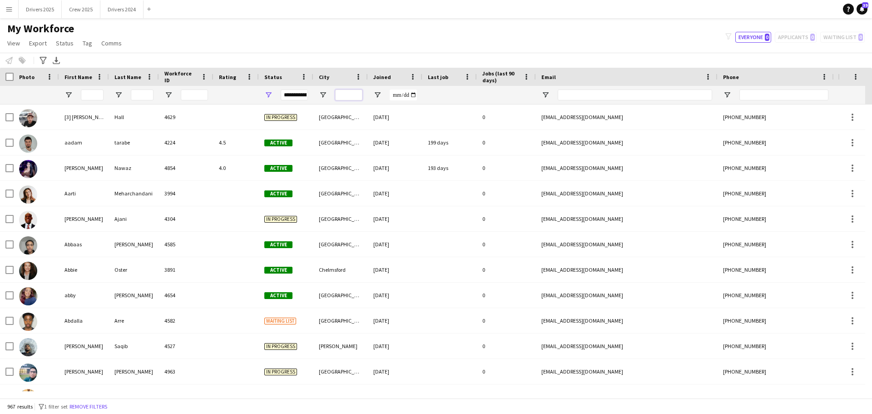
click at [335, 95] on input "City Filter Input" at bounding box center [348, 95] width 27 height 11
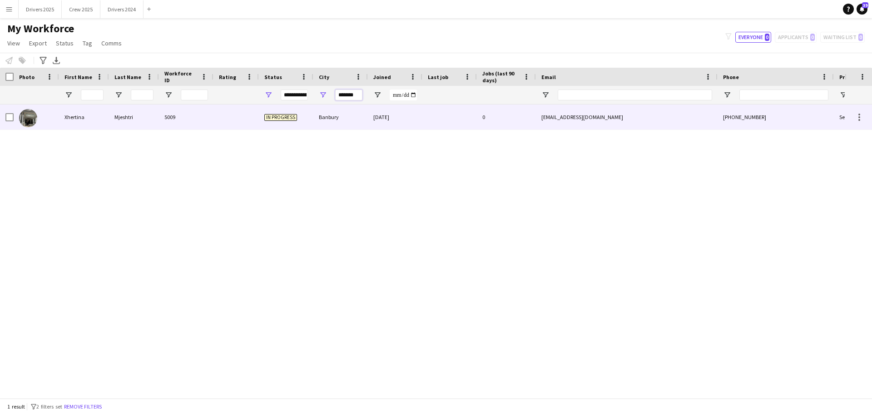
type input "*******"
click at [300, 120] on div "In progress" at bounding box center [286, 117] width 55 height 25
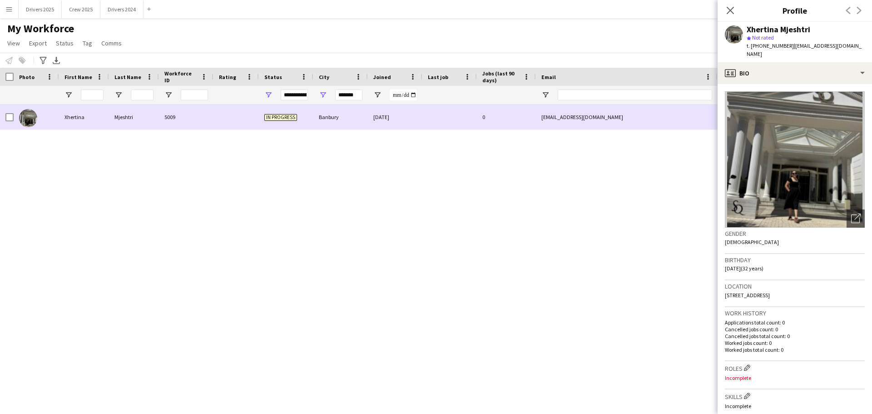
click at [614, 116] on div "[EMAIL_ADDRESS][DOMAIN_NAME]" at bounding box center [627, 117] width 182 height 25
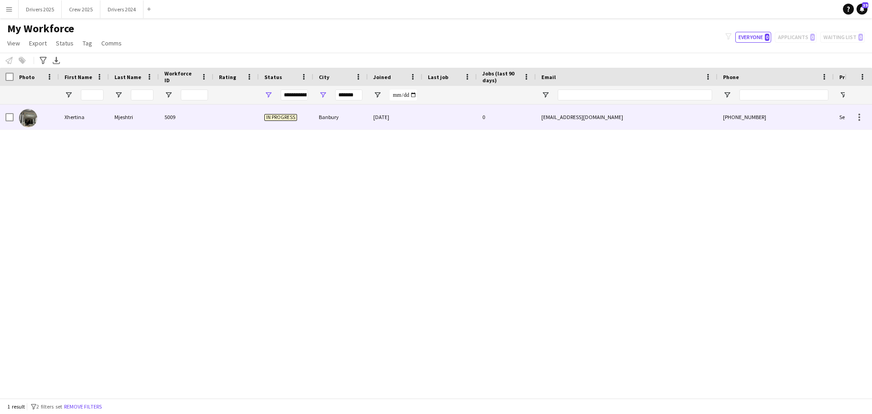
drag, startPoint x: 613, startPoint y: 117, endPoint x: 583, endPoint y: 118, distance: 30.5
click at [583, 118] on div "[EMAIL_ADDRESS][DOMAIN_NAME]" at bounding box center [627, 117] width 182 height 25
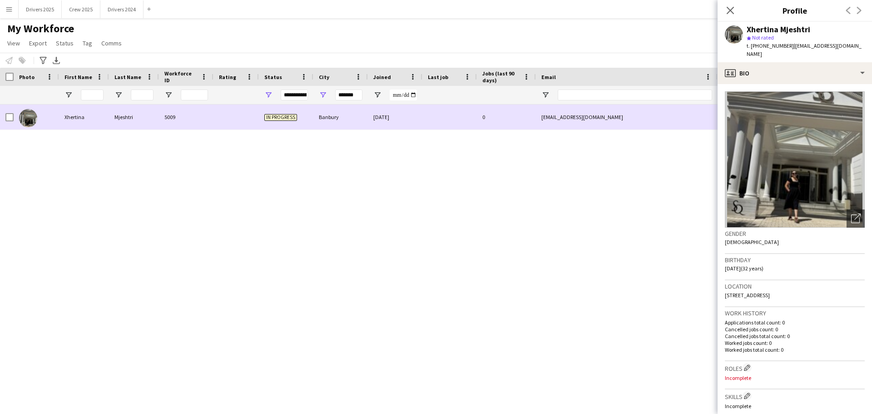
click at [579, 116] on div "[EMAIL_ADDRESS][DOMAIN_NAME]" at bounding box center [627, 117] width 182 height 25
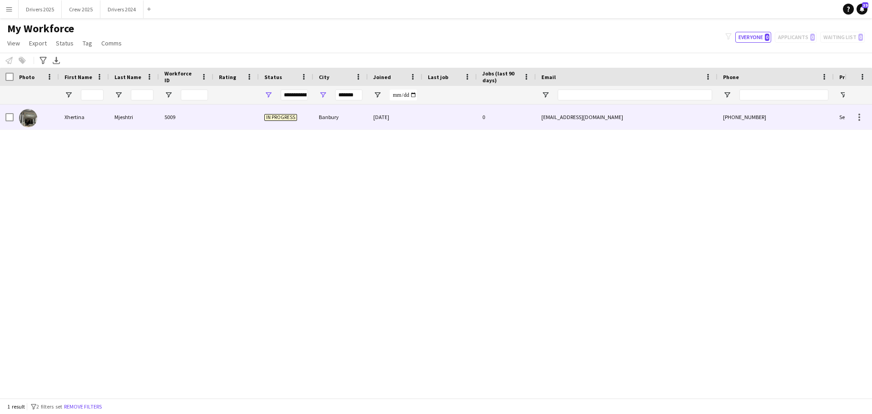
click at [579, 116] on div "[EMAIL_ADDRESS][DOMAIN_NAME]" at bounding box center [627, 117] width 182 height 25
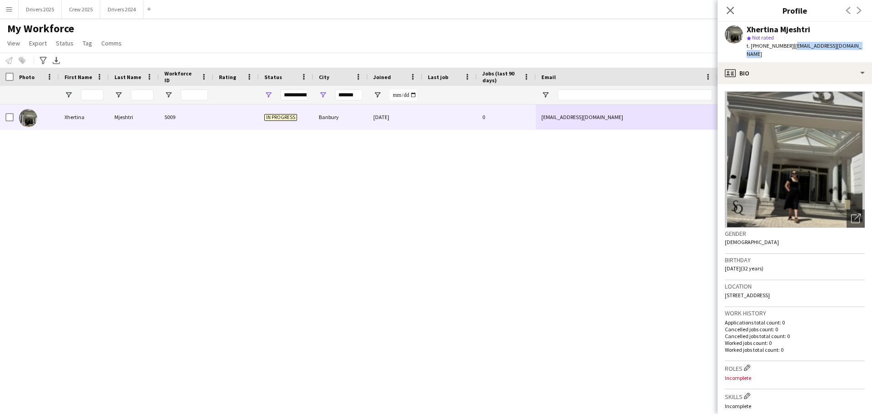
drag, startPoint x: 791, startPoint y: 45, endPoint x: 859, endPoint y: 49, distance: 67.8
click at [859, 49] on div "Xhertina Mjeshtri star Not rated t. [PHONE_NUMBER] | [EMAIL_ADDRESS][DOMAIN_NAM…" at bounding box center [795, 42] width 154 height 40
copy span "[EMAIL_ADDRESS][DOMAIN_NAME]"
